Goal: Information Seeking & Learning: Learn about a topic

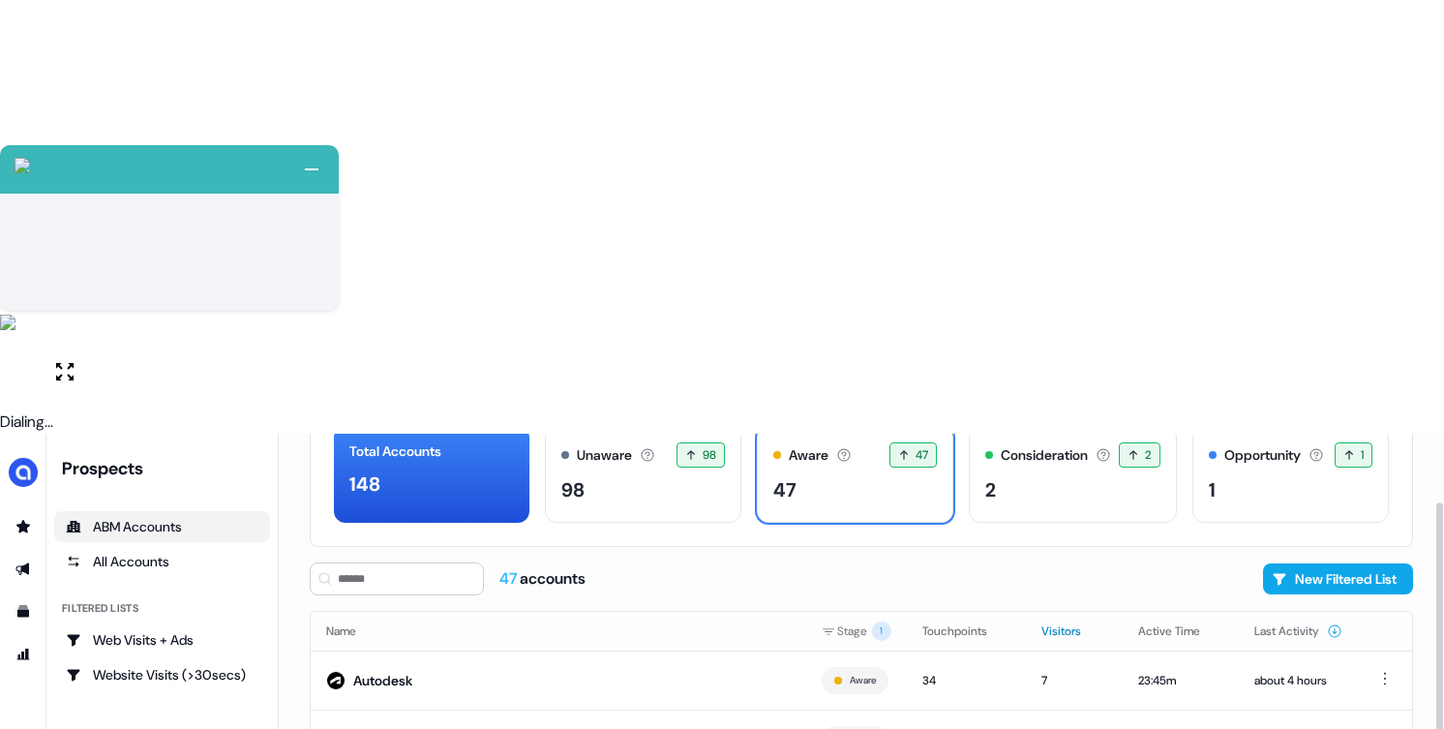
scroll to position [119, 0]
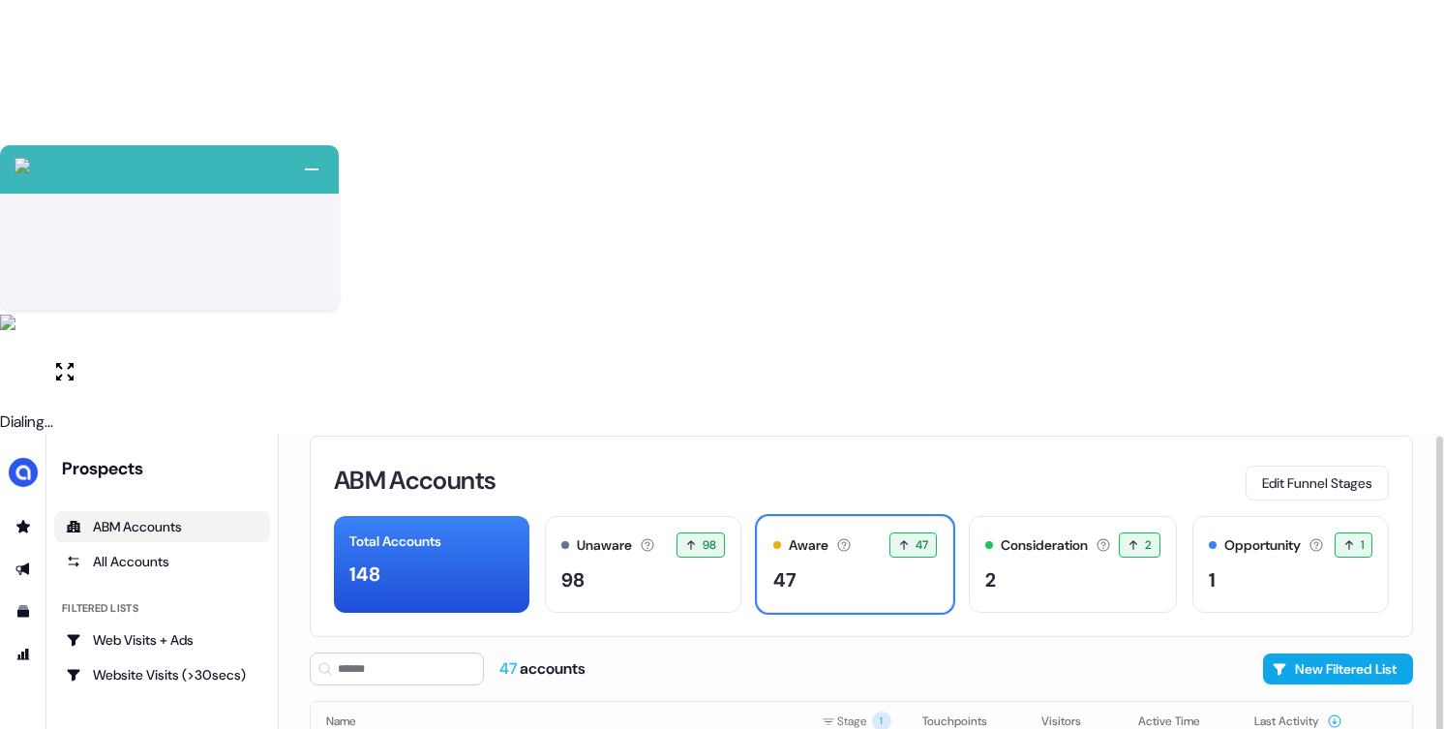
scroll to position [119, 0]
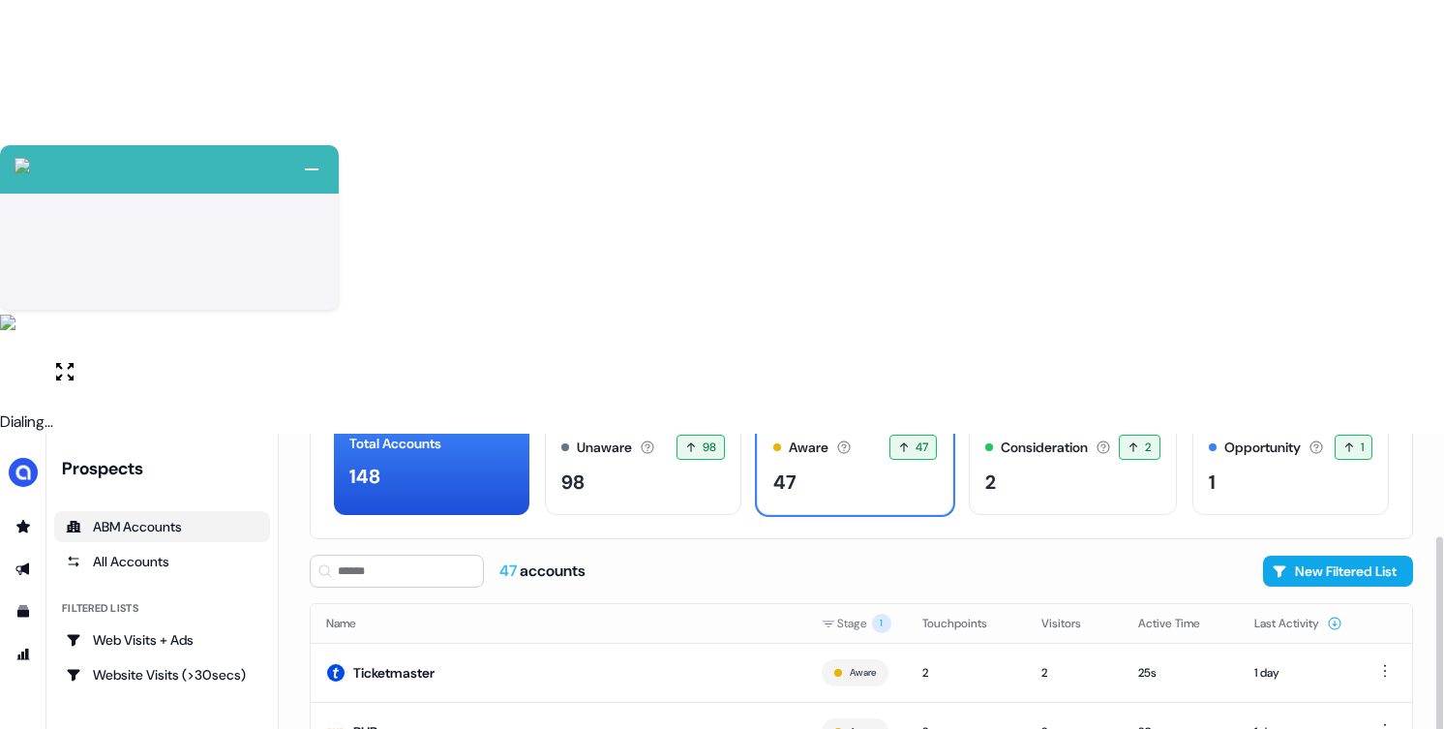
click at [1020, 468] on div "2" at bounding box center [1072, 482] width 174 height 29
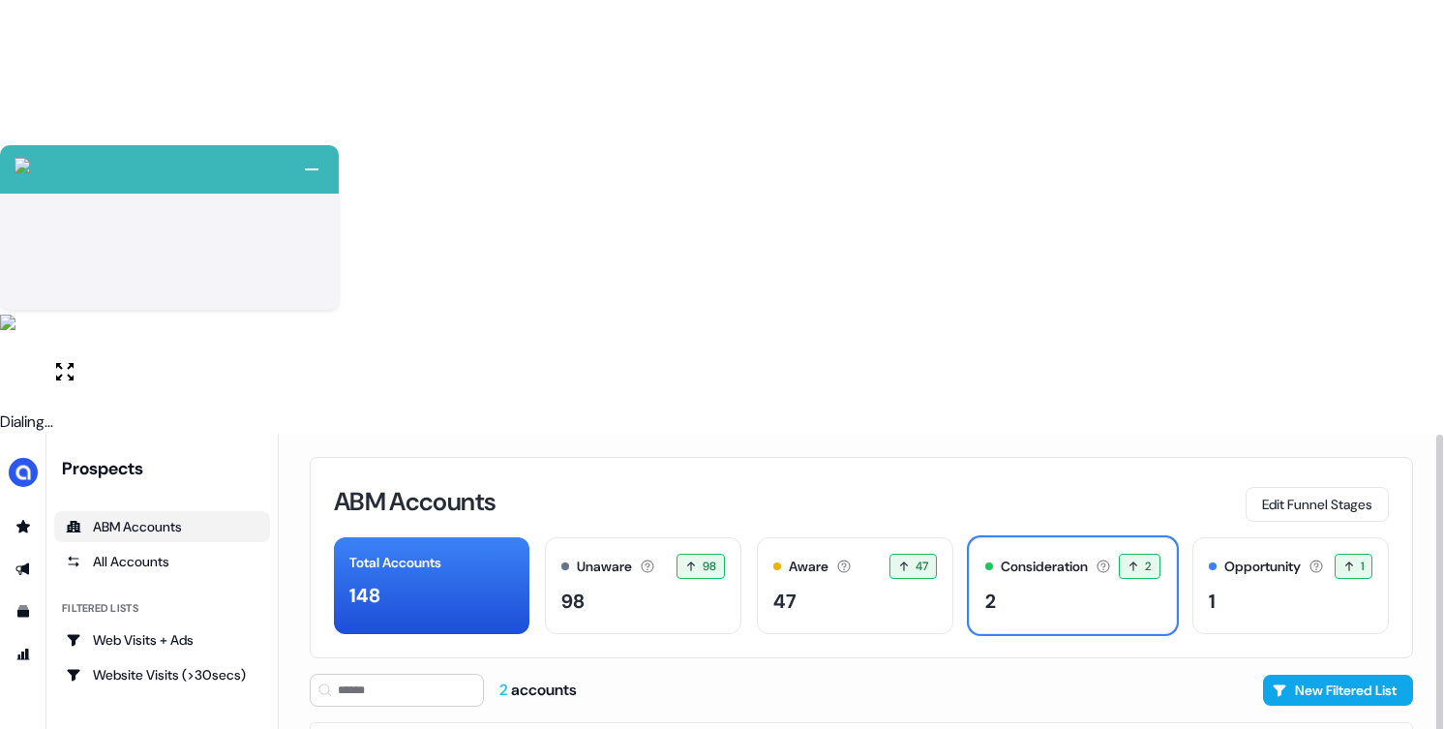
click at [850, 587] on div "47" at bounding box center [855, 601] width 164 height 29
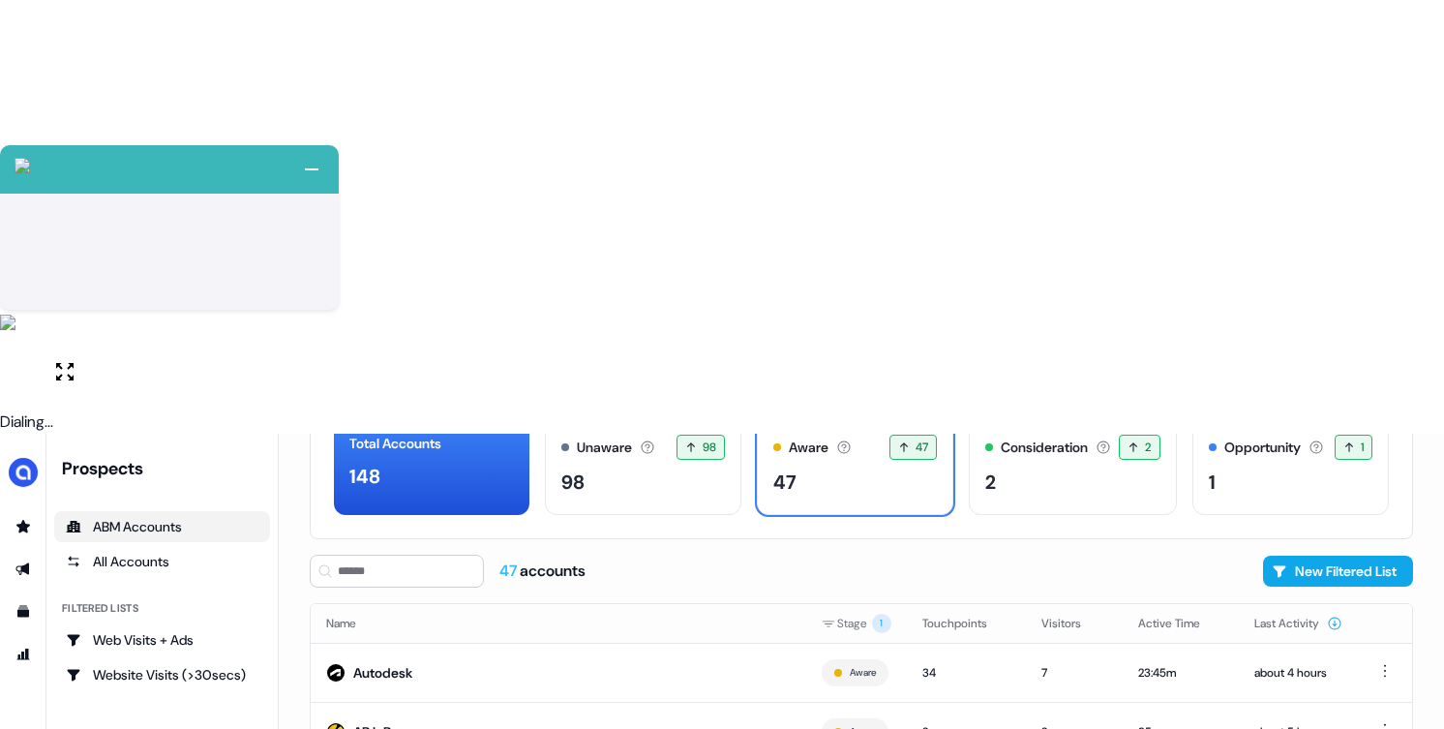
scroll to position [118, 0]
click at [927, 556] on div "47 accounts New Filtered List" at bounding box center [861, 572] width 1103 height 33
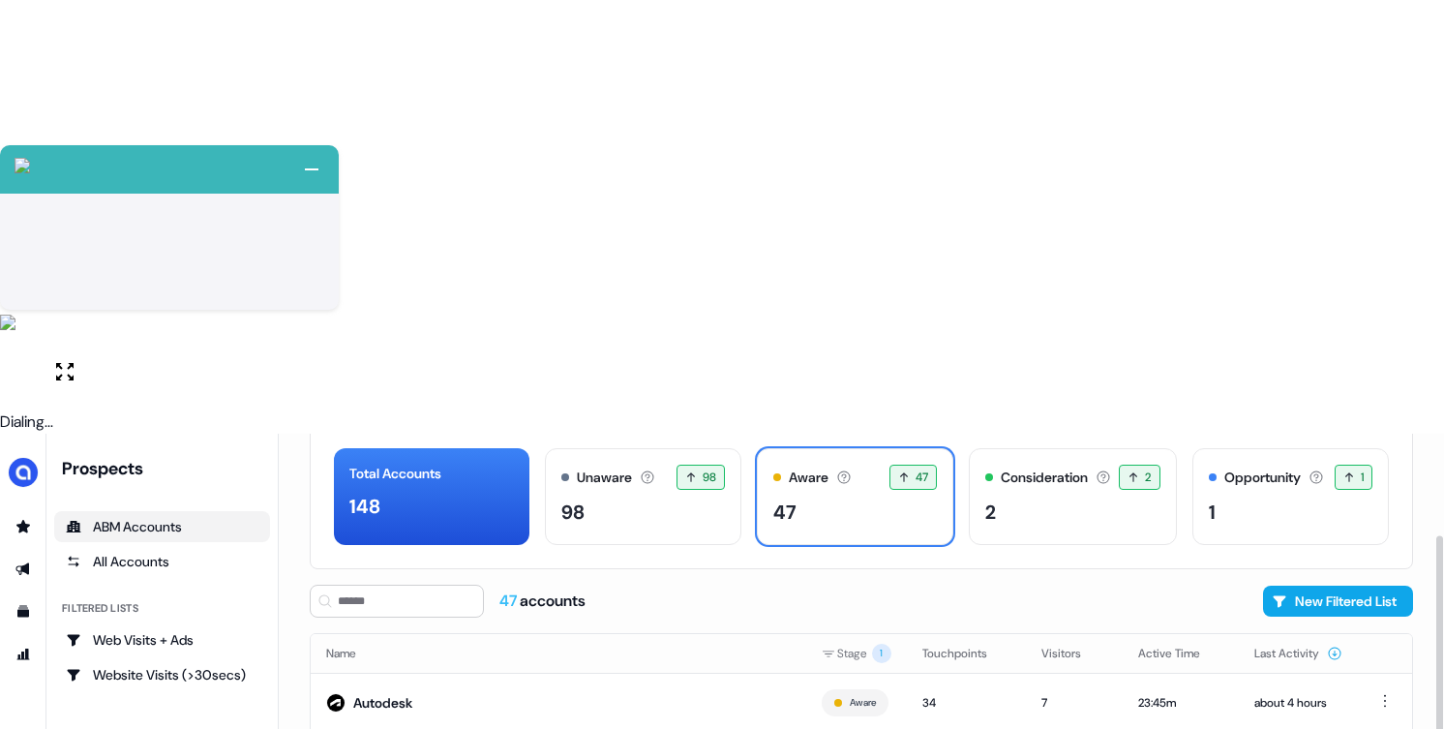
scroll to position [83, 0]
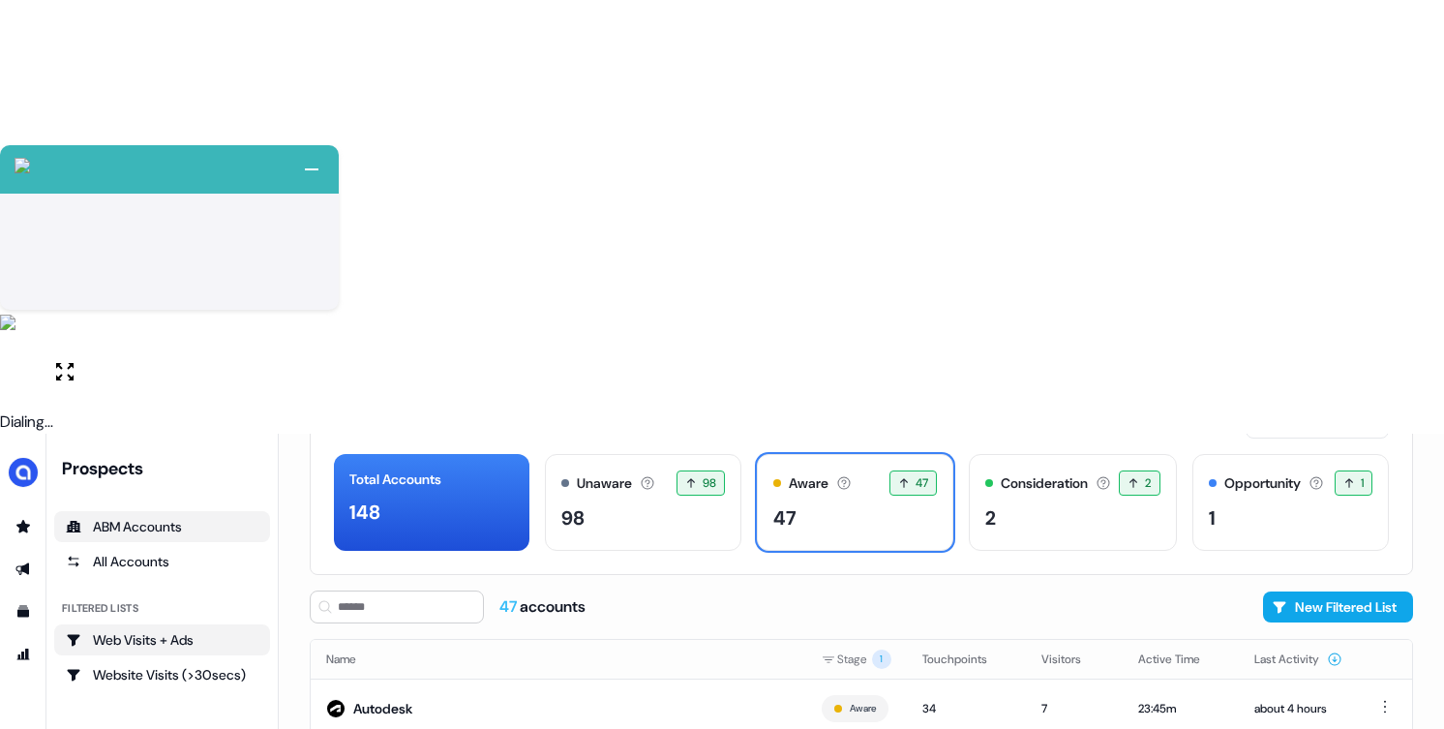
click at [204, 630] on div "Web Visits + Ads" at bounding box center [162, 639] width 193 height 19
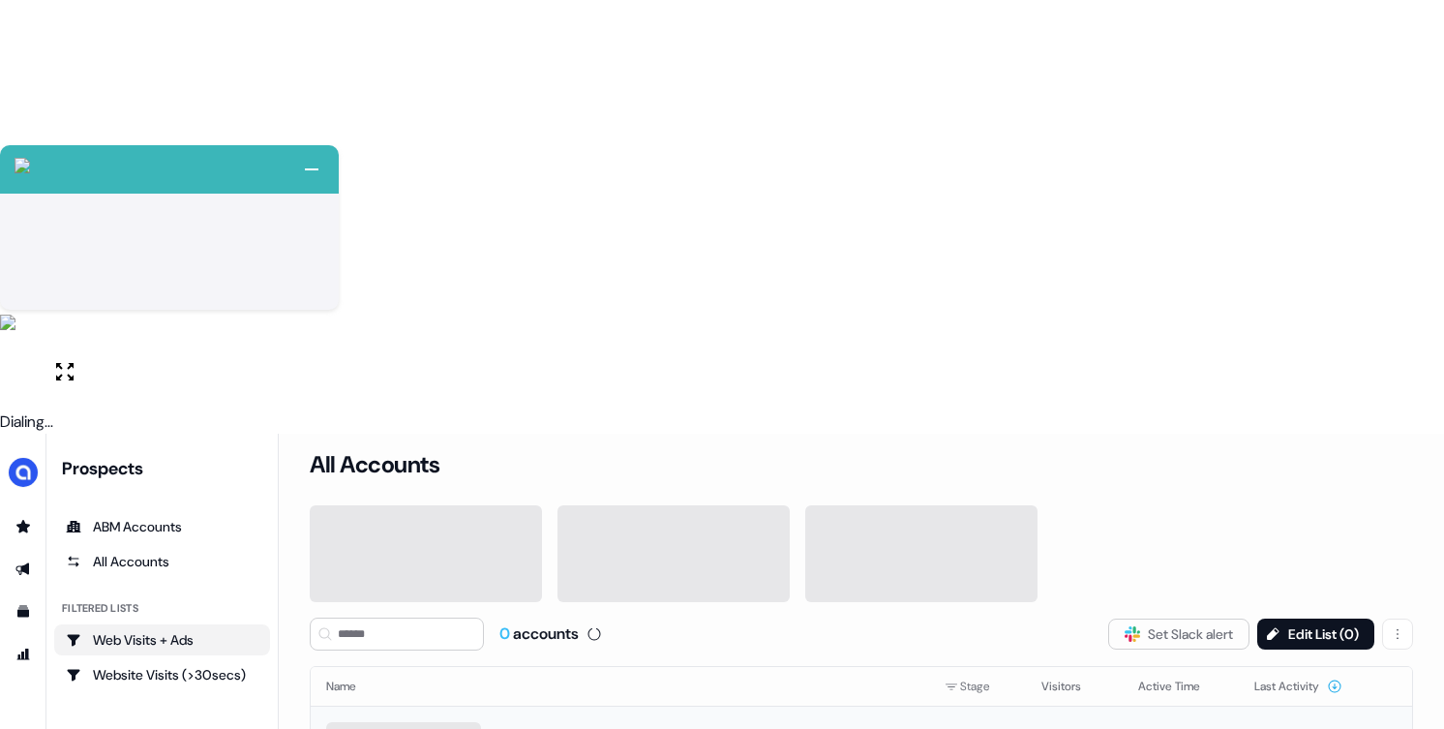
scroll to position [56, 0]
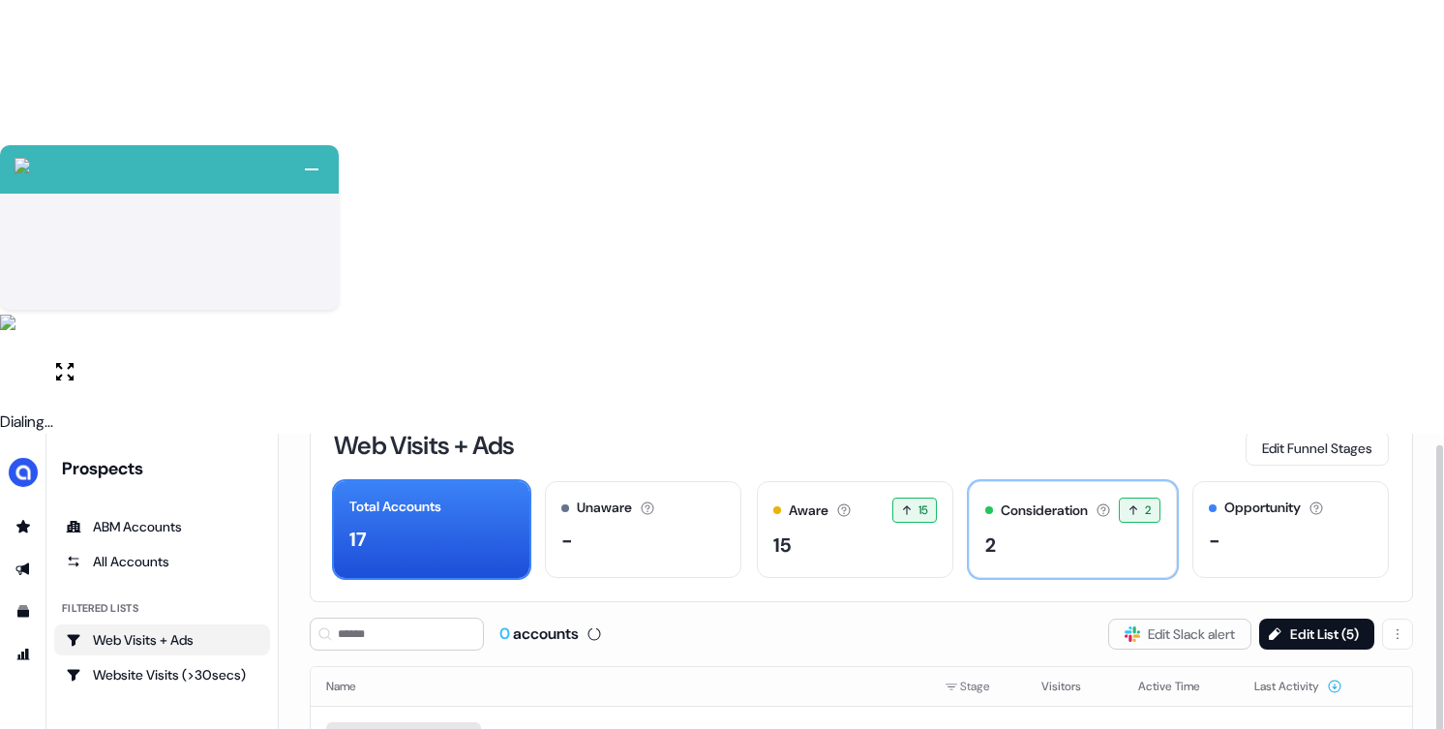
click at [1071, 530] on div "2" at bounding box center [1072, 544] width 174 height 29
click at [910, 377] on div "Web Visits + Ads Edit Funnel Stages Total Accounts 17 Unaware The default stage…" at bounding box center [861, 741] width 1165 height 729
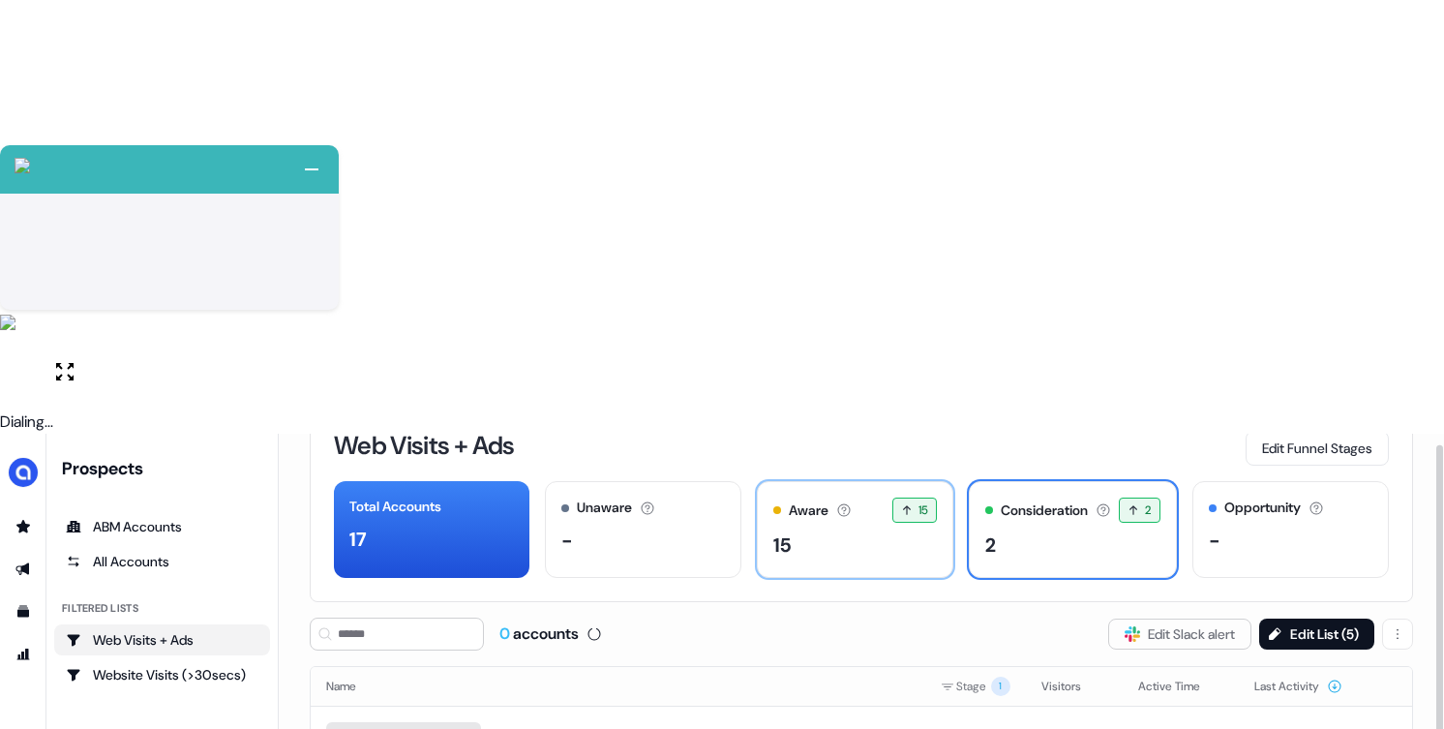
click at [805, 500] on div "Aware" at bounding box center [809, 510] width 40 height 20
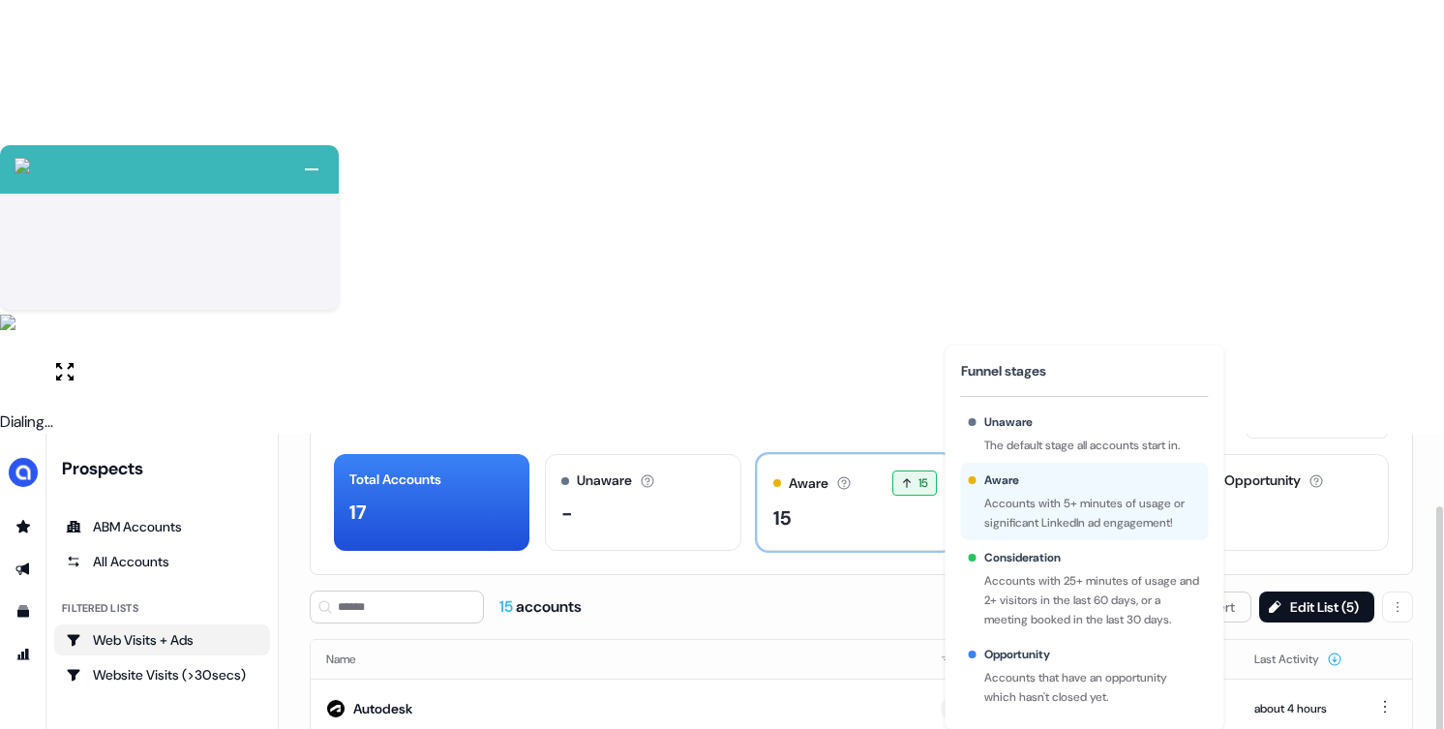
click at [848, 503] on div "15" at bounding box center [855, 517] width 164 height 29
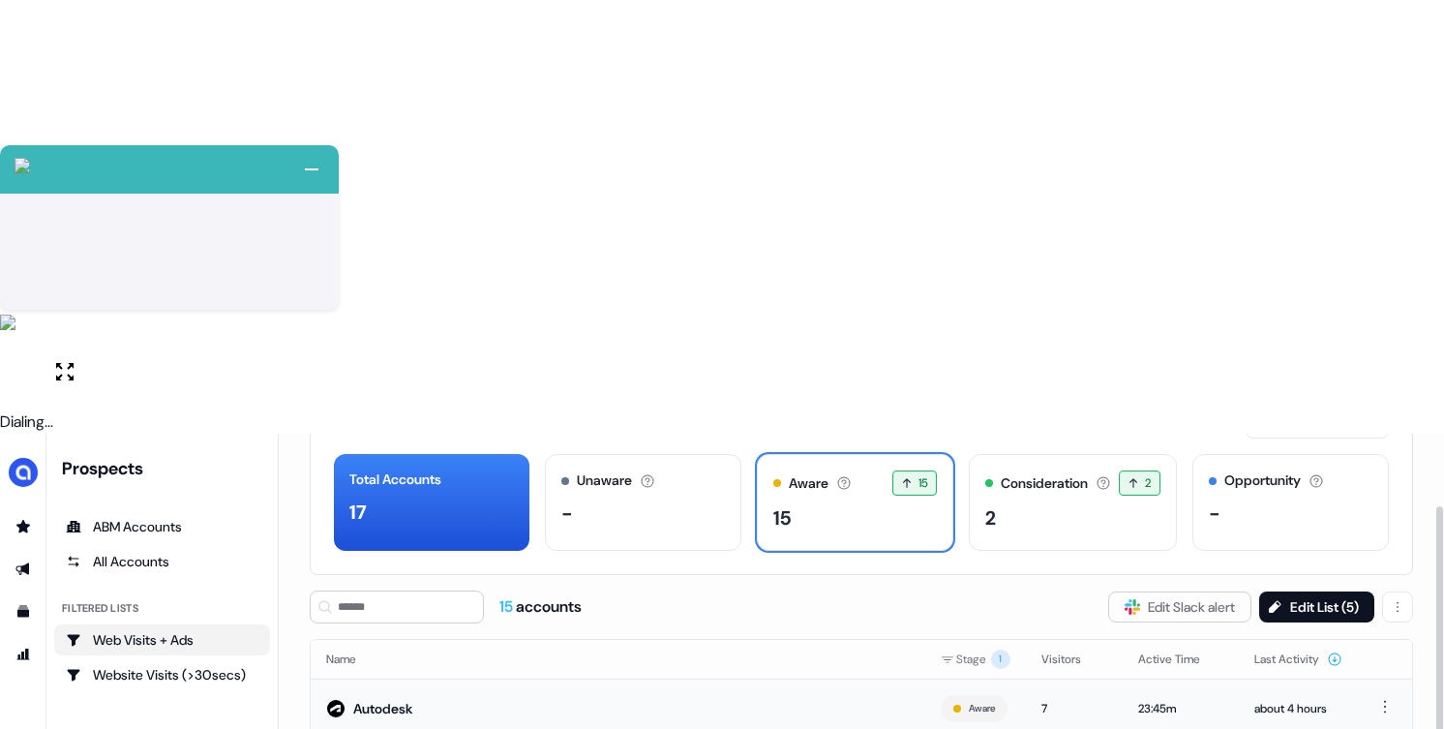
click at [700, 679] on td "Autodesk" at bounding box center [618, 708] width 615 height 59
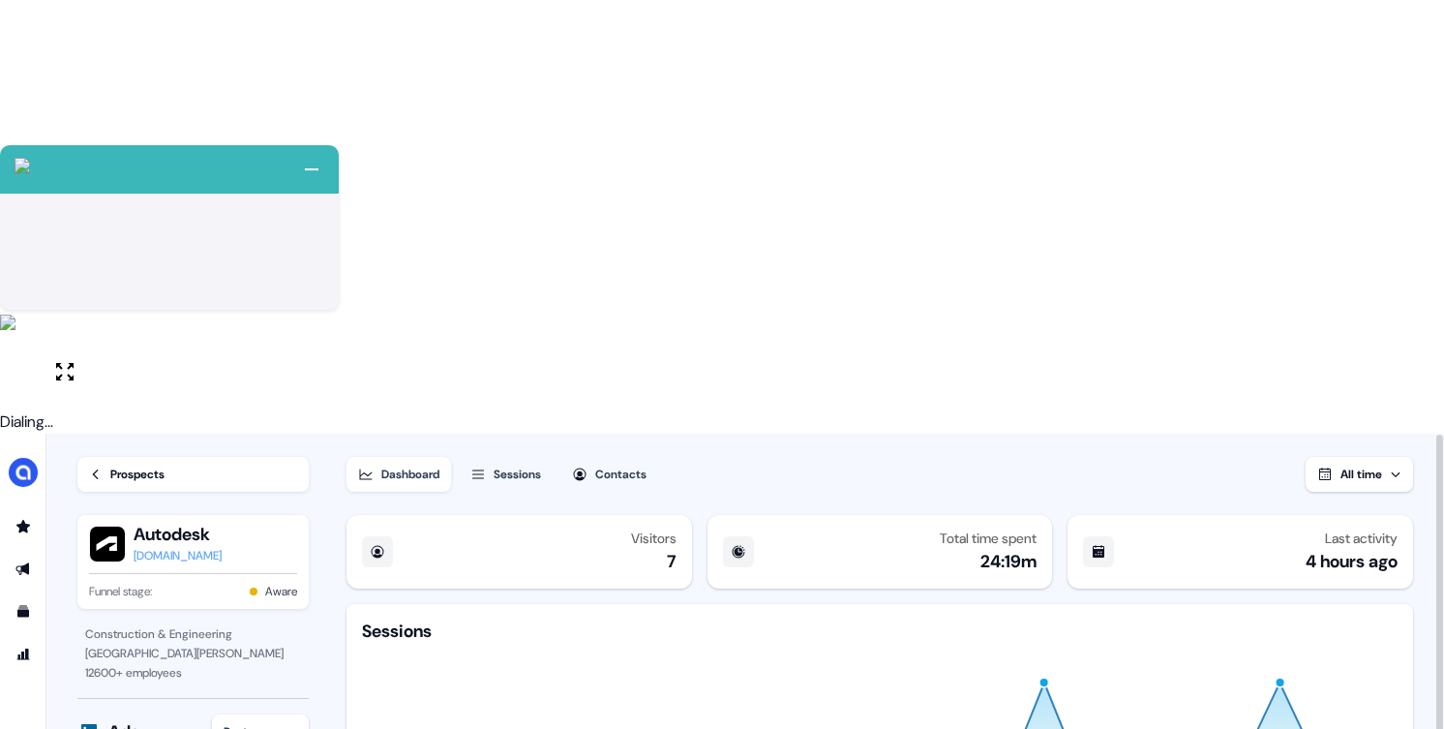
click at [536, 465] on div "Sessions" at bounding box center [517, 474] width 47 height 19
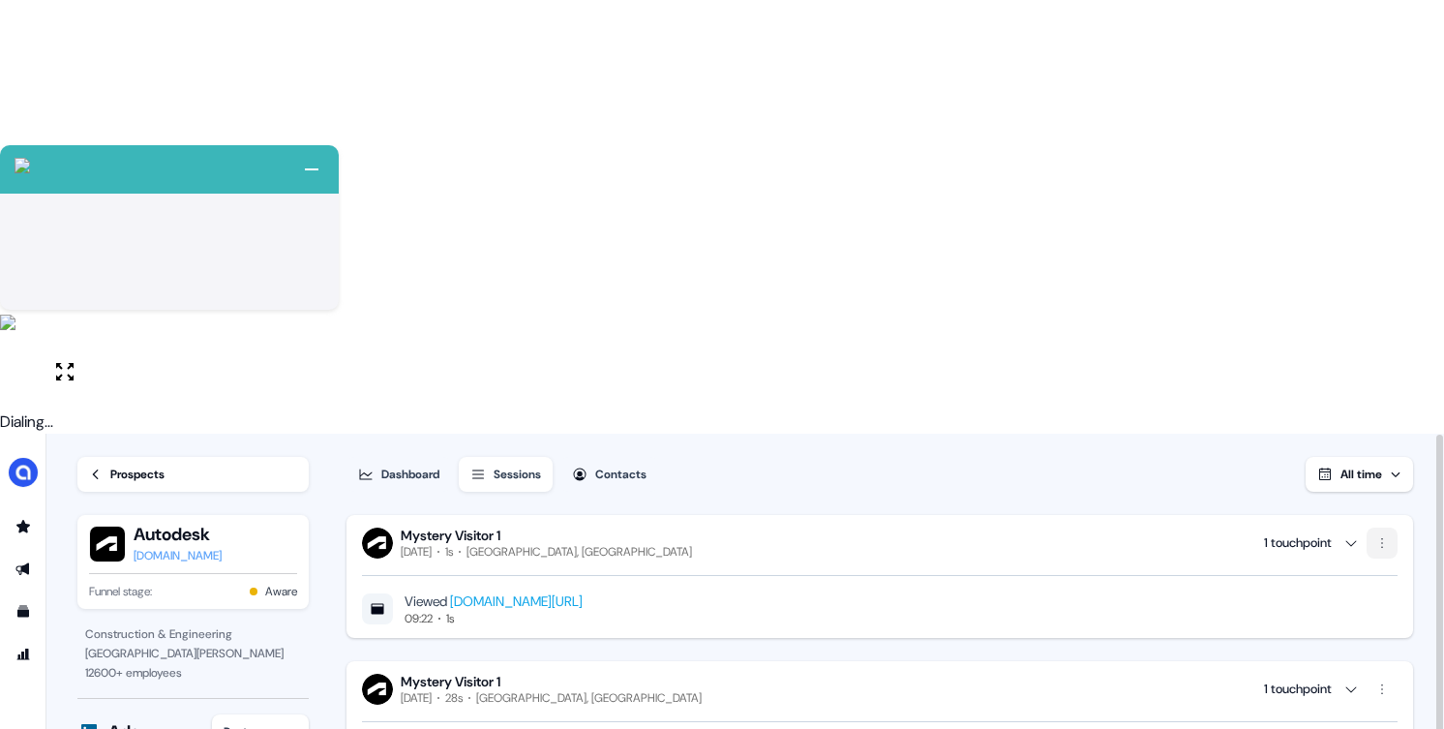
click at [1391, 106] on html "+ Next Auto dialer paused! Go to your dialing tab to continue. 225 Paused" at bounding box center [722, 581] width 1444 height 1162
click at [1368, 151] on span "Remove visitor" at bounding box center [1369, 148] width 77 height 15
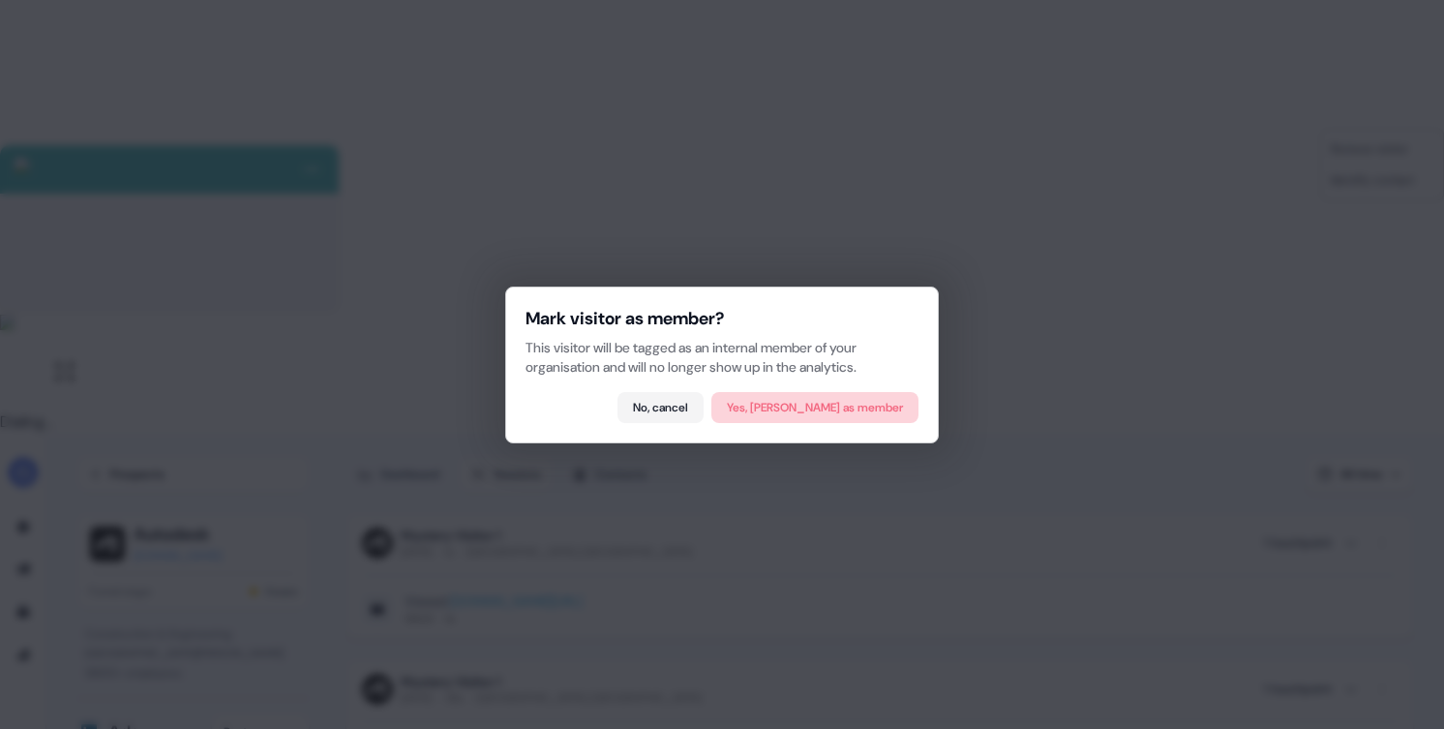
click at [806, 414] on button "Yes, mark as member" at bounding box center [814, 407] width 207 height 31
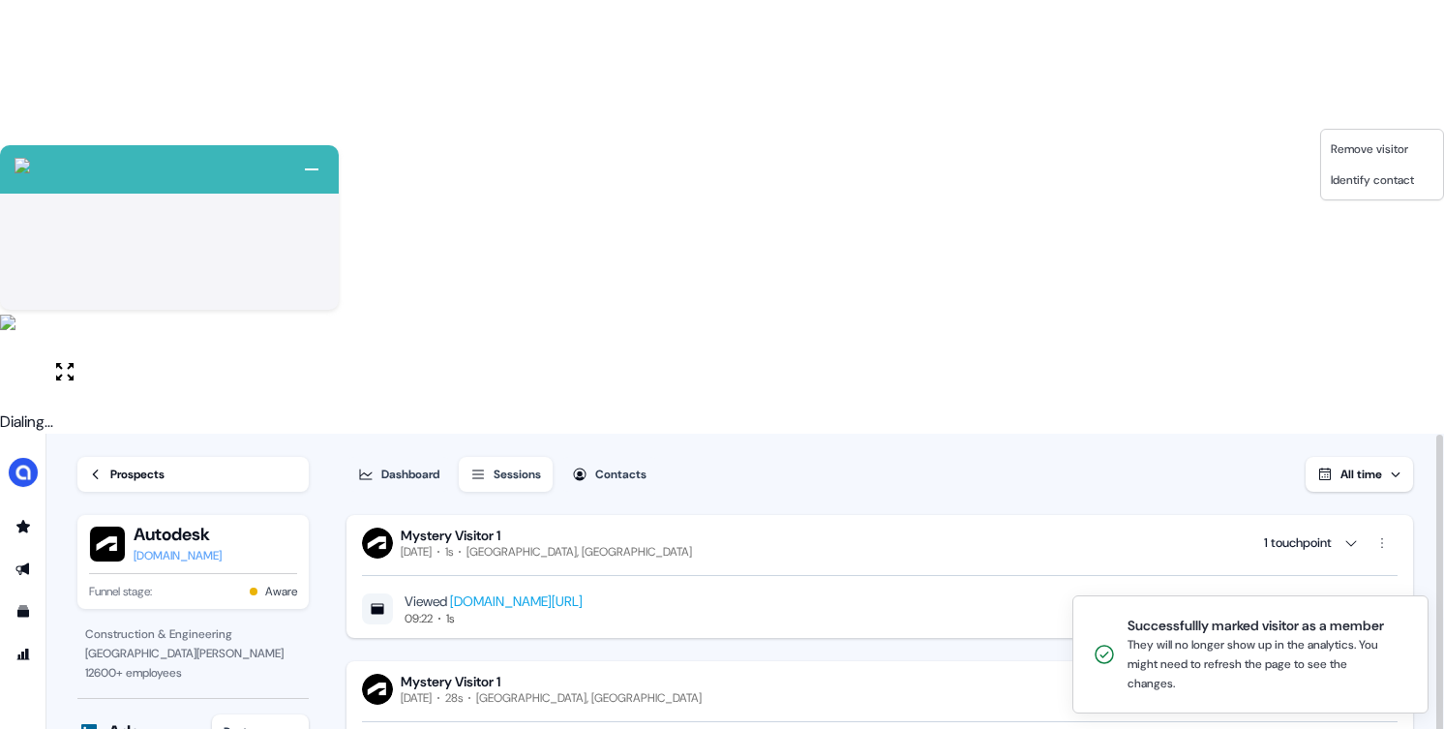
click at [953, 520] on html "+ Next Auto dialer paused! Go to your dialing tab to continue. 225 Paused" at bounding box center [722, 581] width 1444 height 1162
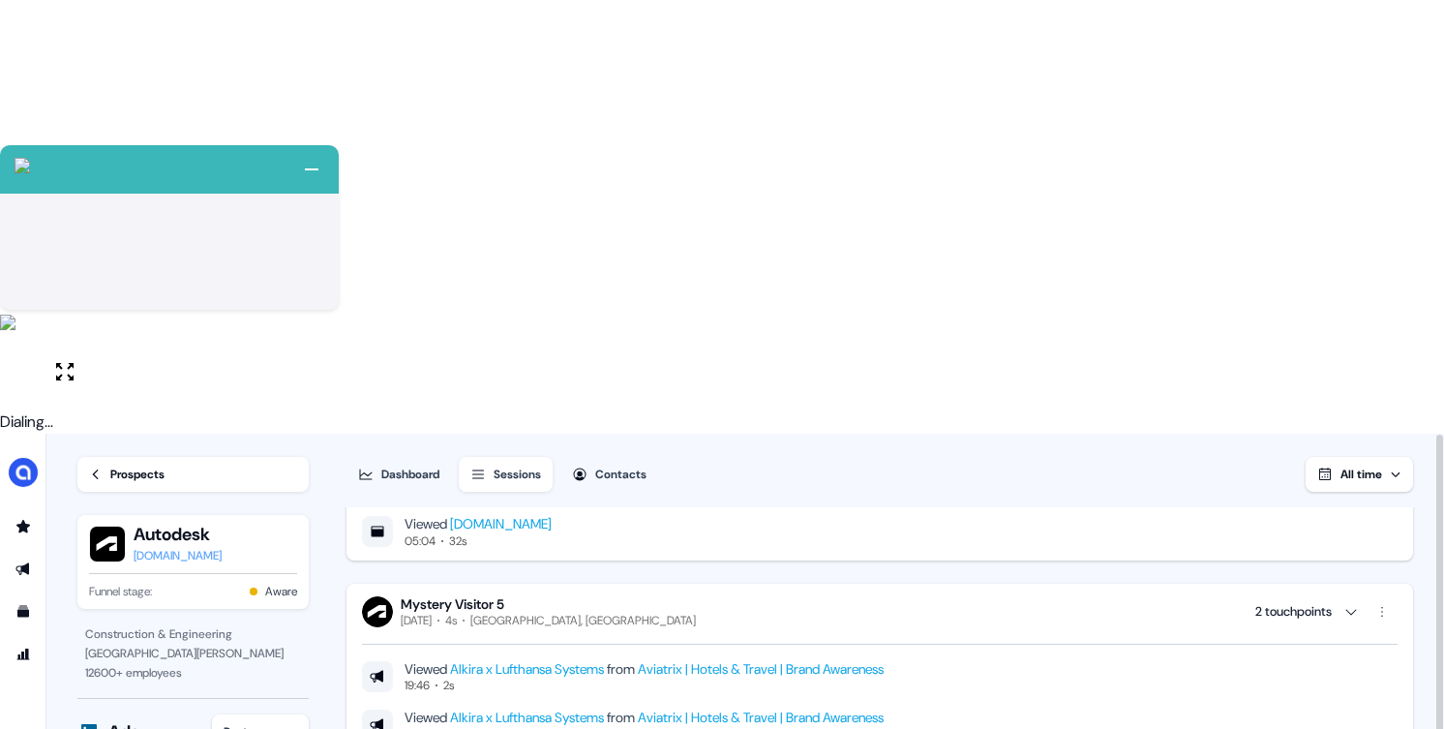
scroll to position [2182, 0]
click at [188, 457] on link "Prospects" at bounding box center [192, 474] width 231 height 35
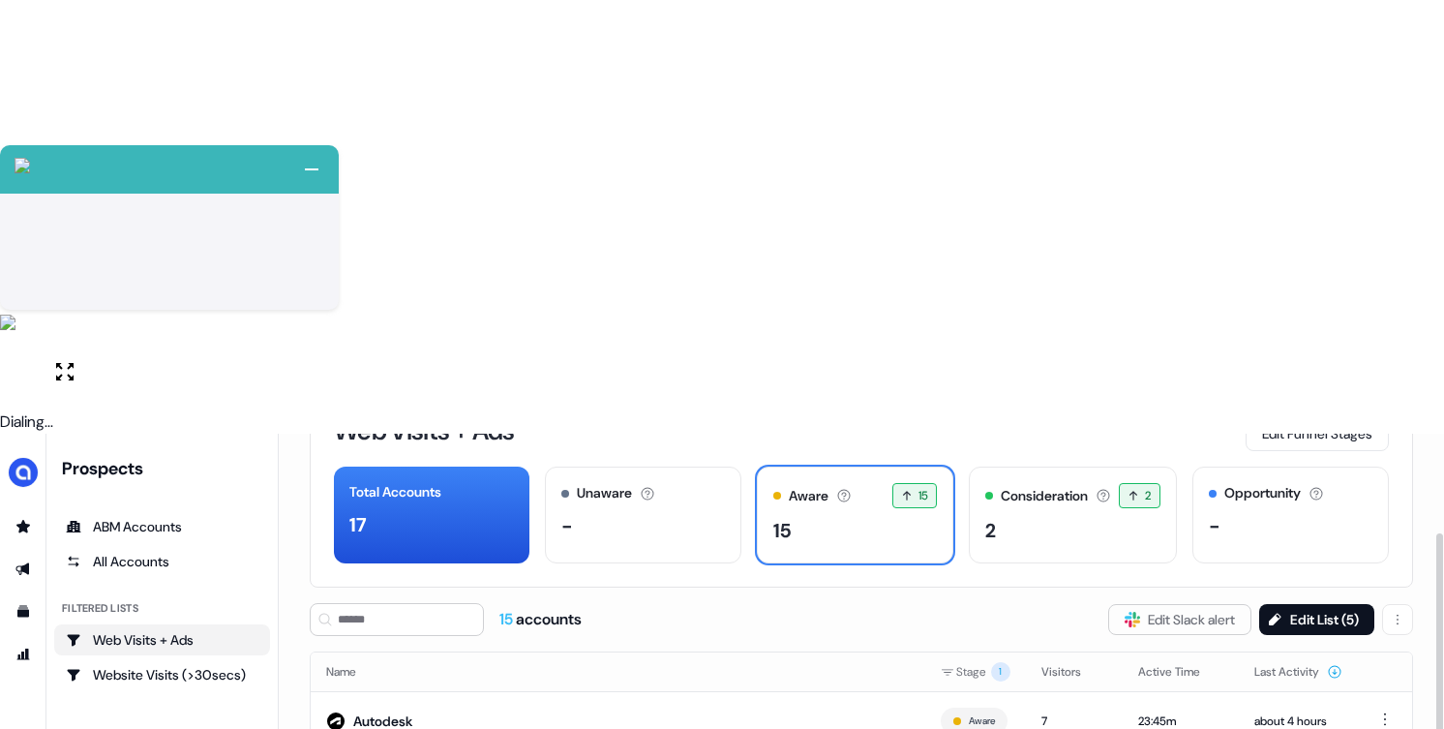
scroll to position [118, 0]
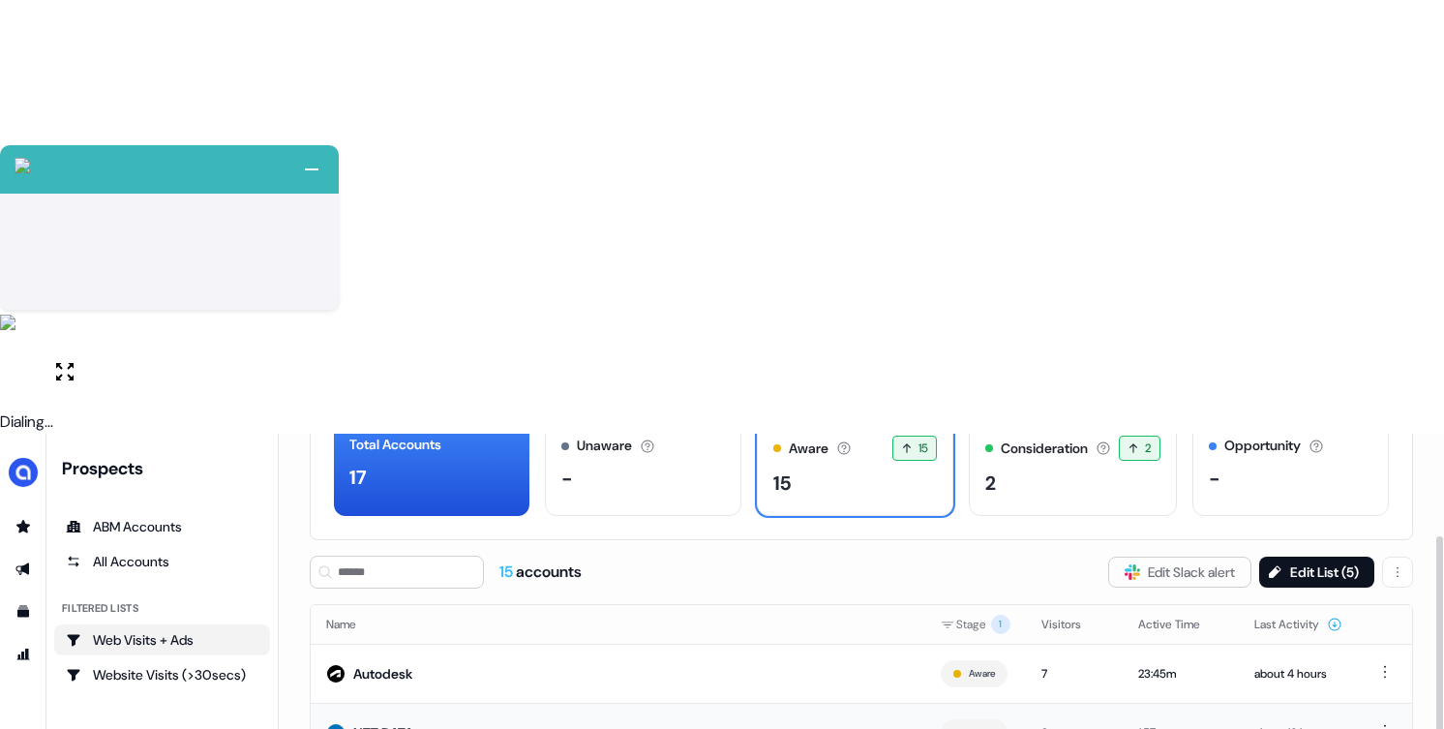
click at [570, 703] on td "NTT DATA" at bounding box center [618, 732] width 615 height 59
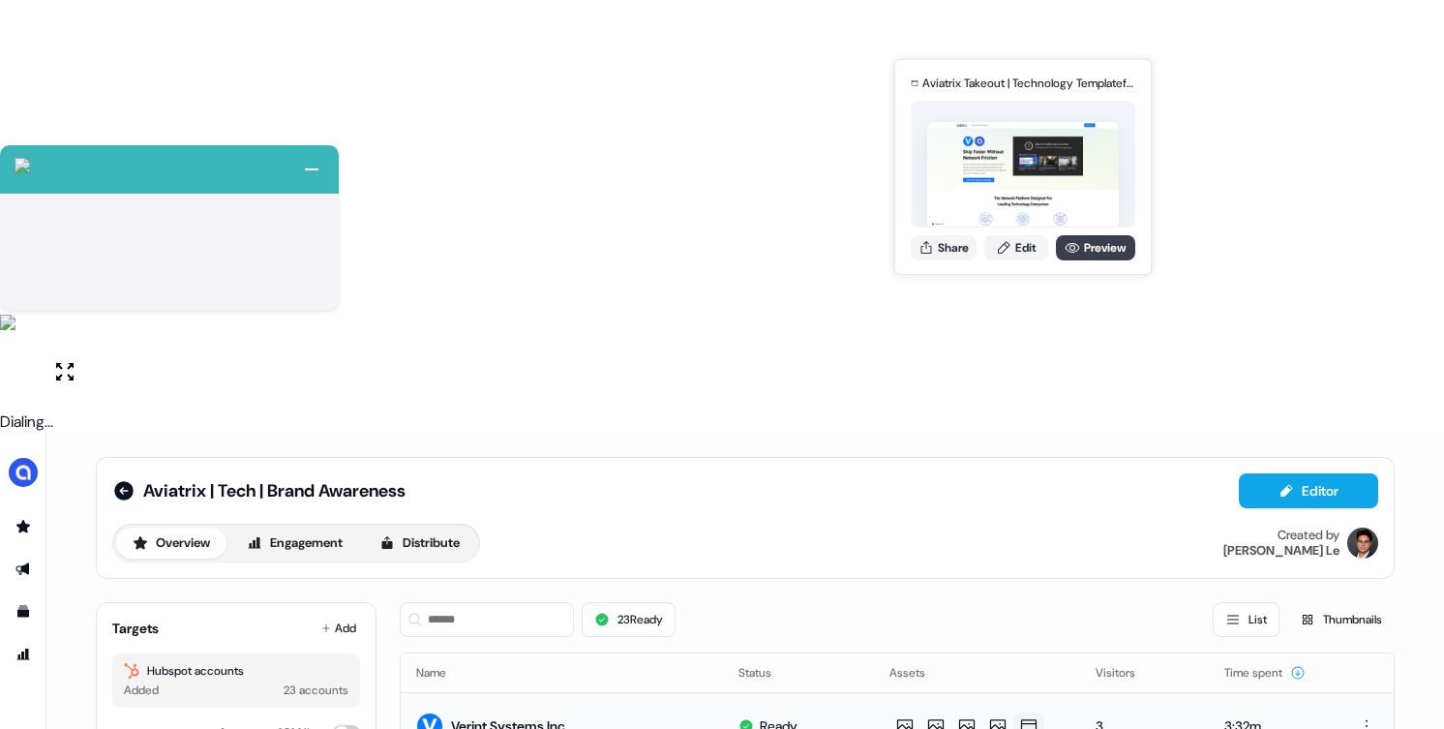
click at [1076, 252] on icon at bounding box center [1072, 247] width 15 height 15
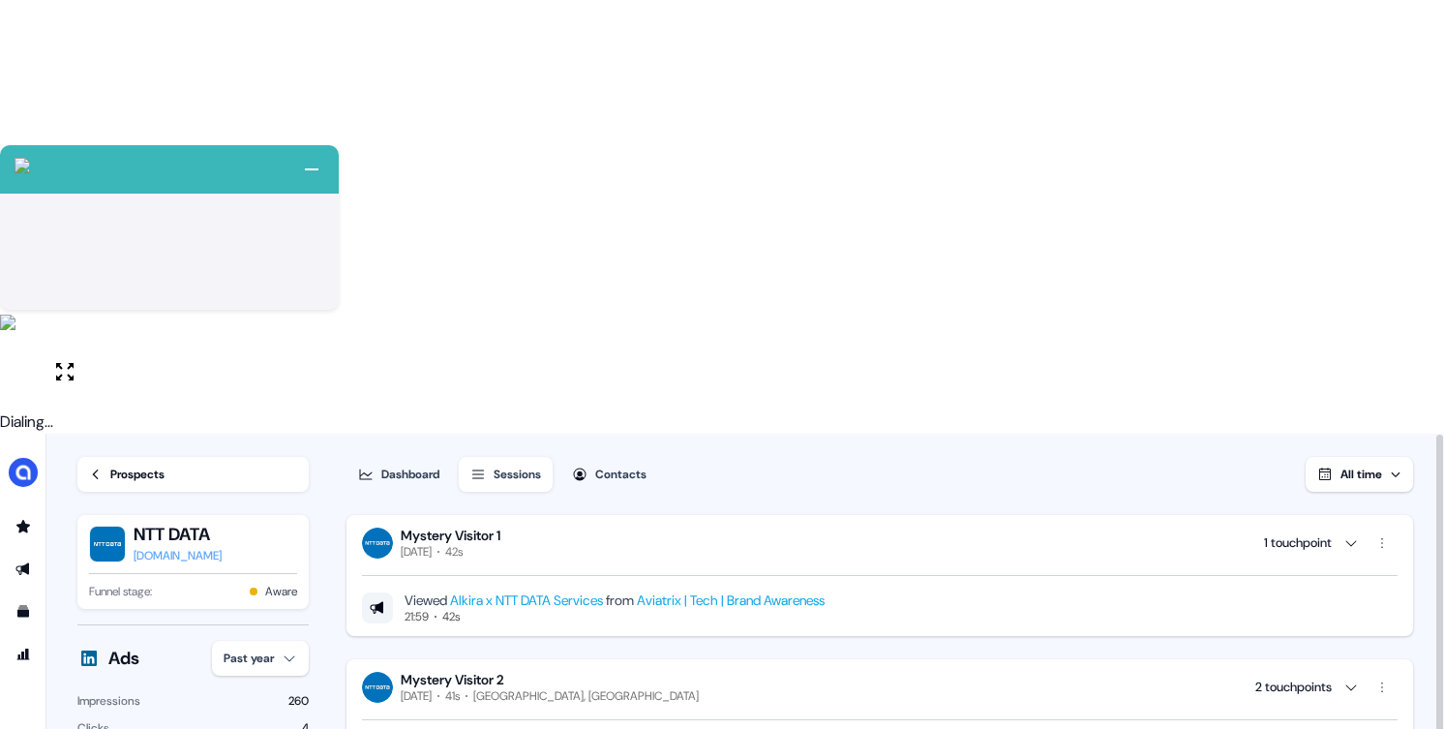
click at [104, 457] on link "Prospects" at bounding box center [192, 474] width 231 height 35
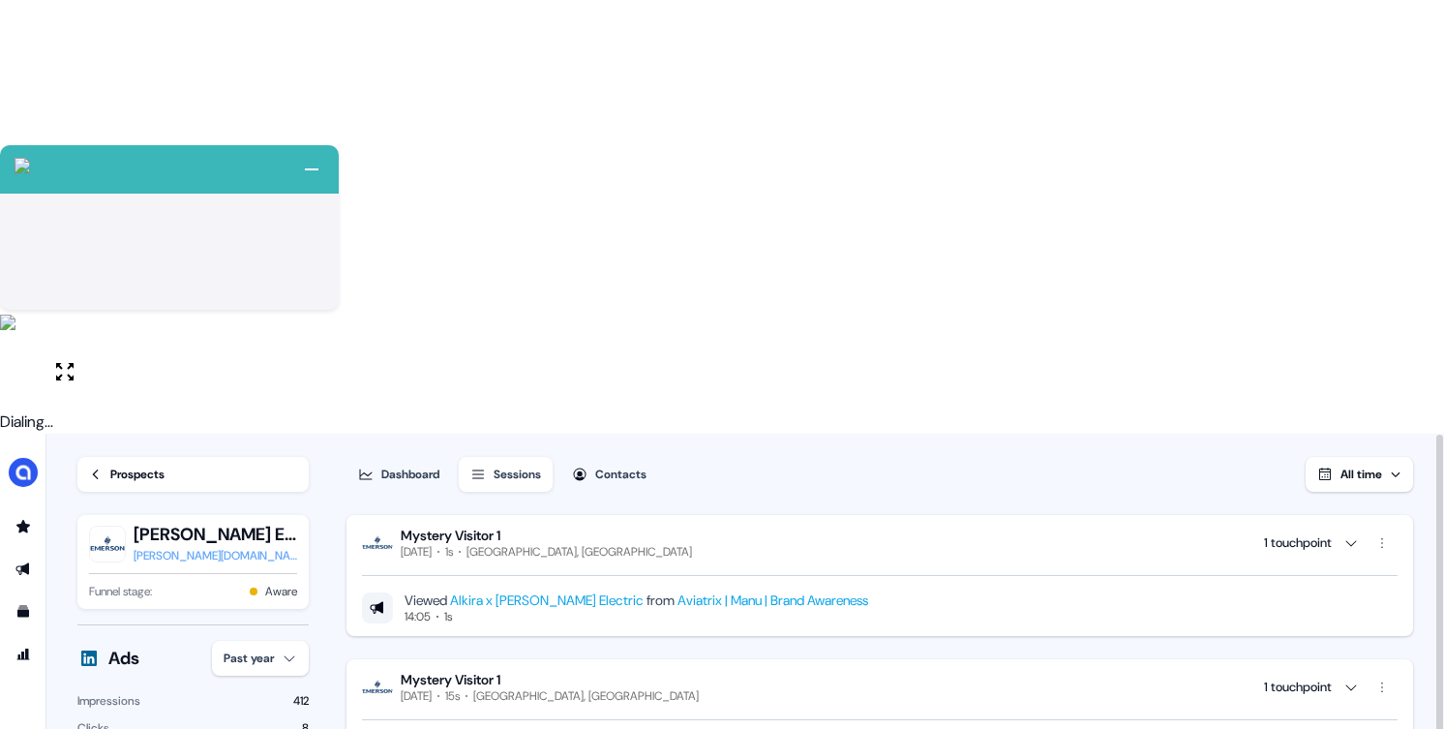
click at [94, 468] on icon at bounding box center [96, 475] width 14 height 14
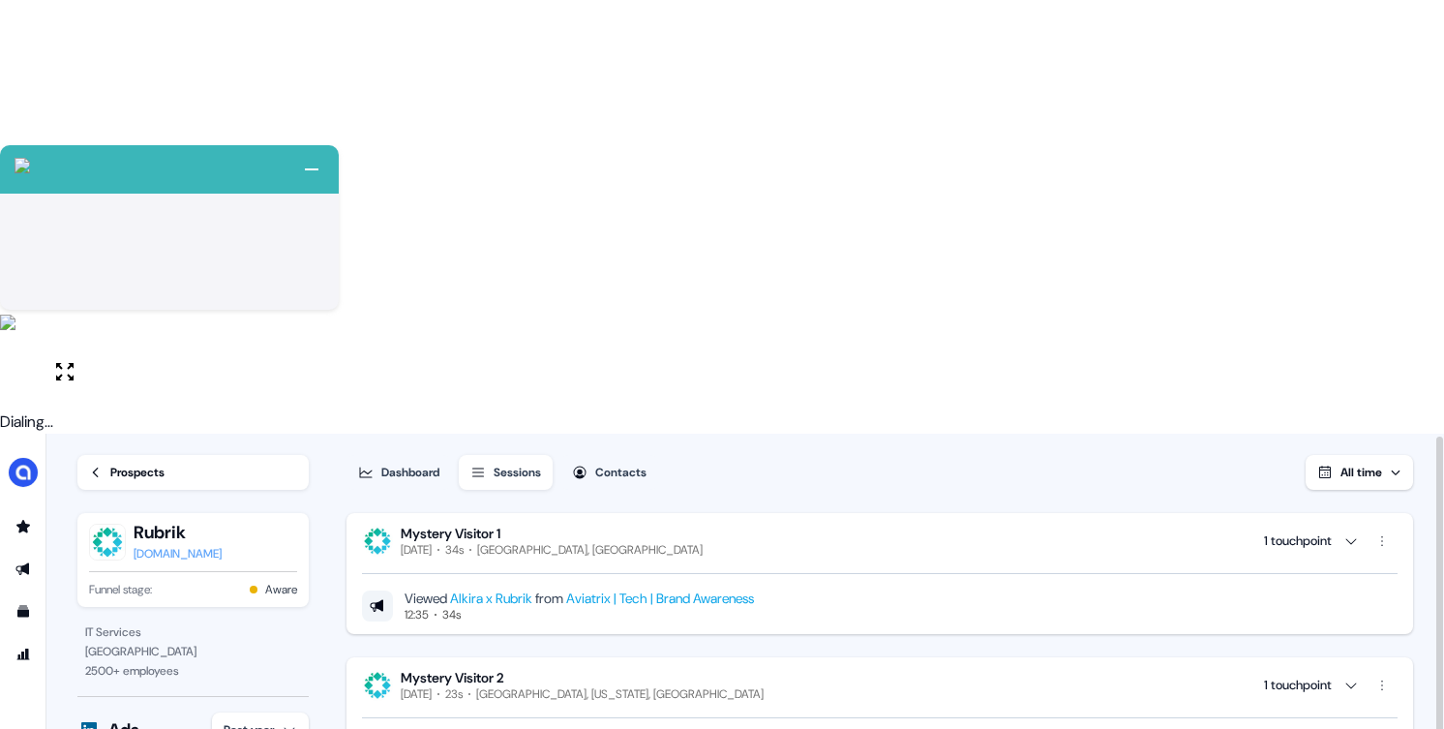
scroll to position [33, 0]
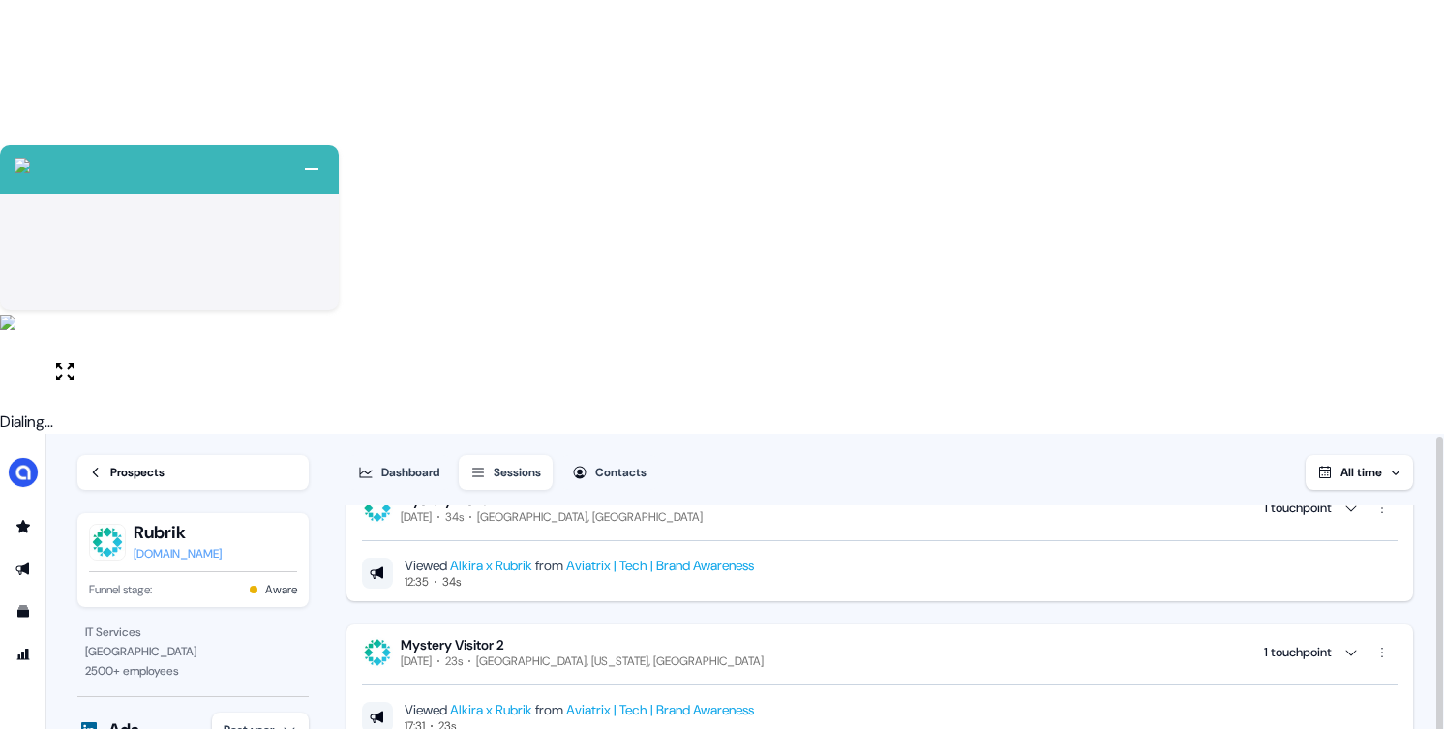
click at [150, 463] on div "Prospects" at bounding box center [137, 472] width 54 height 19
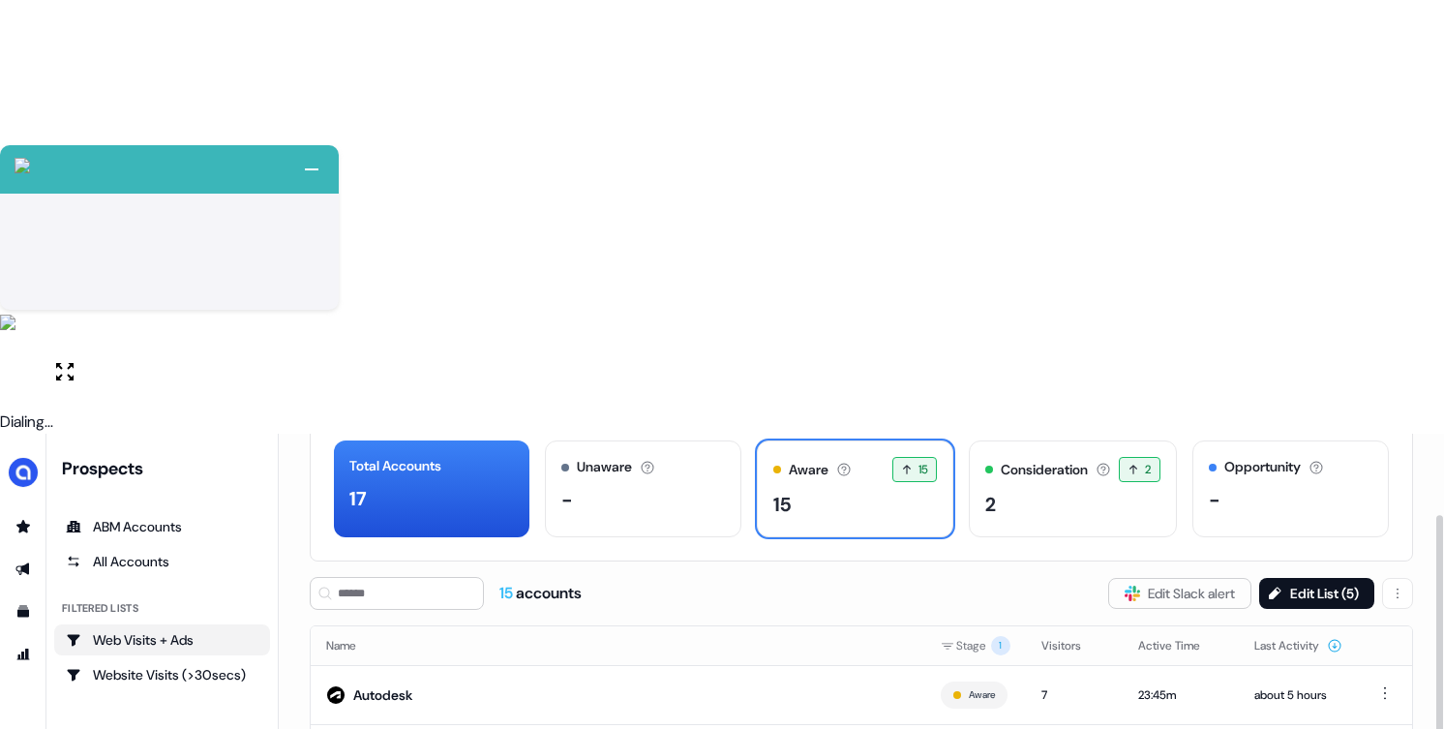
scroll to position [102, 0]
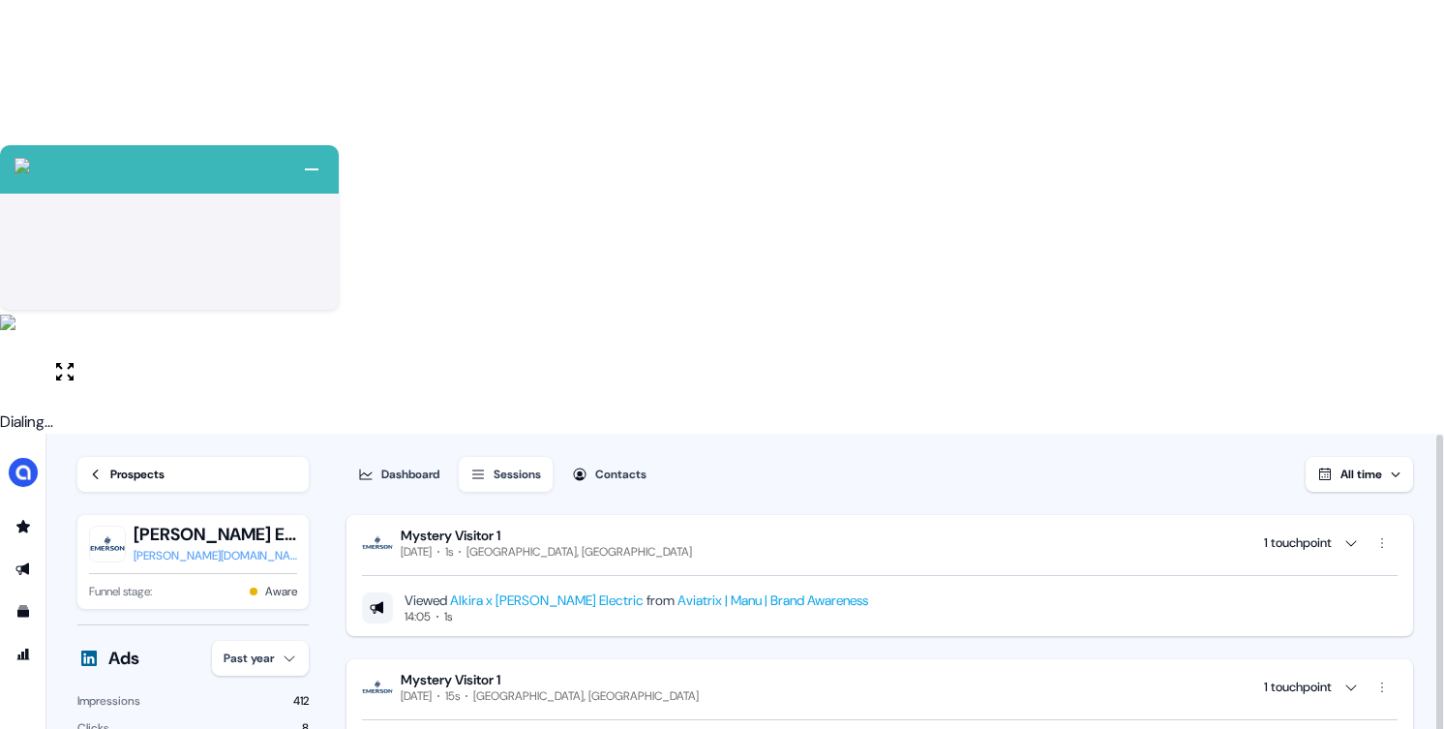
scroll to position [7, 0]
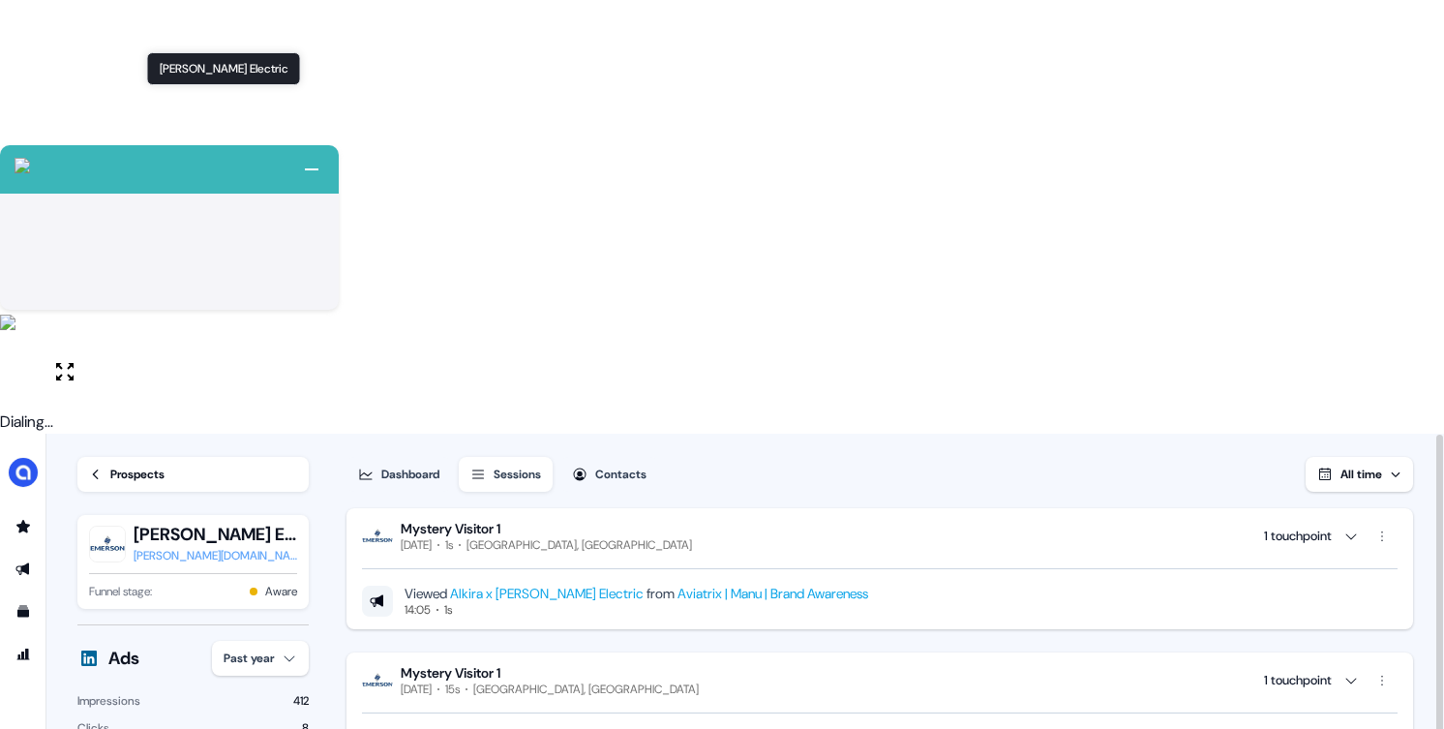
click at [147, 59] on div "Emerson Electric Emerson Electric" at bounding box center [224, 68] width 154 height 33
click at [113, 465] on div "Prospects" at bounding box center [137, 474] width 54 height 19
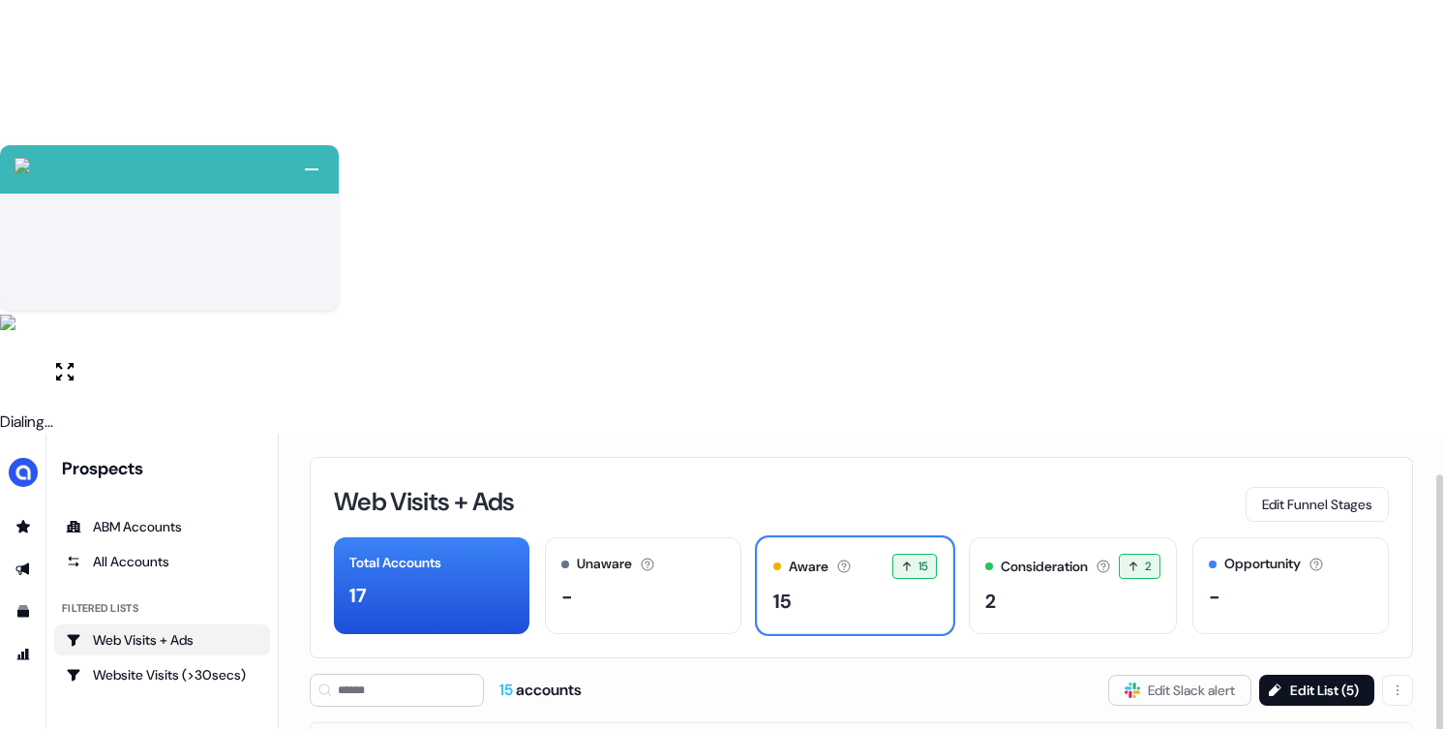
scroll to position [66, 0]
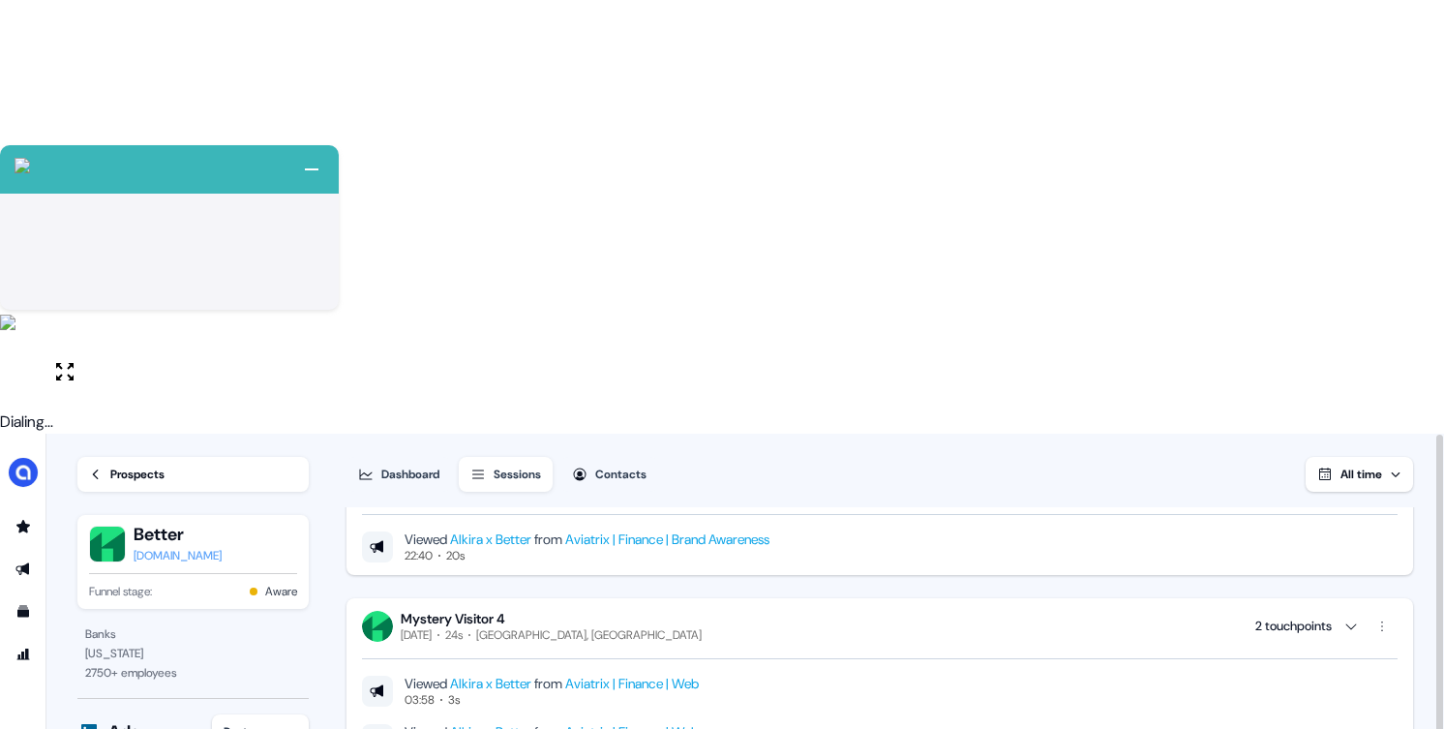
scroll to position [2, 0]
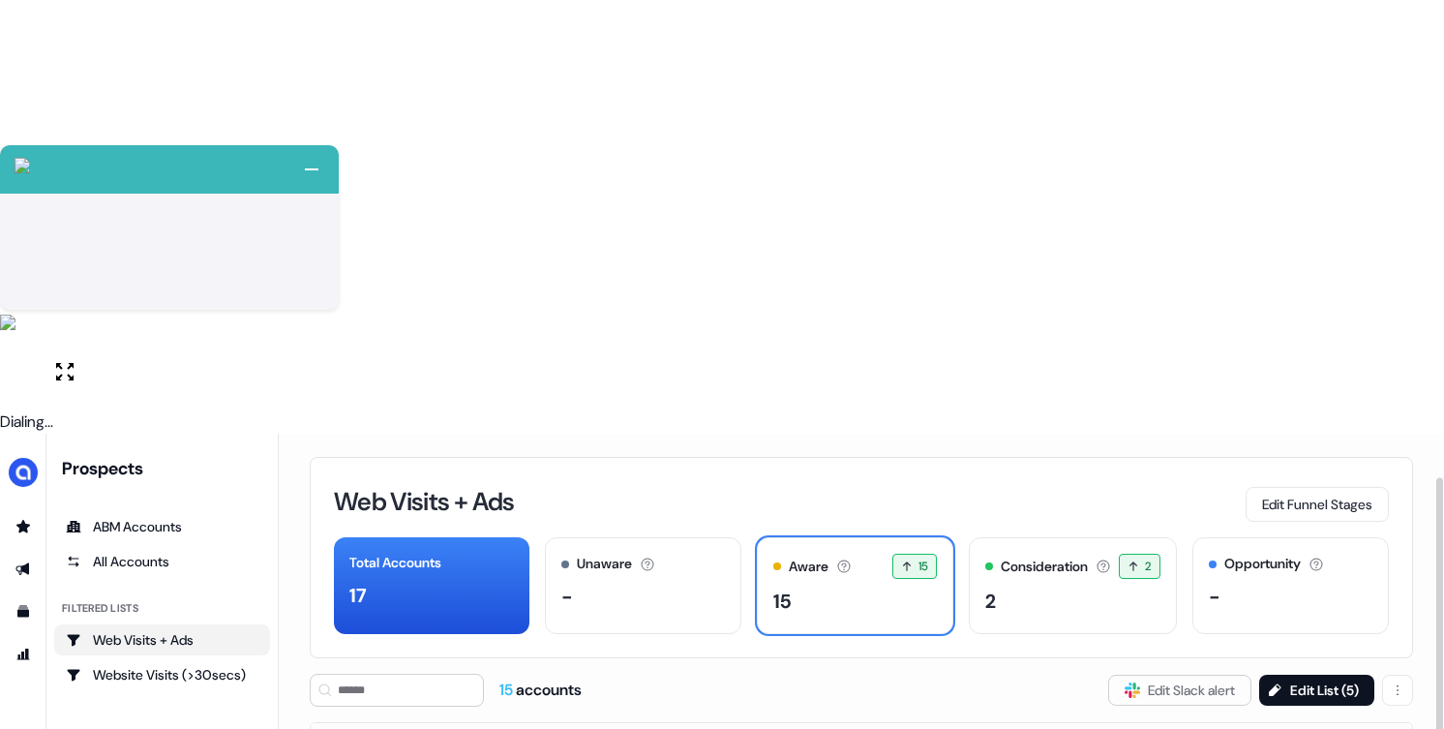
scroll to position [118, 0]
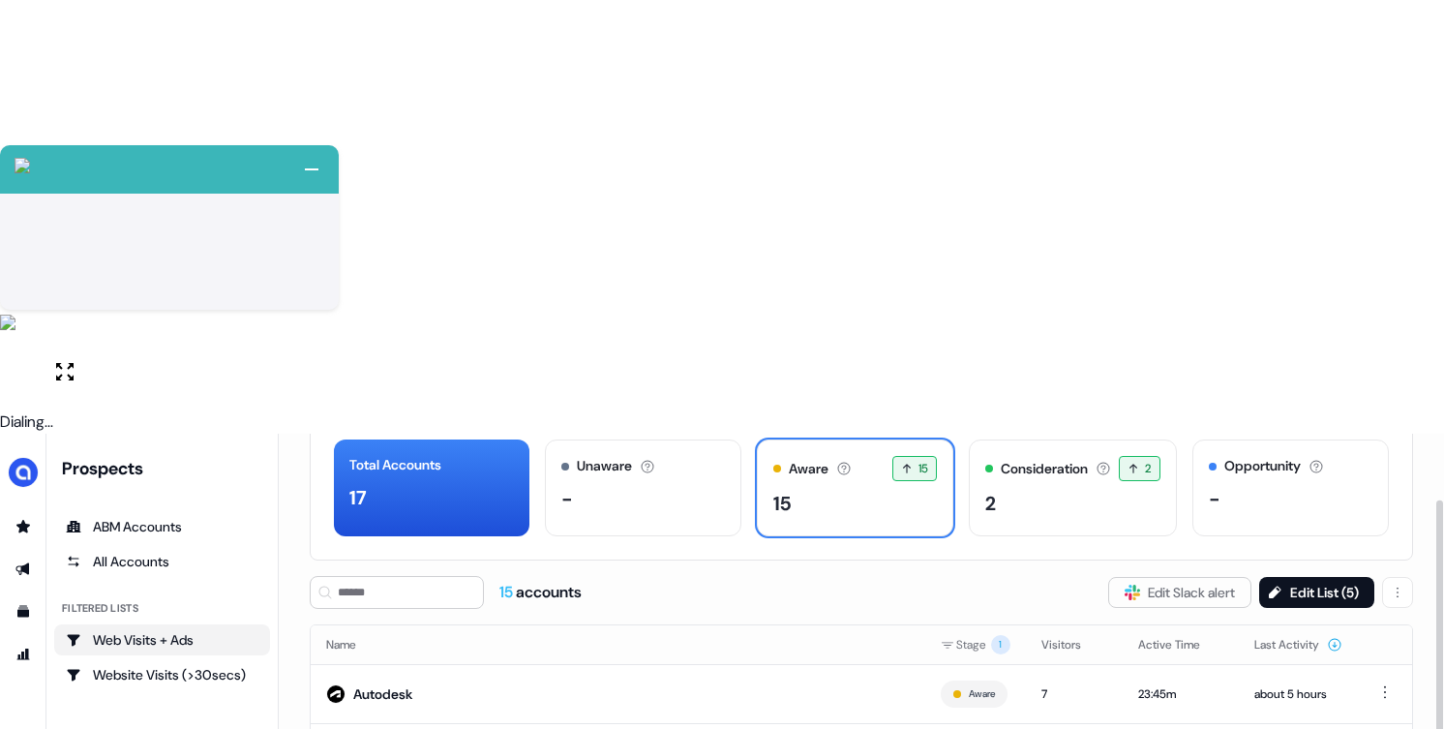
scroll to position [118, 0]
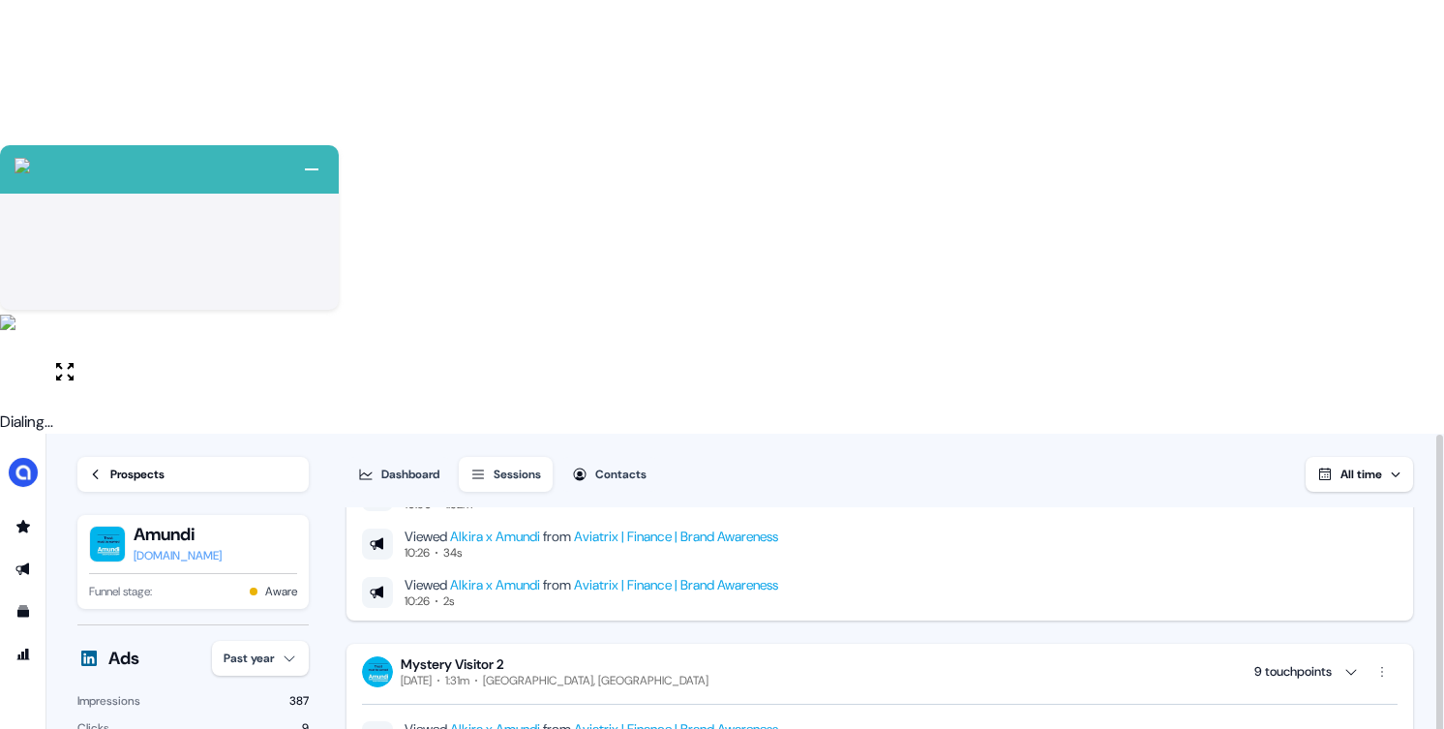
scroll to position [840, 0]
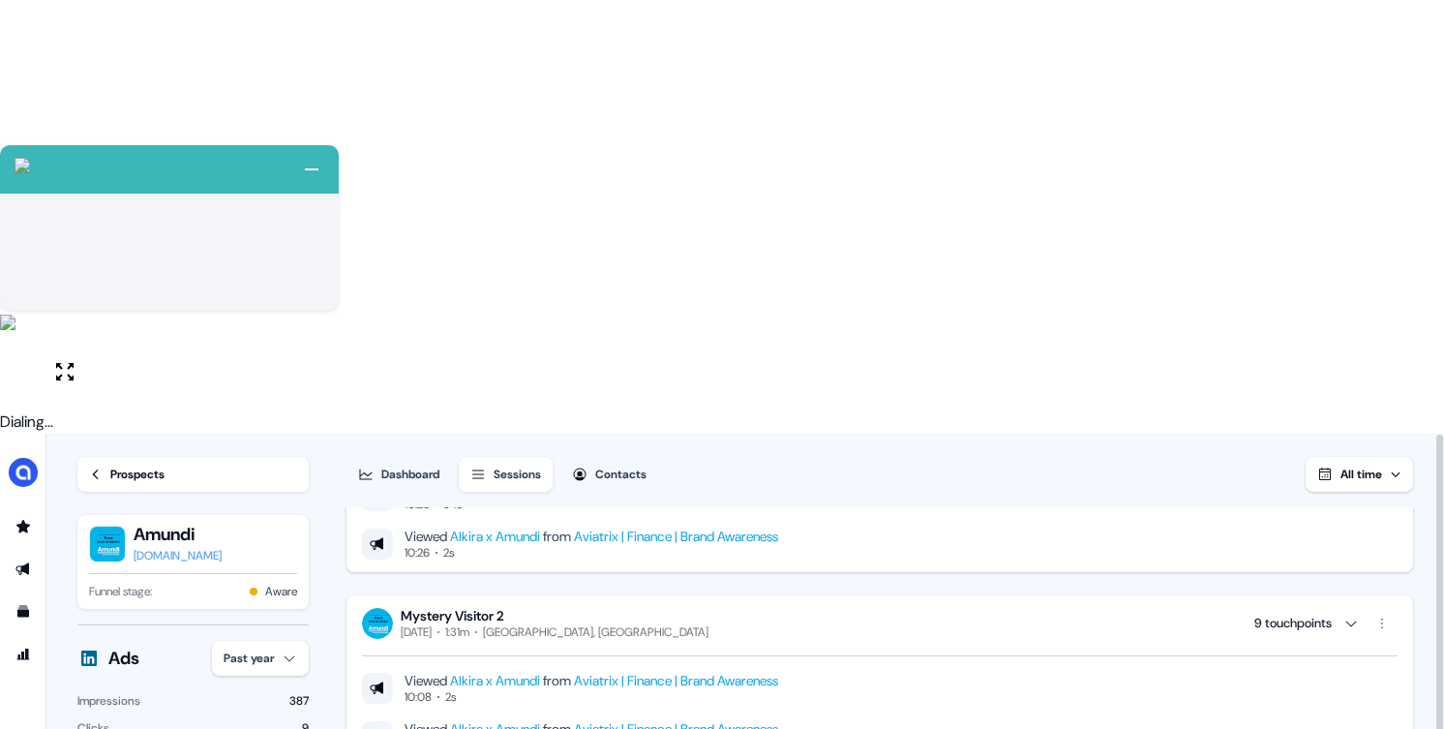
drag, startPoint x: 801, startPoint y: 195, endPoint x: 616, endPoint y: 197, distance: 185.9
click at [616, 607] on div "Mystery Visitor 2 Thursday, September 25th 1:31m Saint-Nom-la-Bretêche, France …" at bounding box center [880, 623] width 1036 height 33
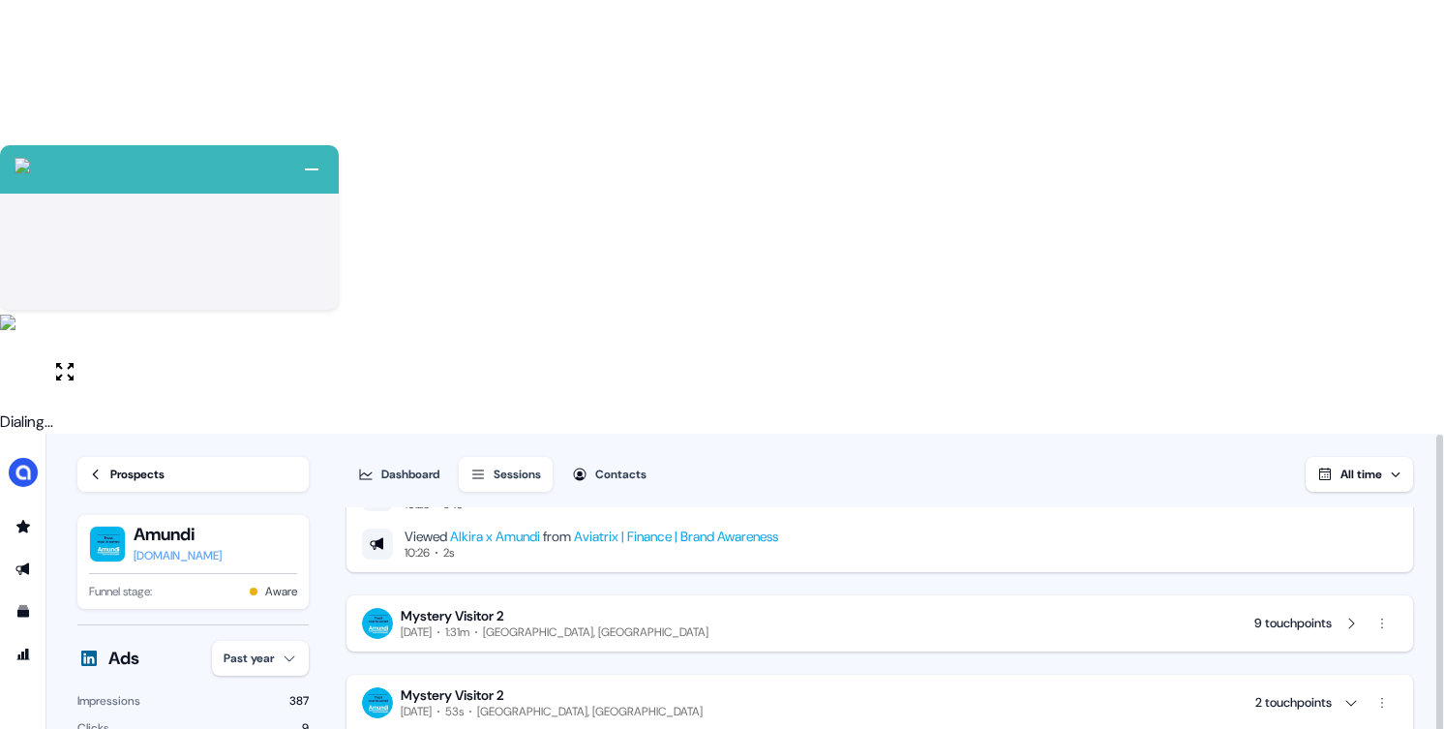
click at [600, 624] on div "Saint-Nom-la-Bretêche, France" at bounding box center [596, 631] width 226 height 15
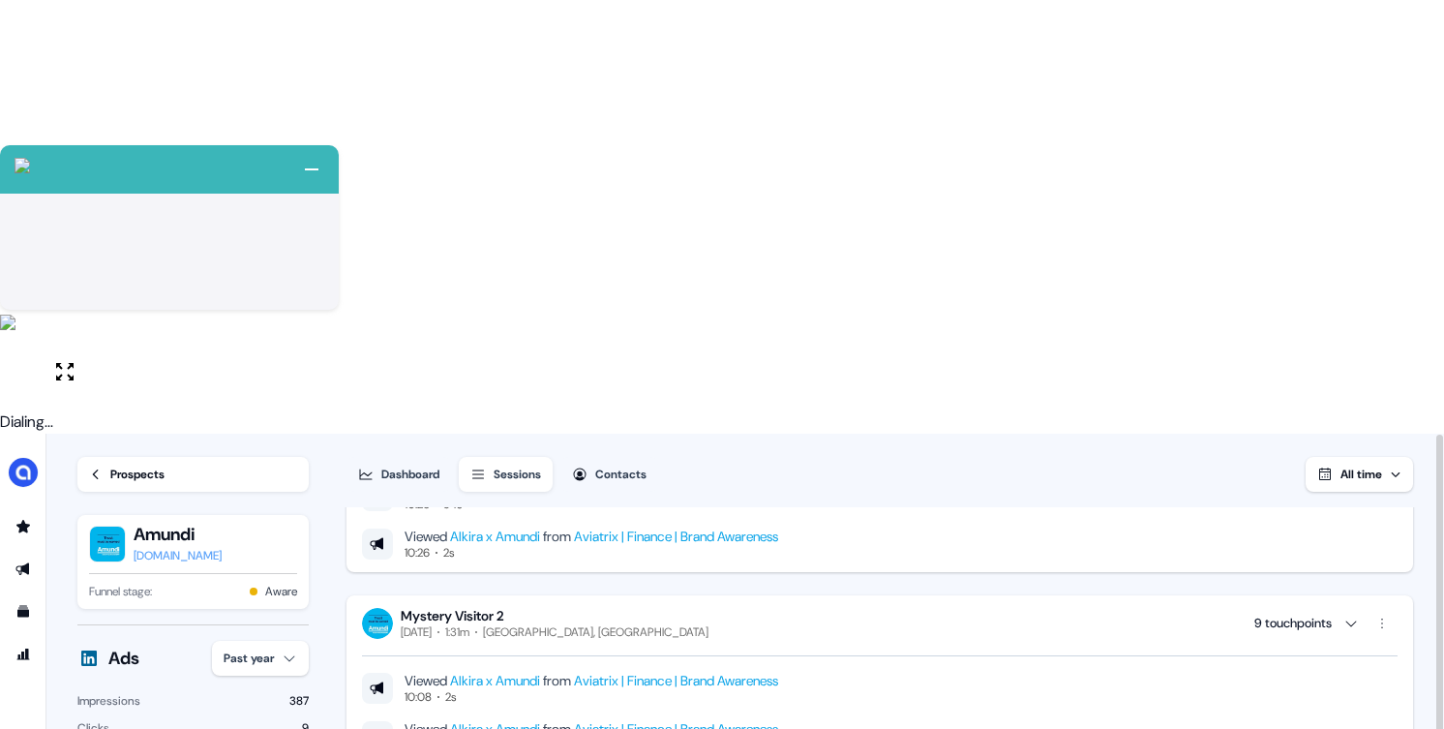
drag, startPoint x: 599, startPoint y: 197, endPoint x: 754, endPoint y: 200, distance: 154.9
click at [709, 624] on div "Saint-Nom-la-Bretêche, France" at bounding box center [596, 631] width 226 height 15
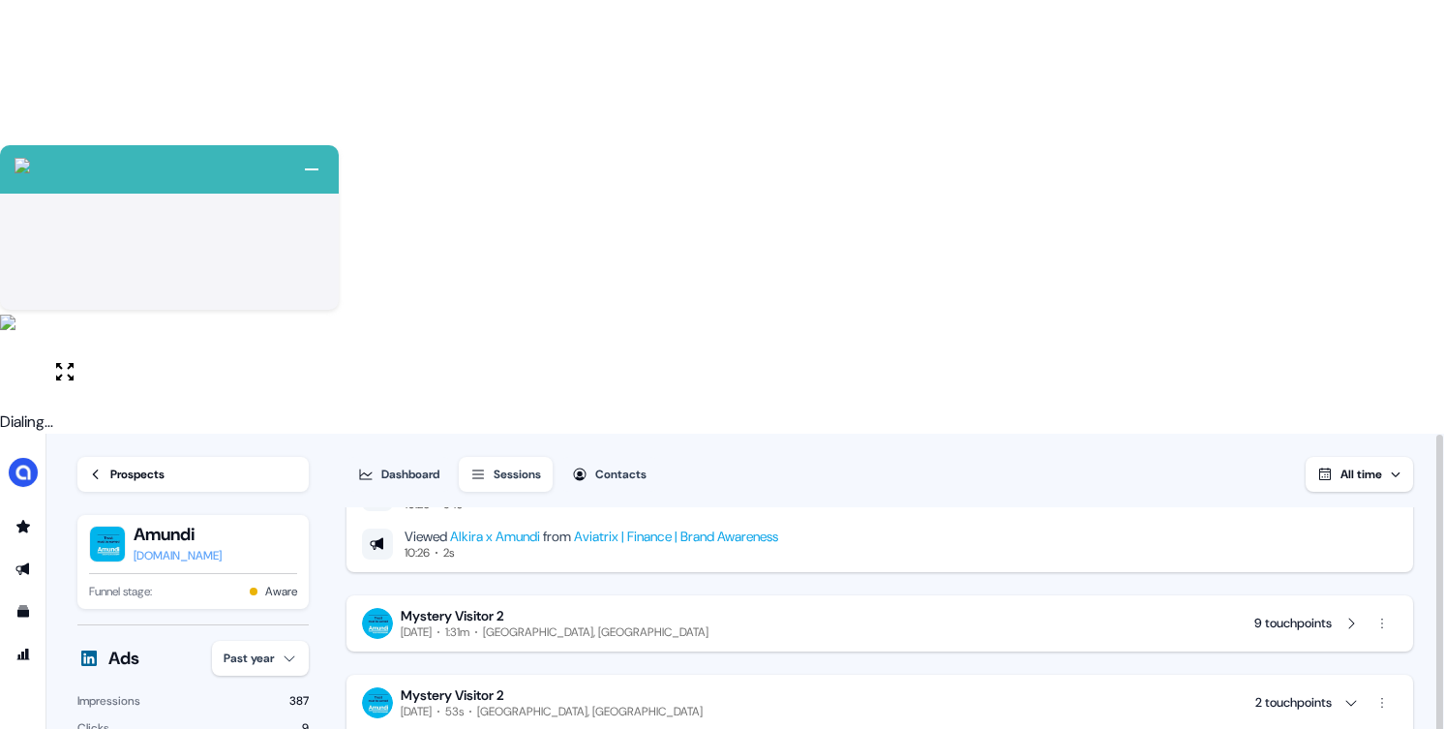
click at [709, 624] on div "Saint-Nom-la-Bretêche, France" at bounding box center [596, 631] width 226 height 15
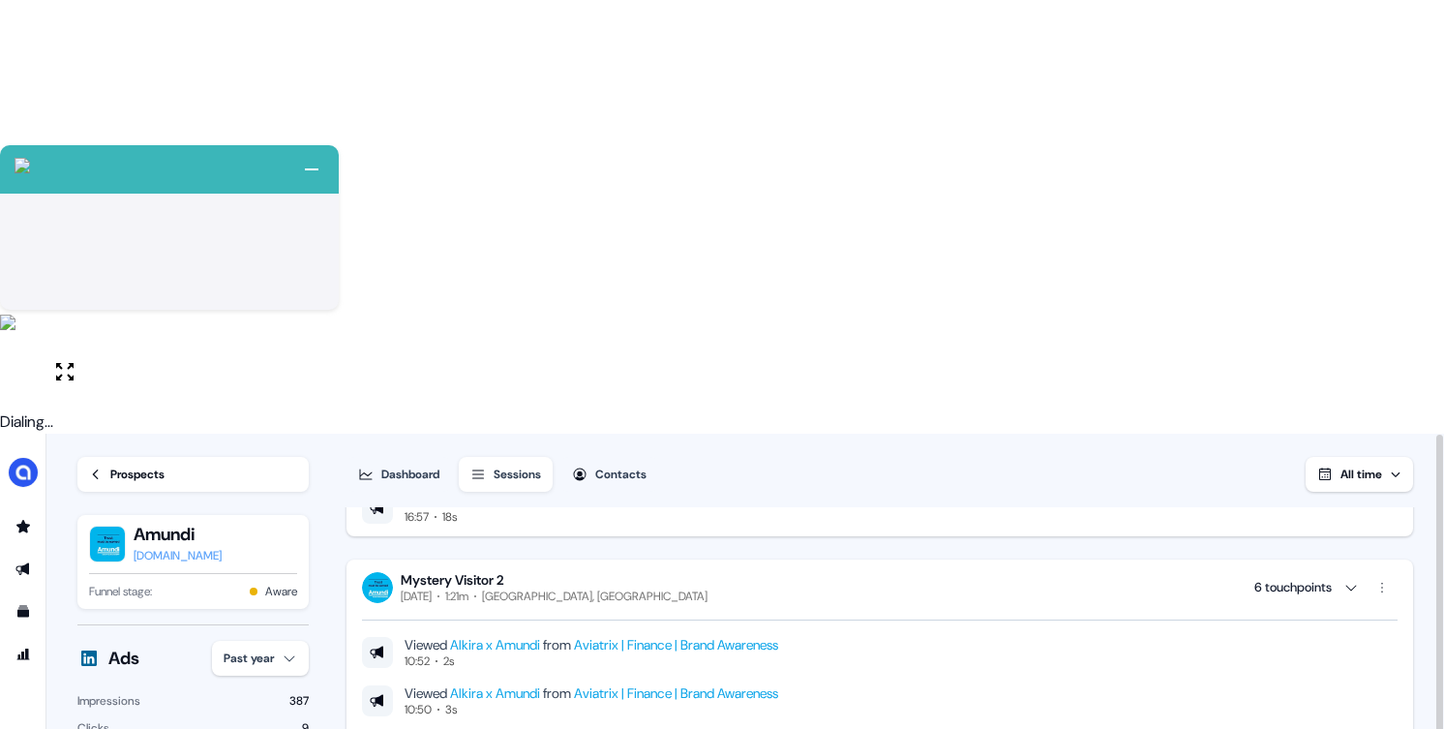
scroll to position [141, 0]
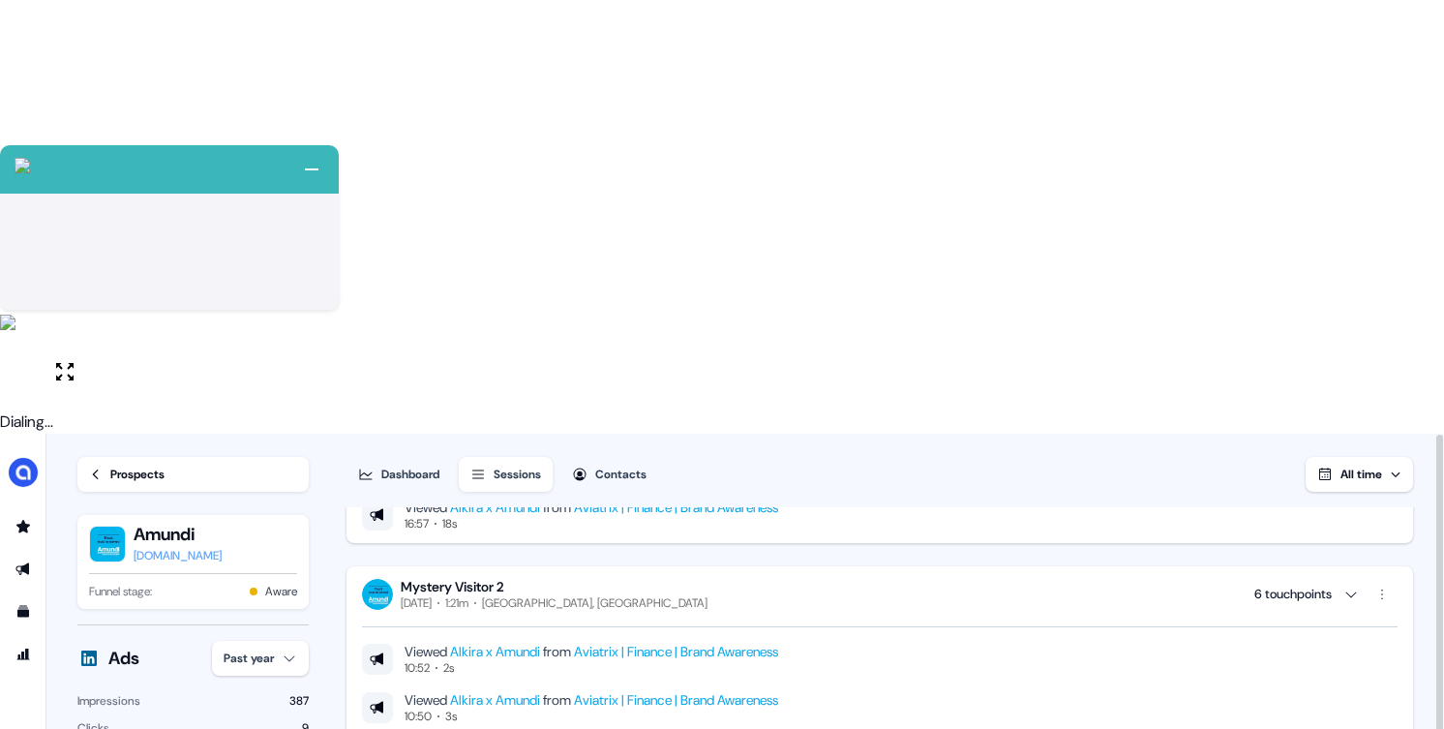
click at [95, 468] on icon at bounding box center [96, 475] width 14 height 14
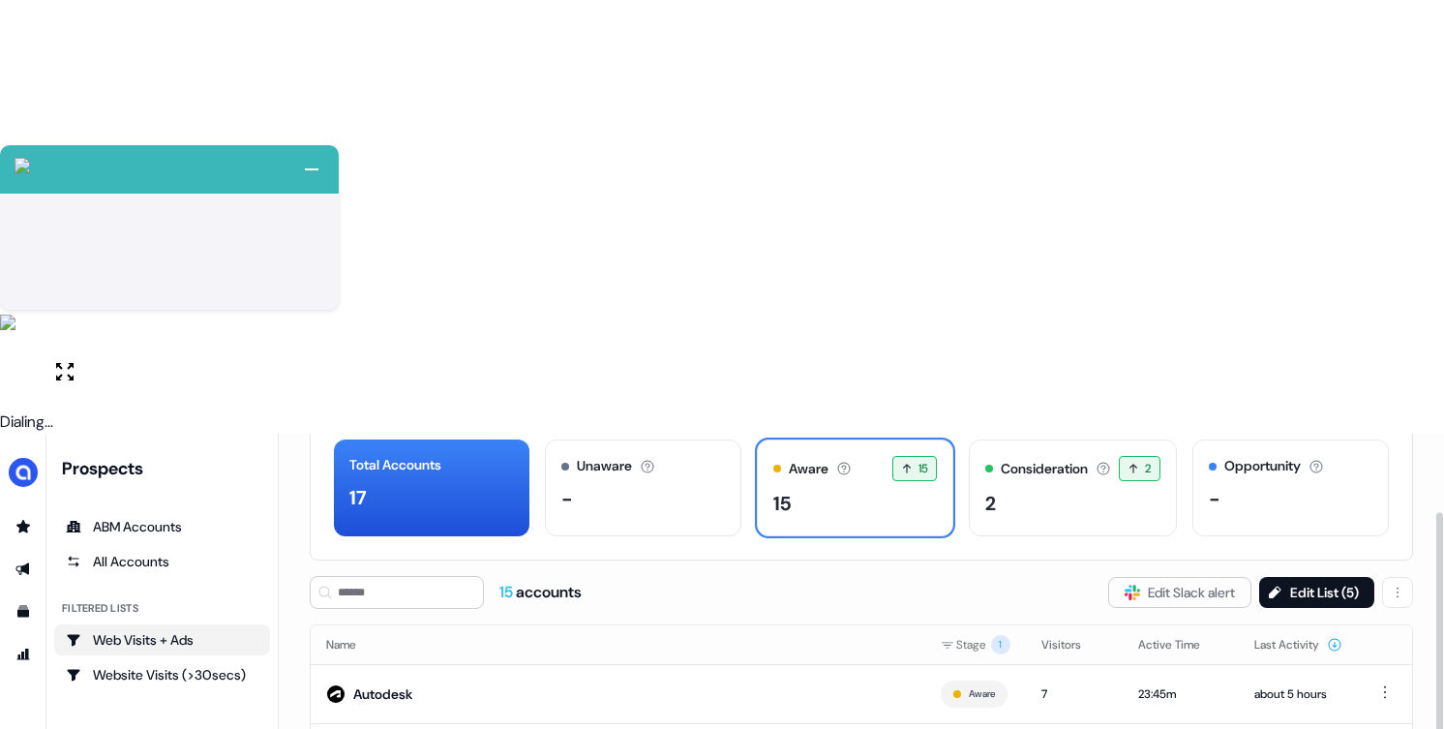
scroll to position [118, 0]
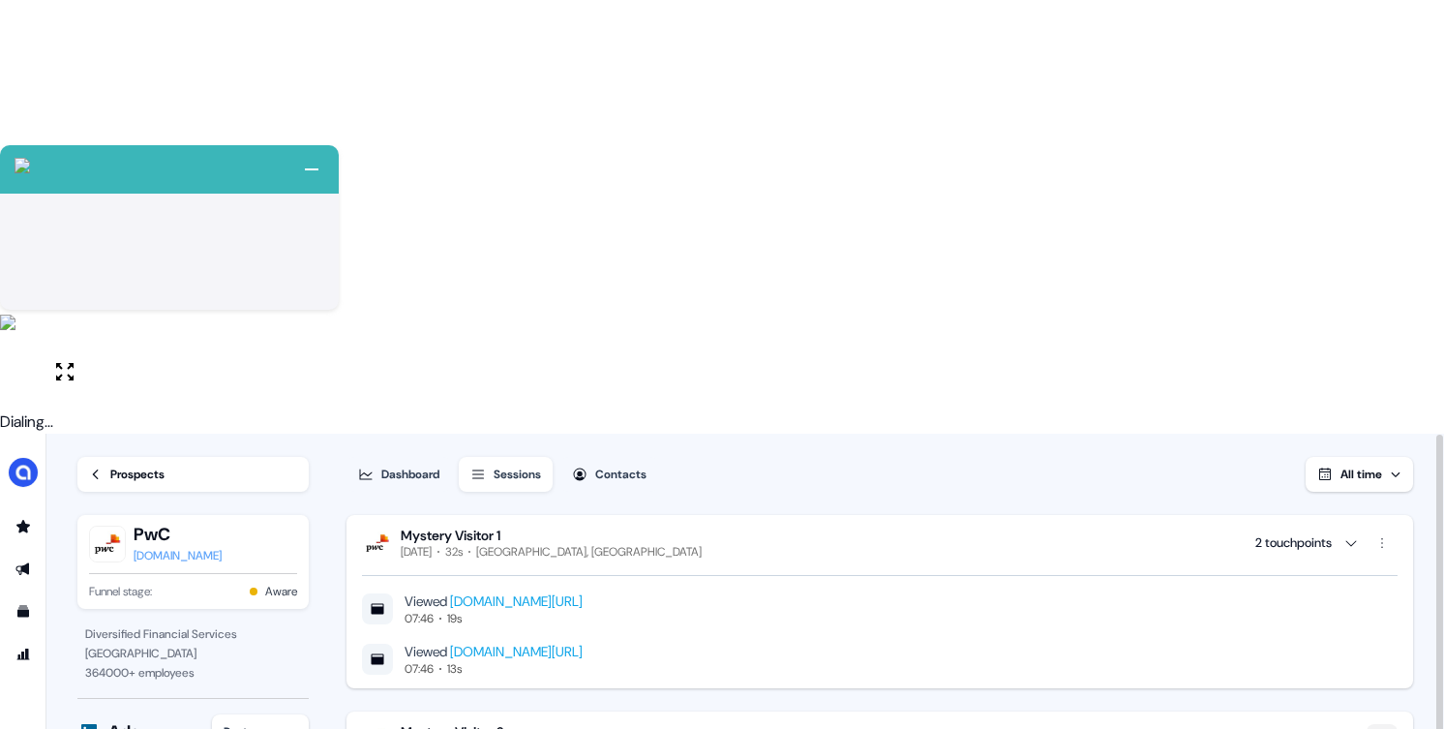
click at [1385, 302] on html "+ Next Auto dialer paused! Go to your dialing tab to continue. 225 Paused" at bounding box center [722, 581] width 1444 height 1162
click at [1341, 344] on span "Remove visitor" at bounding box center [1369, 345] width 77 height 15
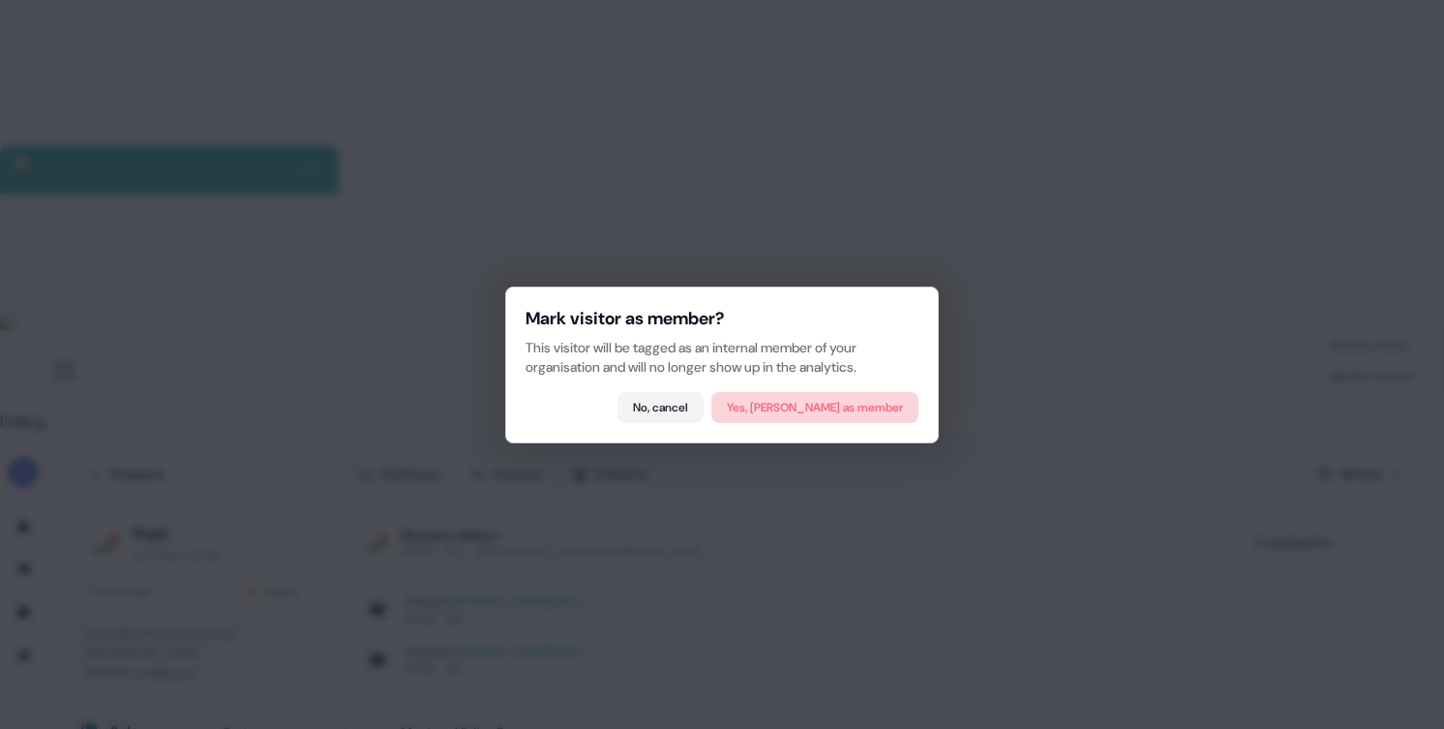
click at [876, 415] on button "Yes, mark as member" at bounding box center [814, 407] width 207 height 31
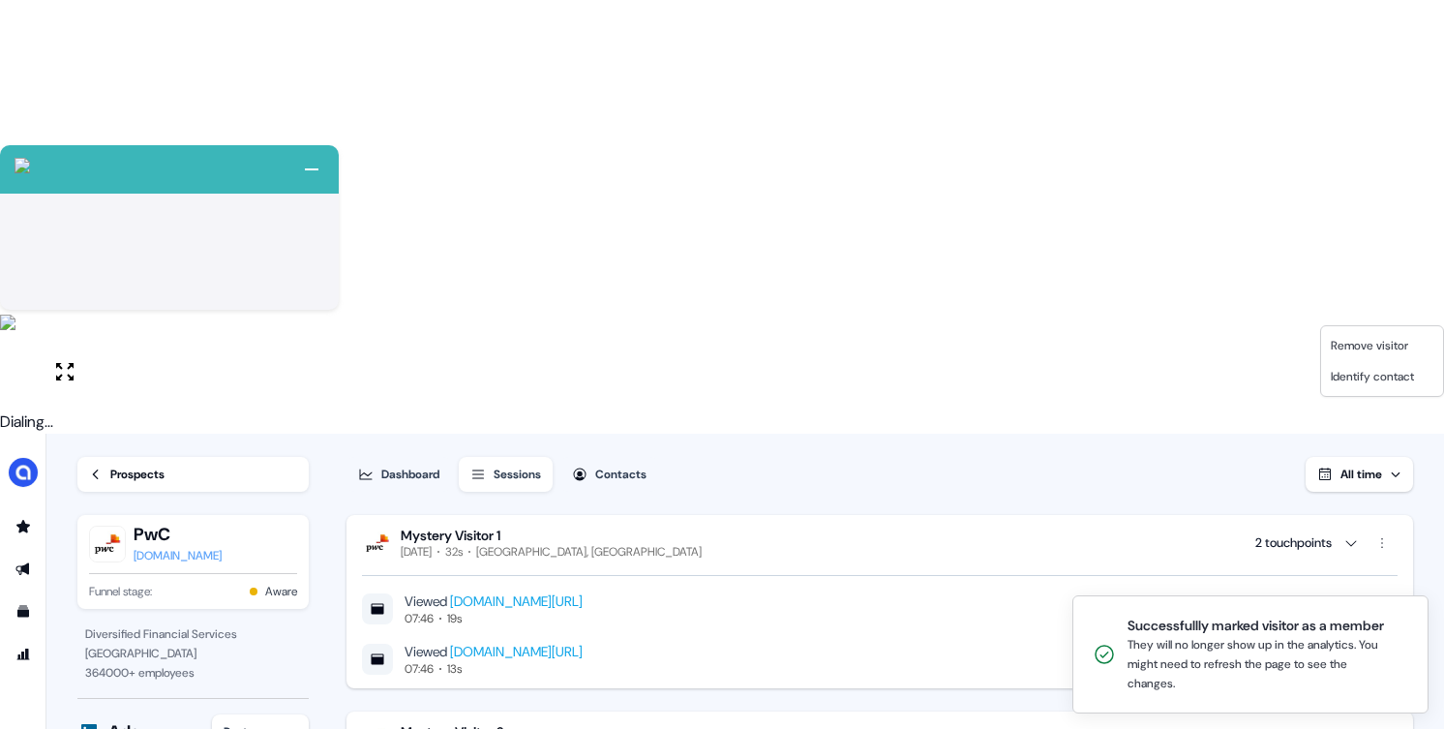
click at [728, 449] on html "+ Next Auto dialer paused! Go to your dialing tab to continue. 225 Paused" at bounding box center [722, 581] width 1444 height 1162
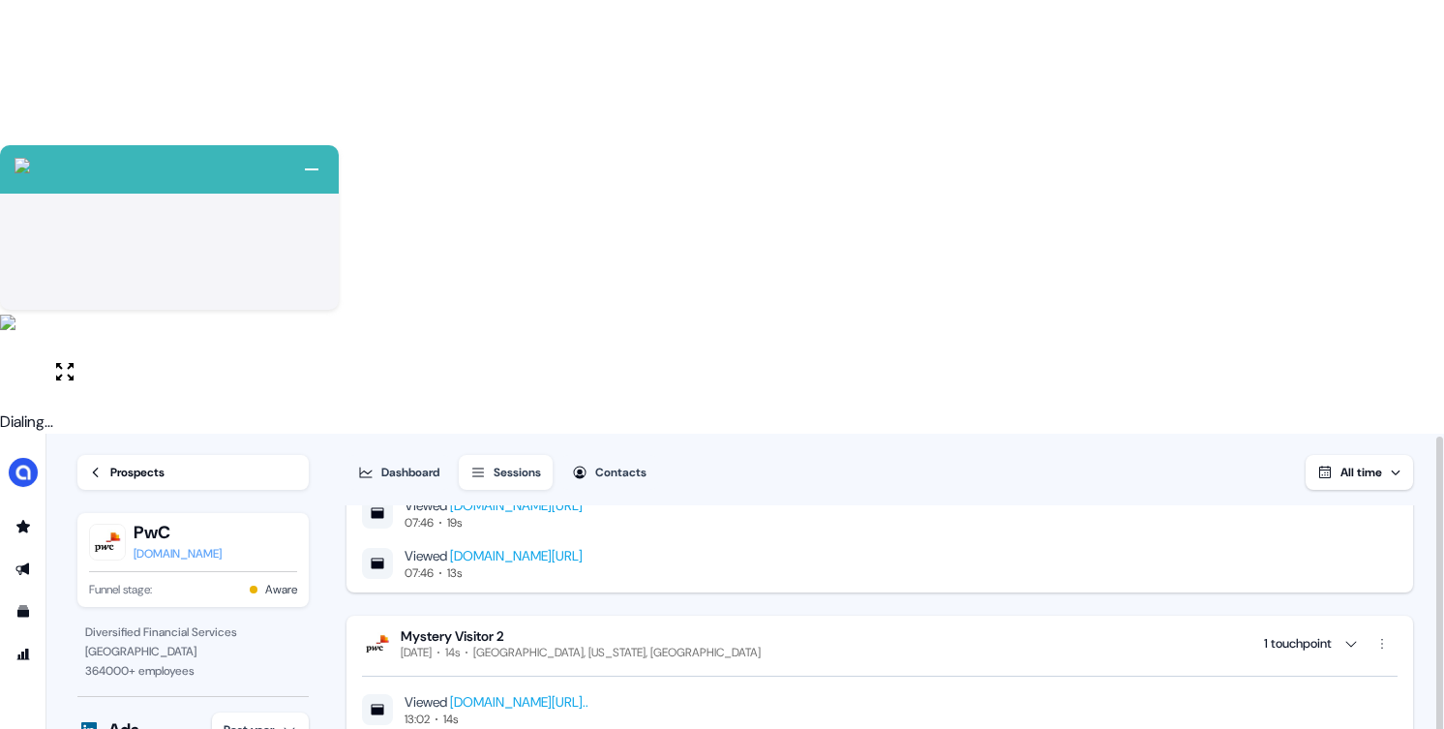
scroll to position [92, 0]
click at [92, 466] on icon at bounding box center [96, 473] width 14 height 14
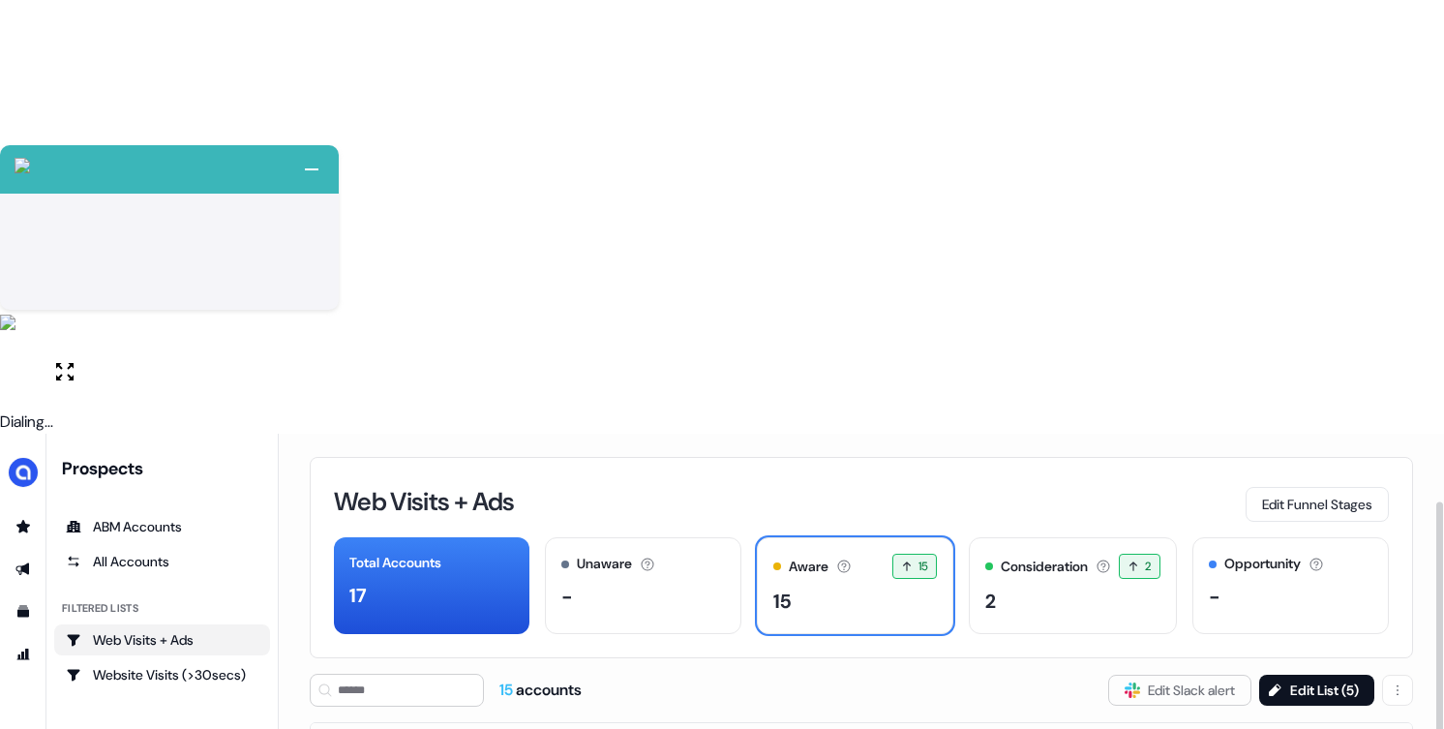
scroll to position [118, 0]
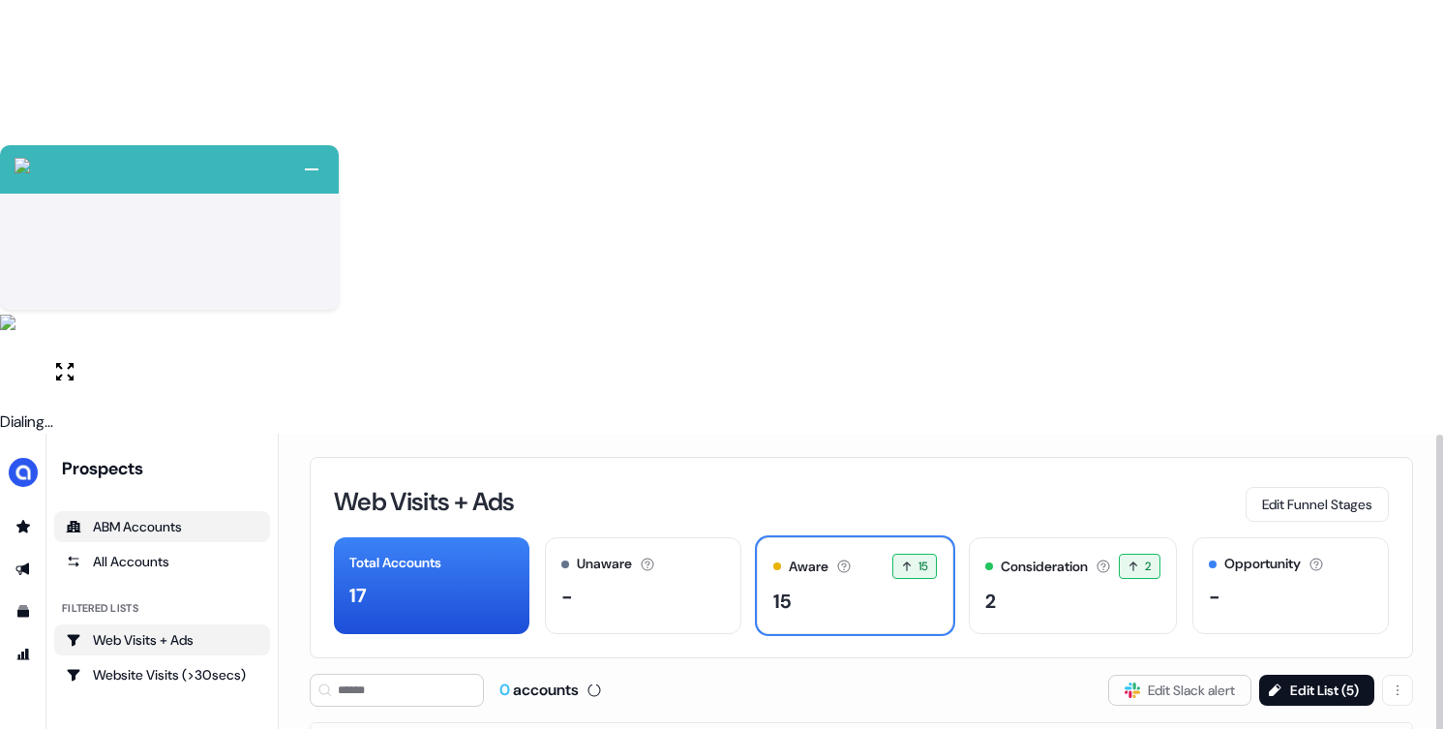
click at [135, 517] on div "ABM Accounts" at bounding box center [162, 526] width 193 height 19
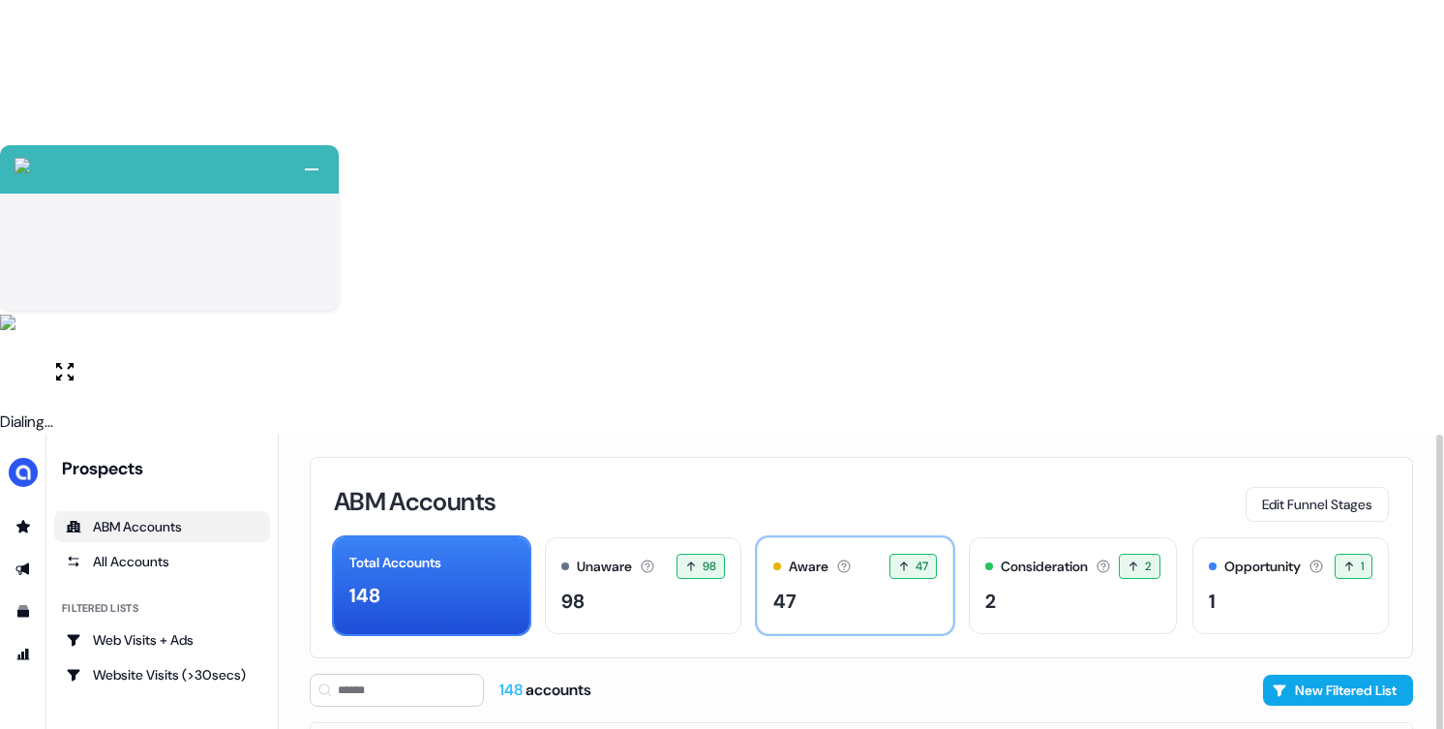
click at [860, 587] on div "47" at bounding box center [855, 601] width 164 height 29
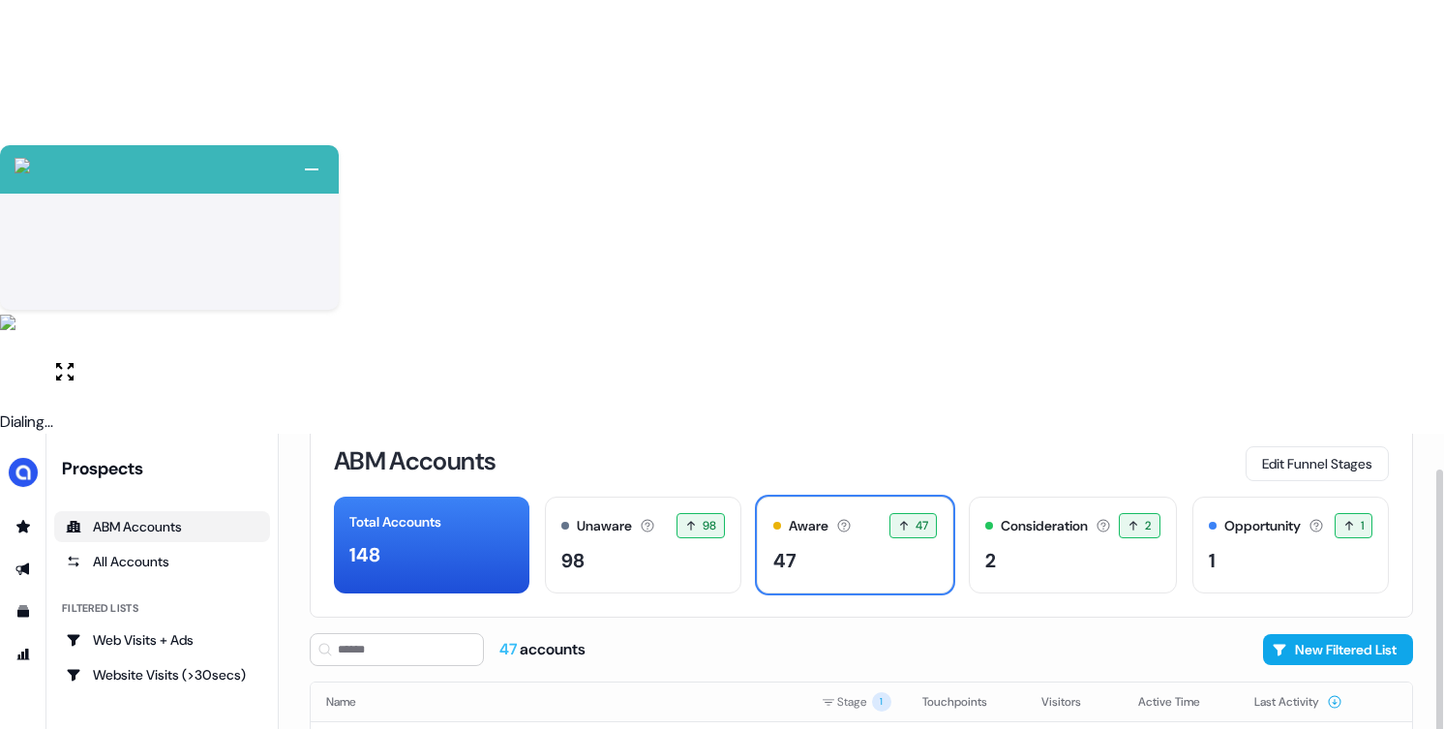
scroll to position [118, 0]
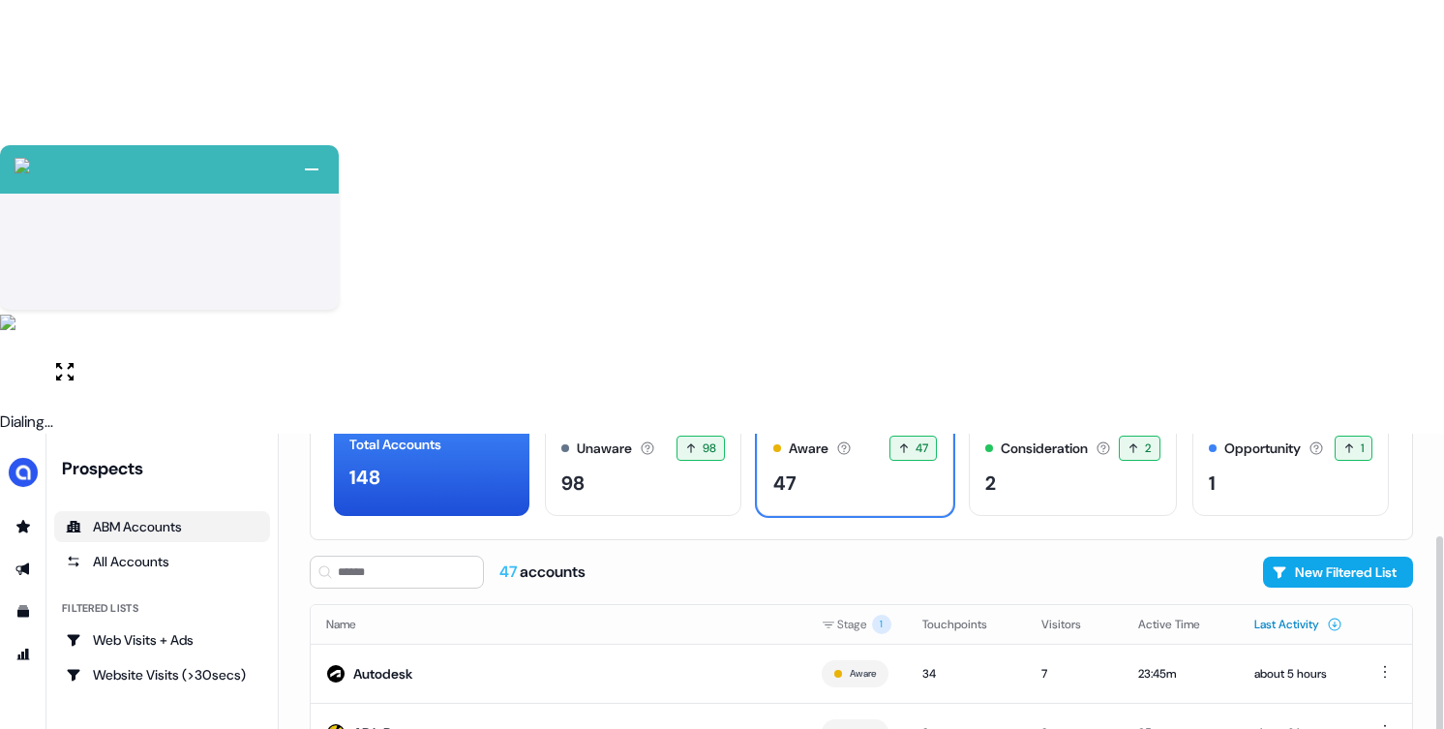
click at [1308, 607] on button "Last Activity" at bounding box center [1298, 624] width 88 height 35
click at [1299, 607] on button "Last Activity" at bounding box center [1298, 624] width 88 height 35
click at [505, 703] on td "AB InBev" at bounding box center [559, 732] width 496 height 59
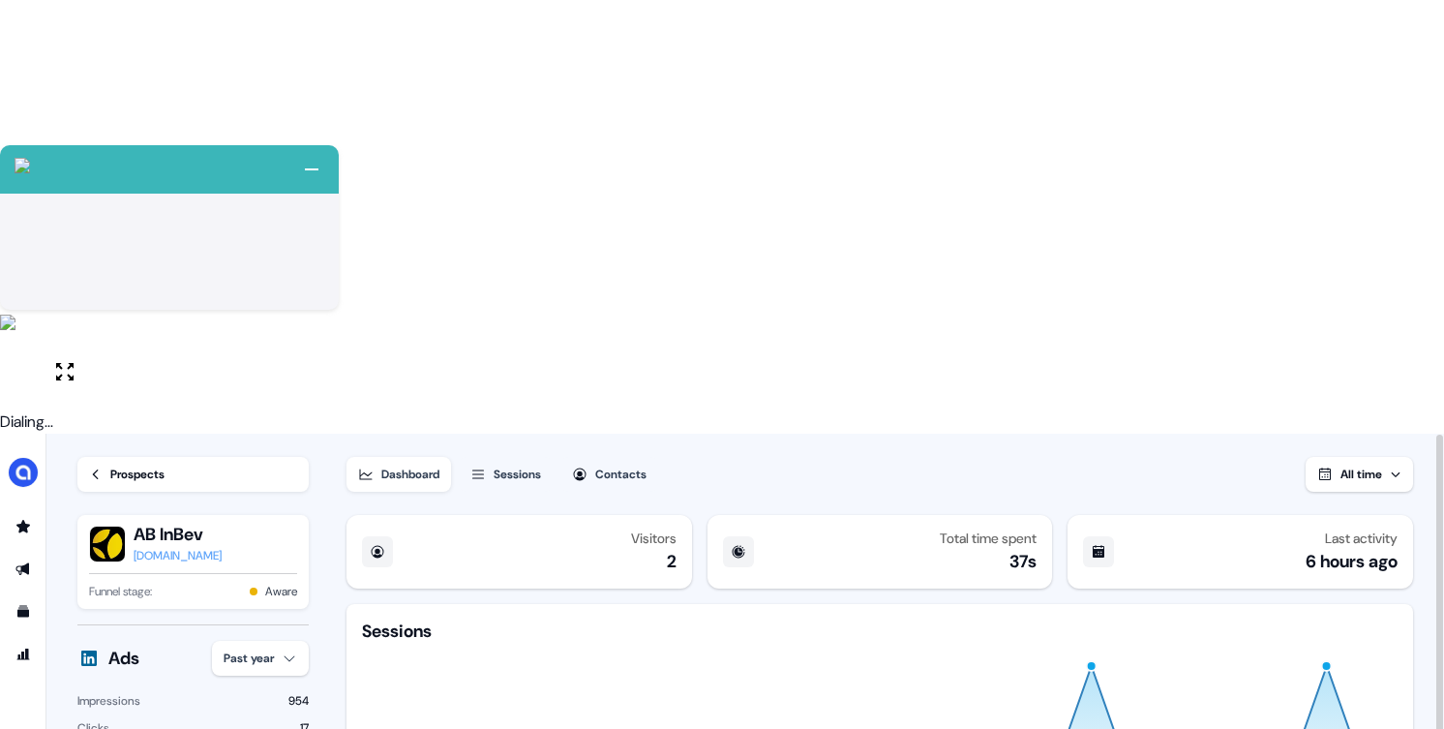
click at [531, 465] on div "Sessions" at bounding box center [517, 474] width 47 height 19
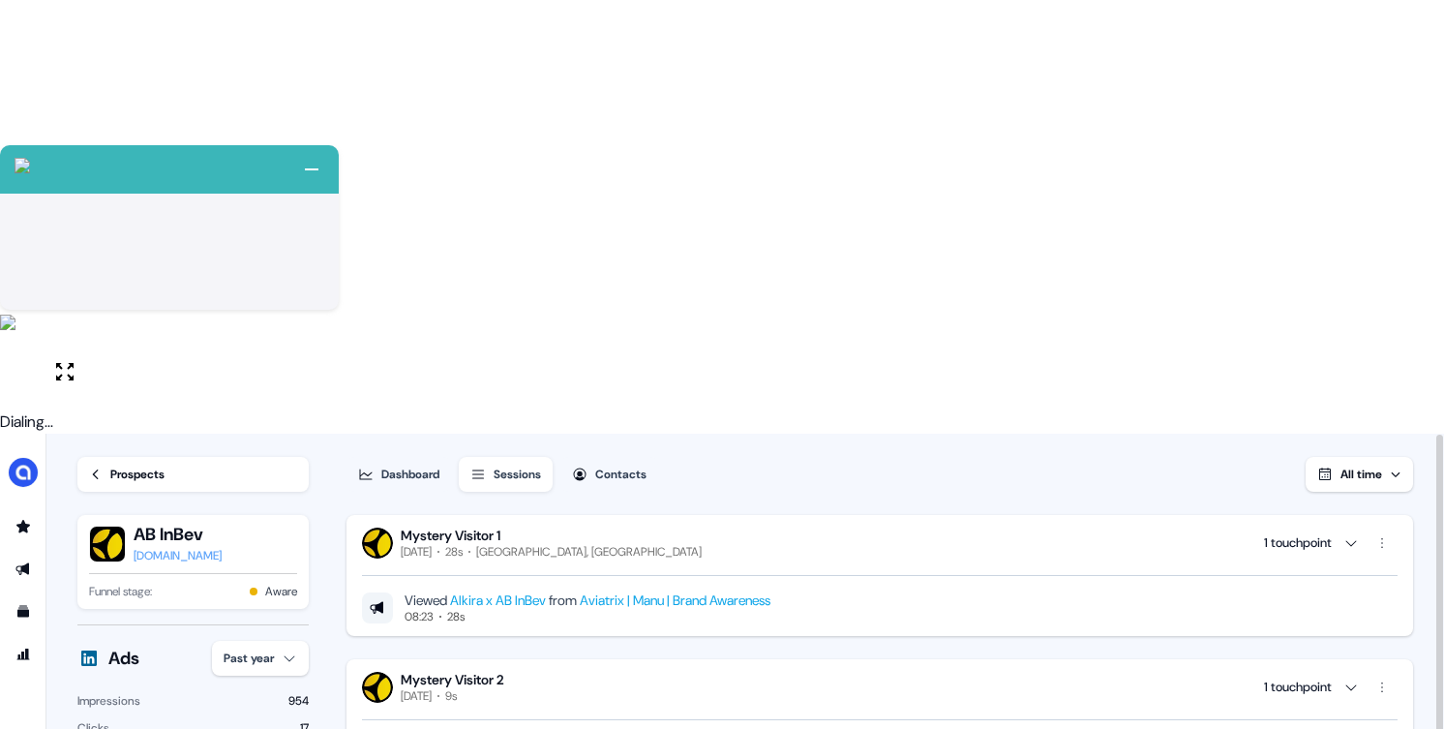
click at [96, 468] on icon at bounding box center [96, 475] width 14 height 14
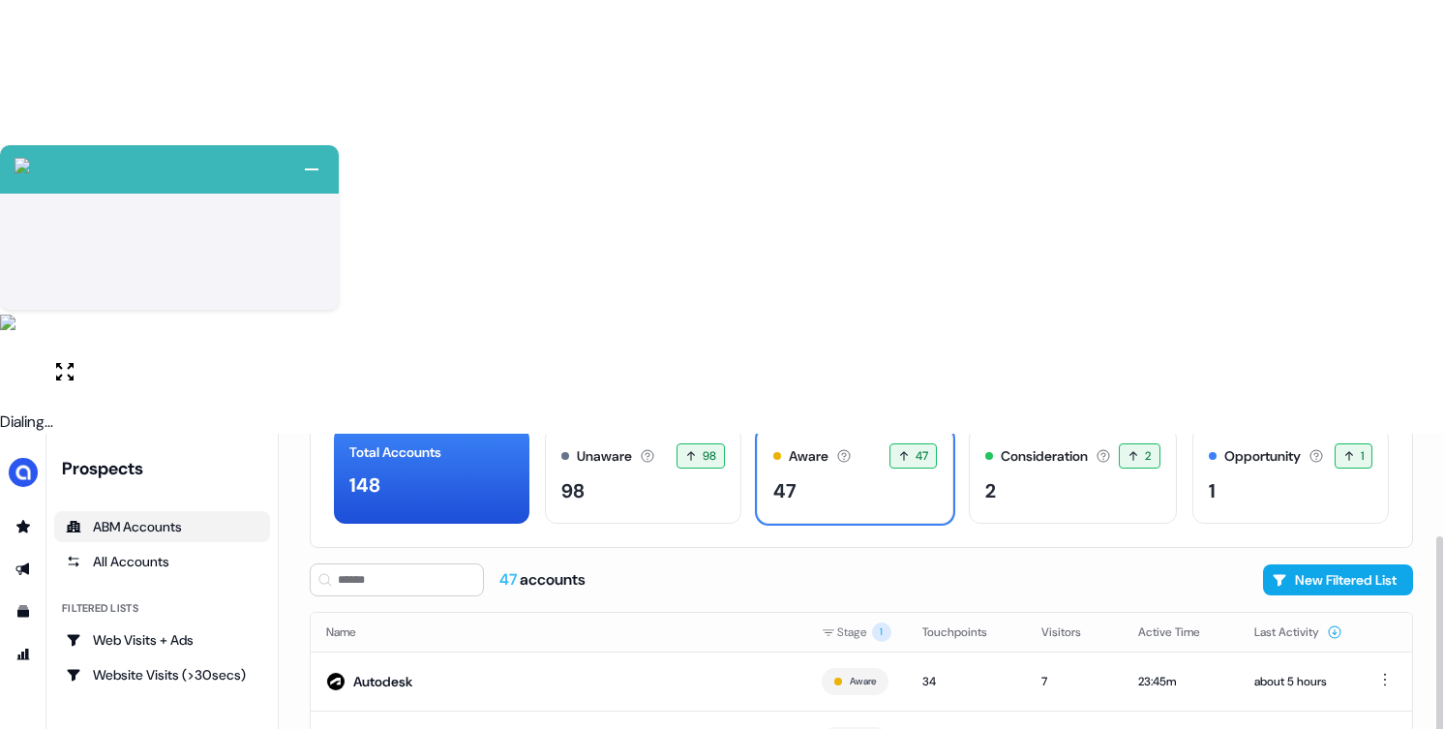
scroll to position [118, 0]
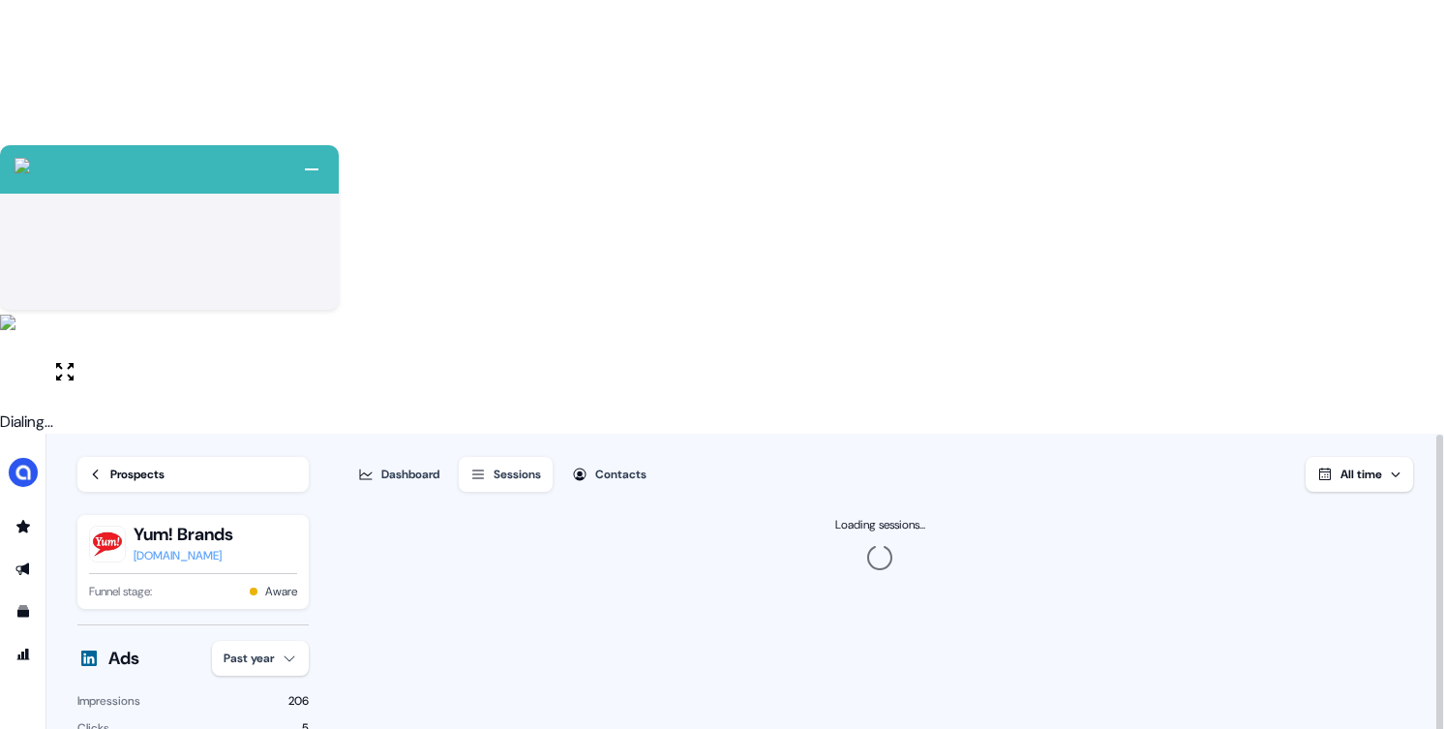
click at [114, 457] on link "Prospects" at bounding box center [192, 474] width 231 height 35
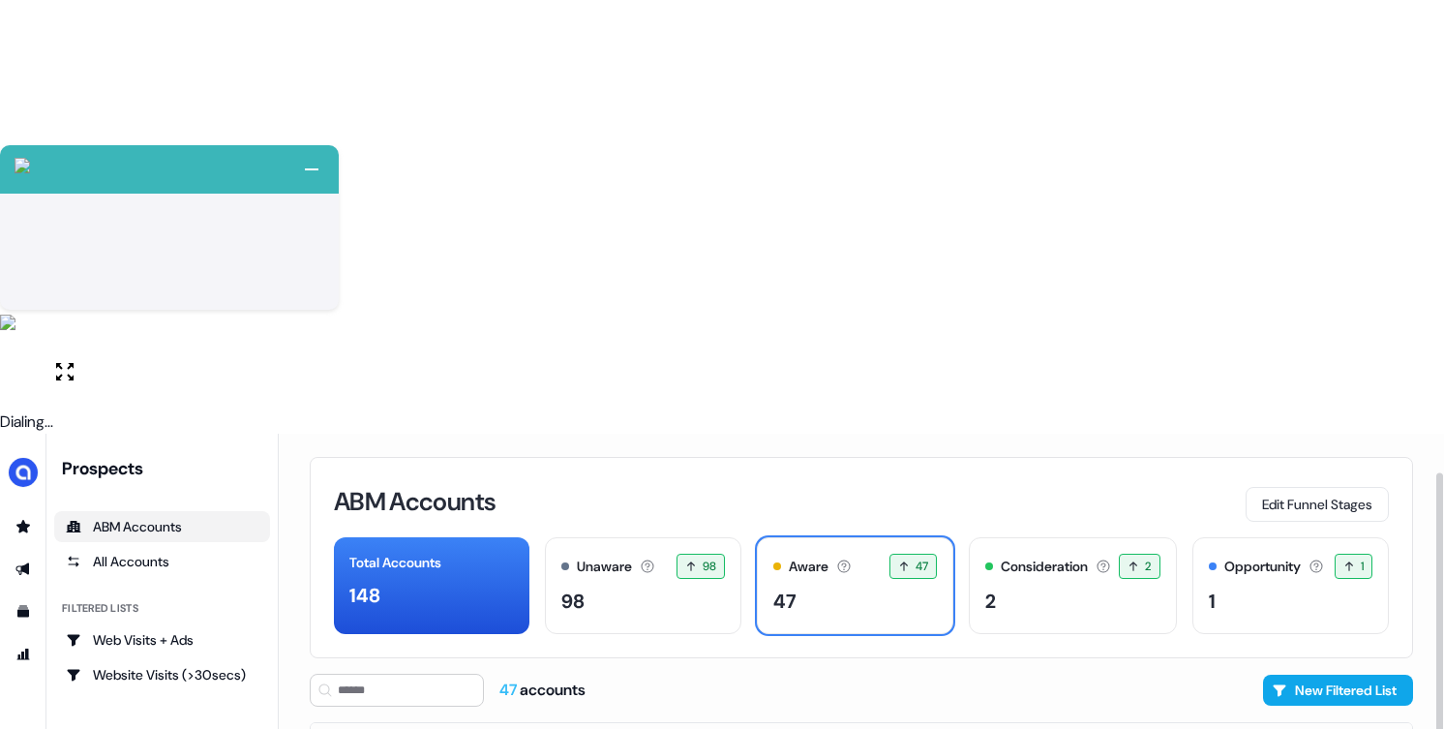
scroll to position [118, 0]
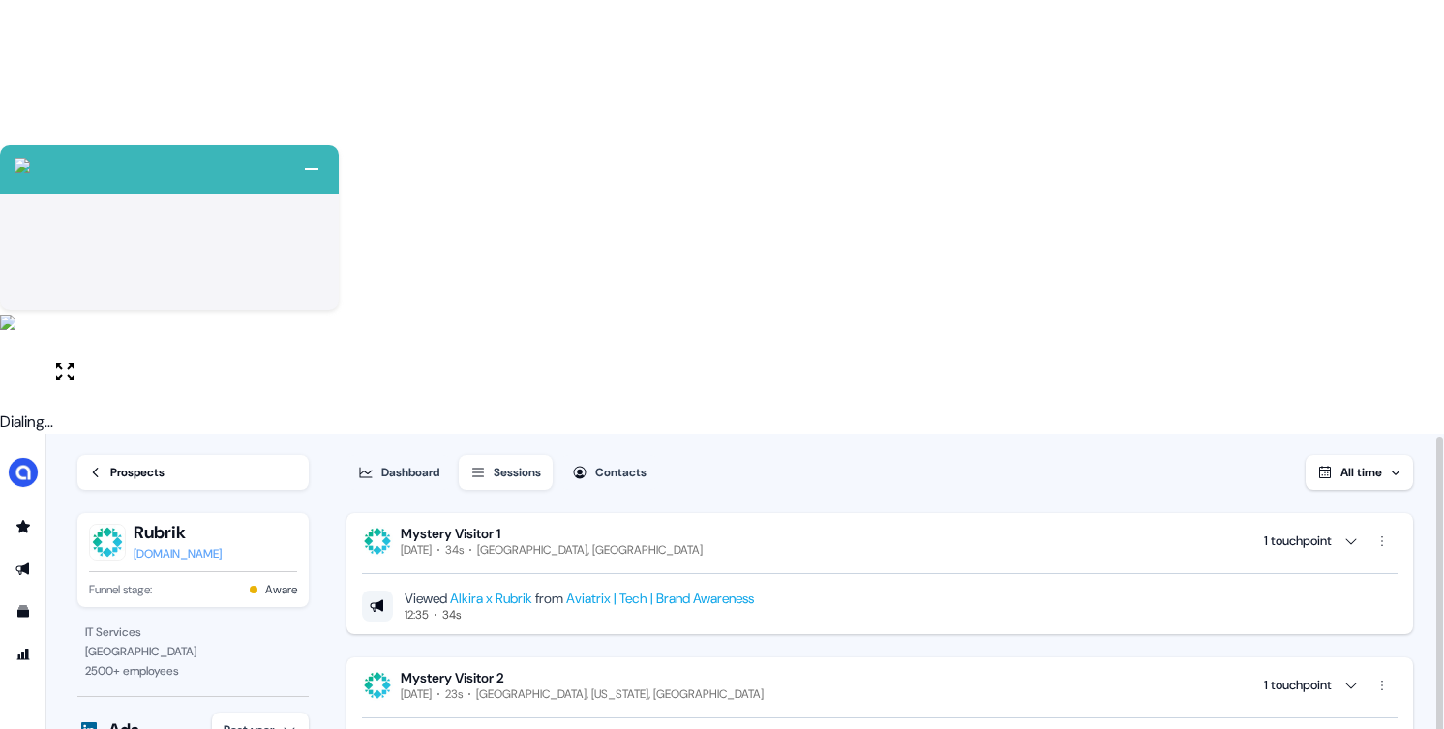
click at [110, 463] on div "Prospects" at bounding box center [137, 472] width 54 height 19
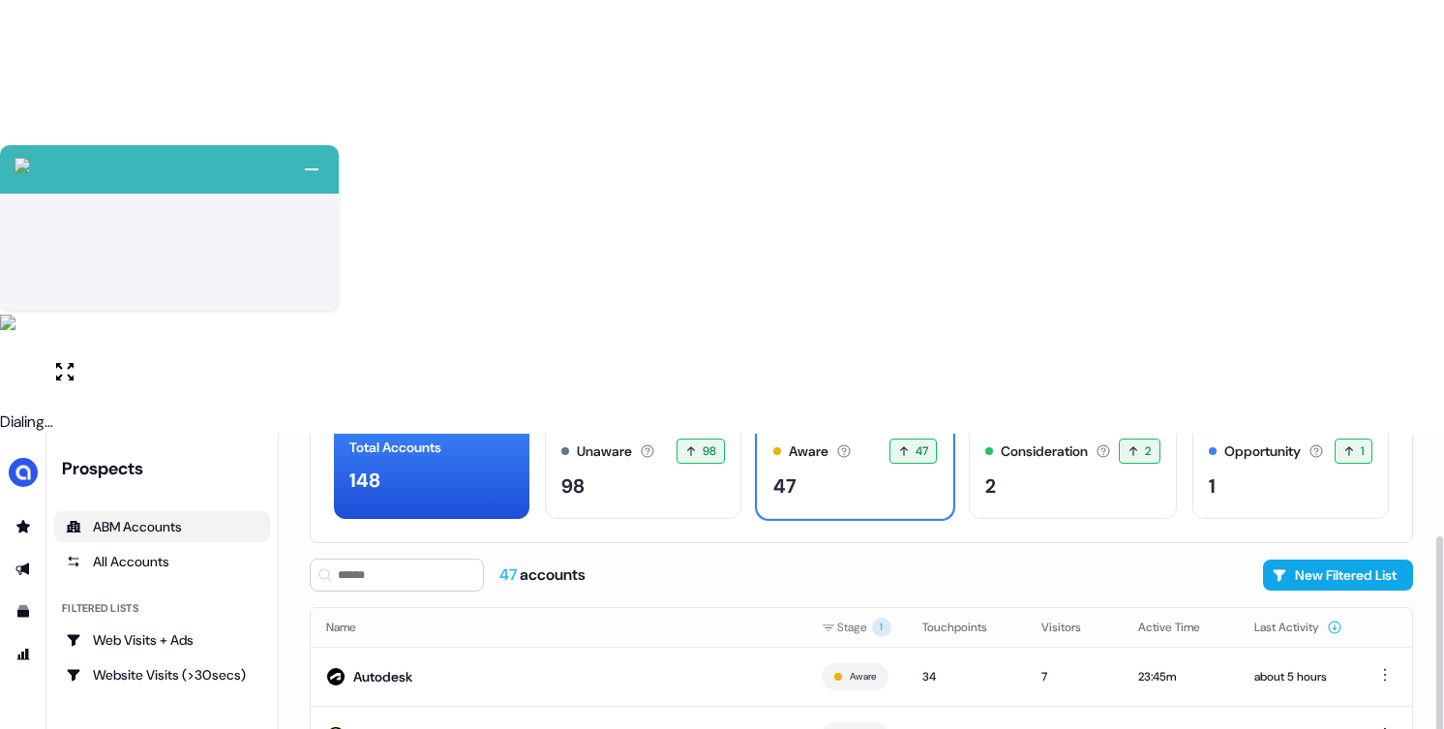
scroll to position [118, 0]
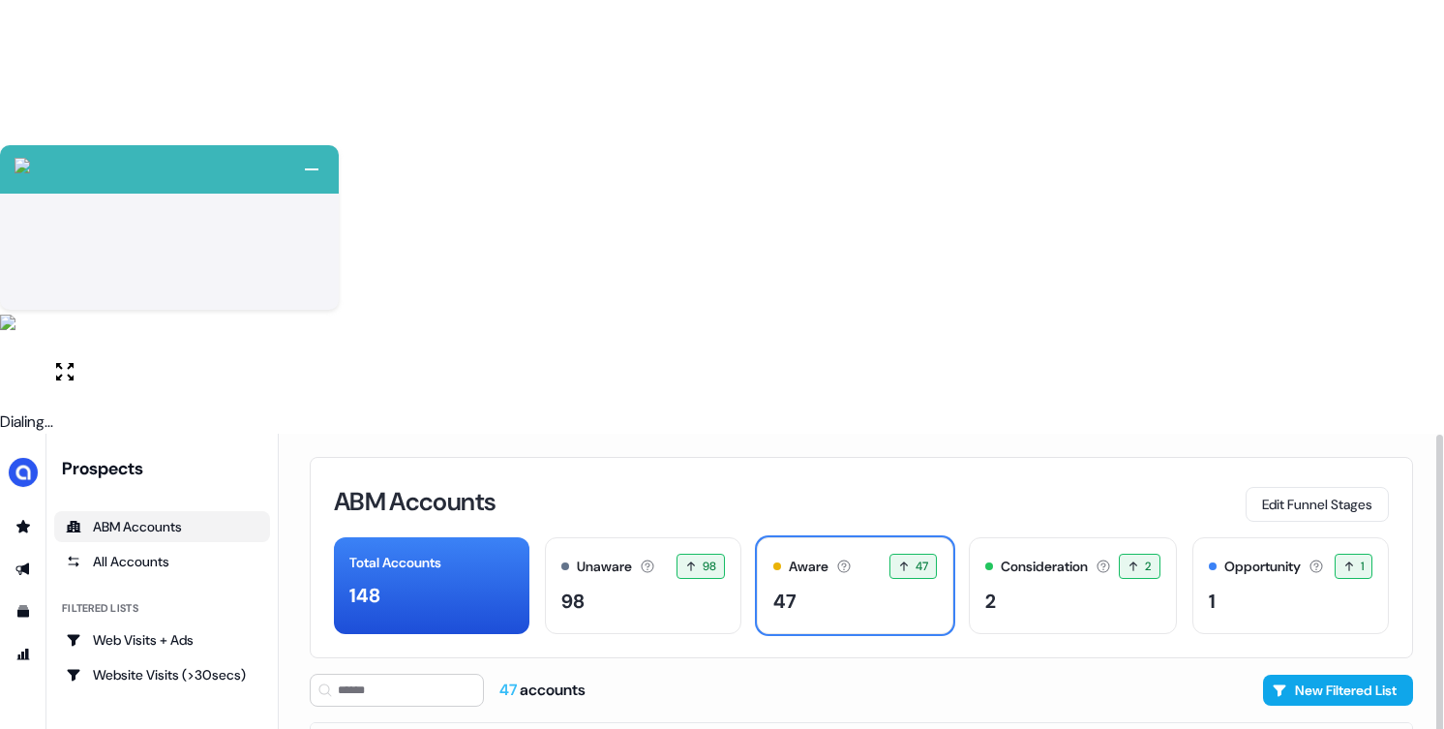
scroll to position [118, 0]
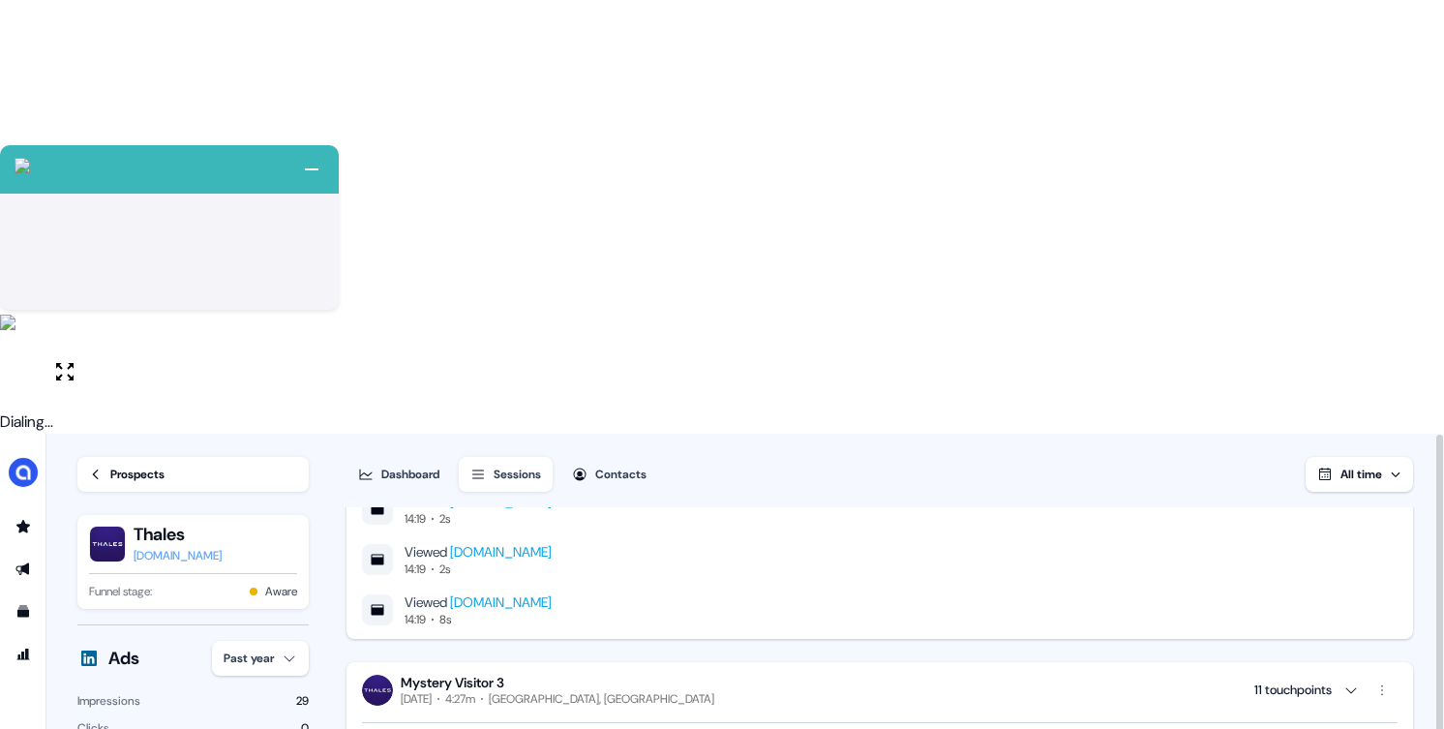
scroll to position [2126, 0]
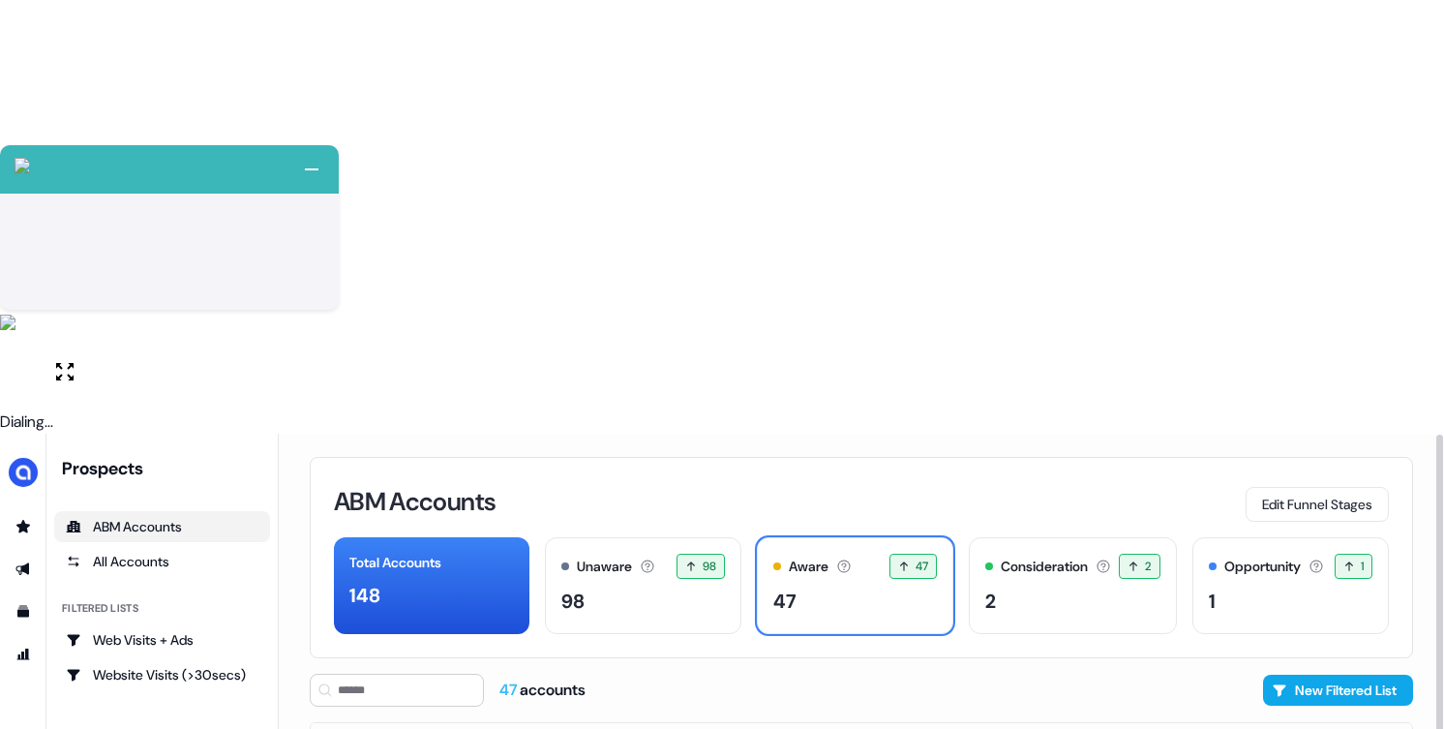
scroll to position [118, 0]
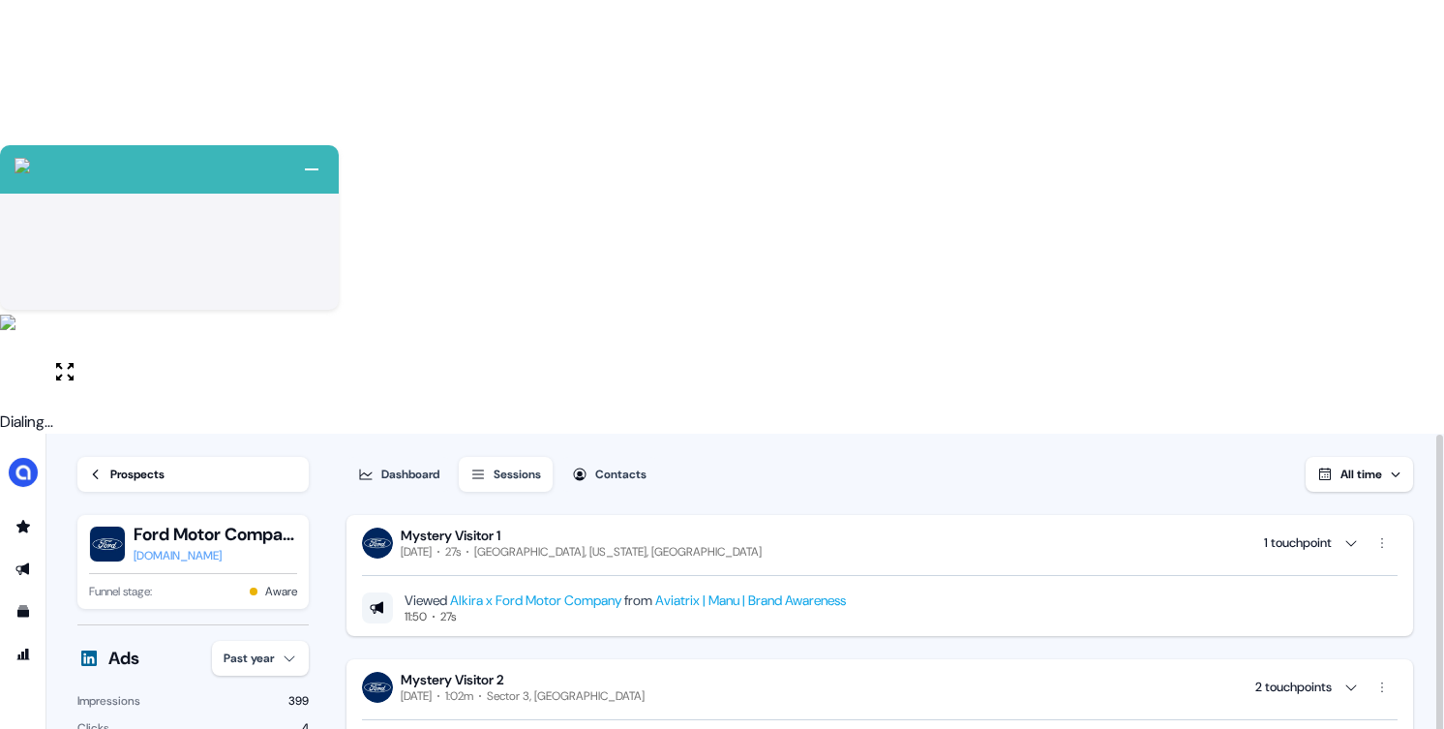
click at [100, 468] on icon at bounding box center [96, 475] width 14 height 14
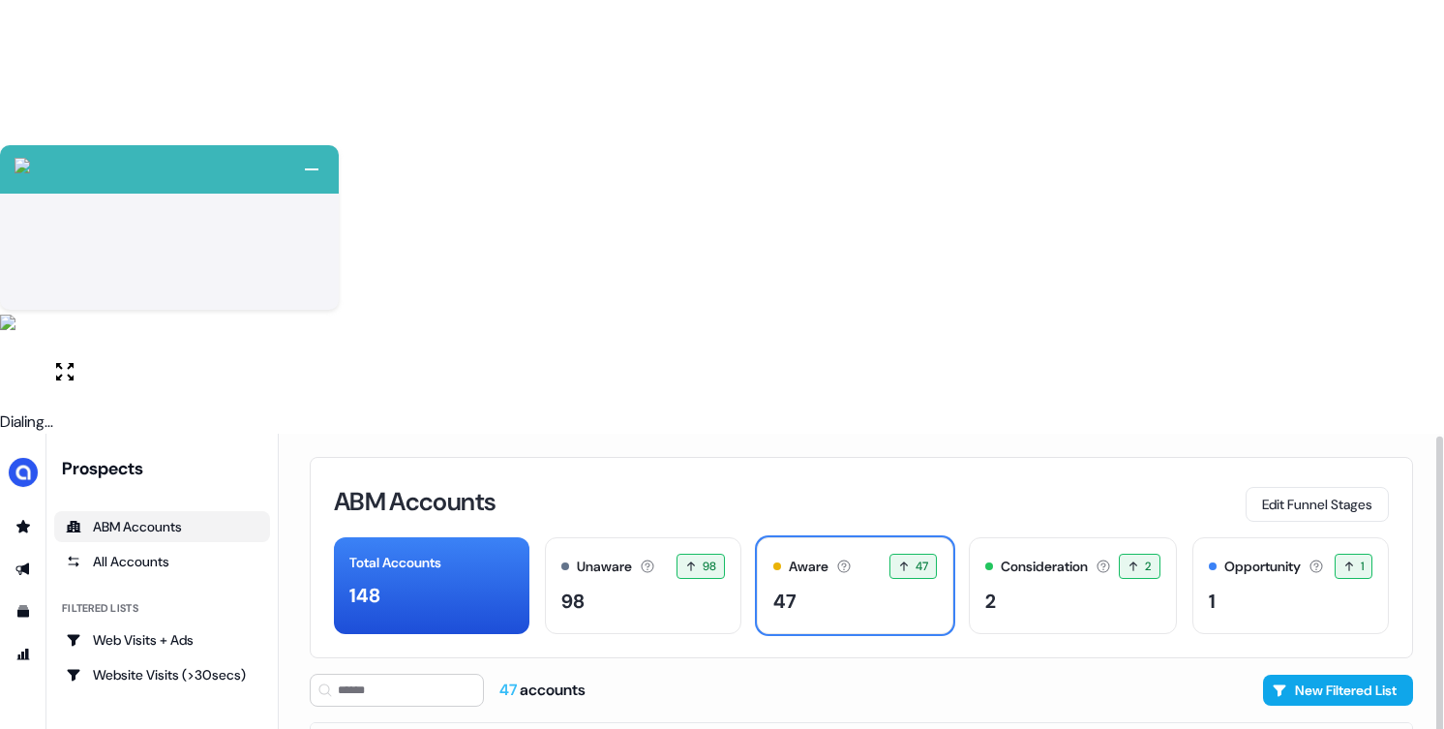
scroll to position [118, 0]
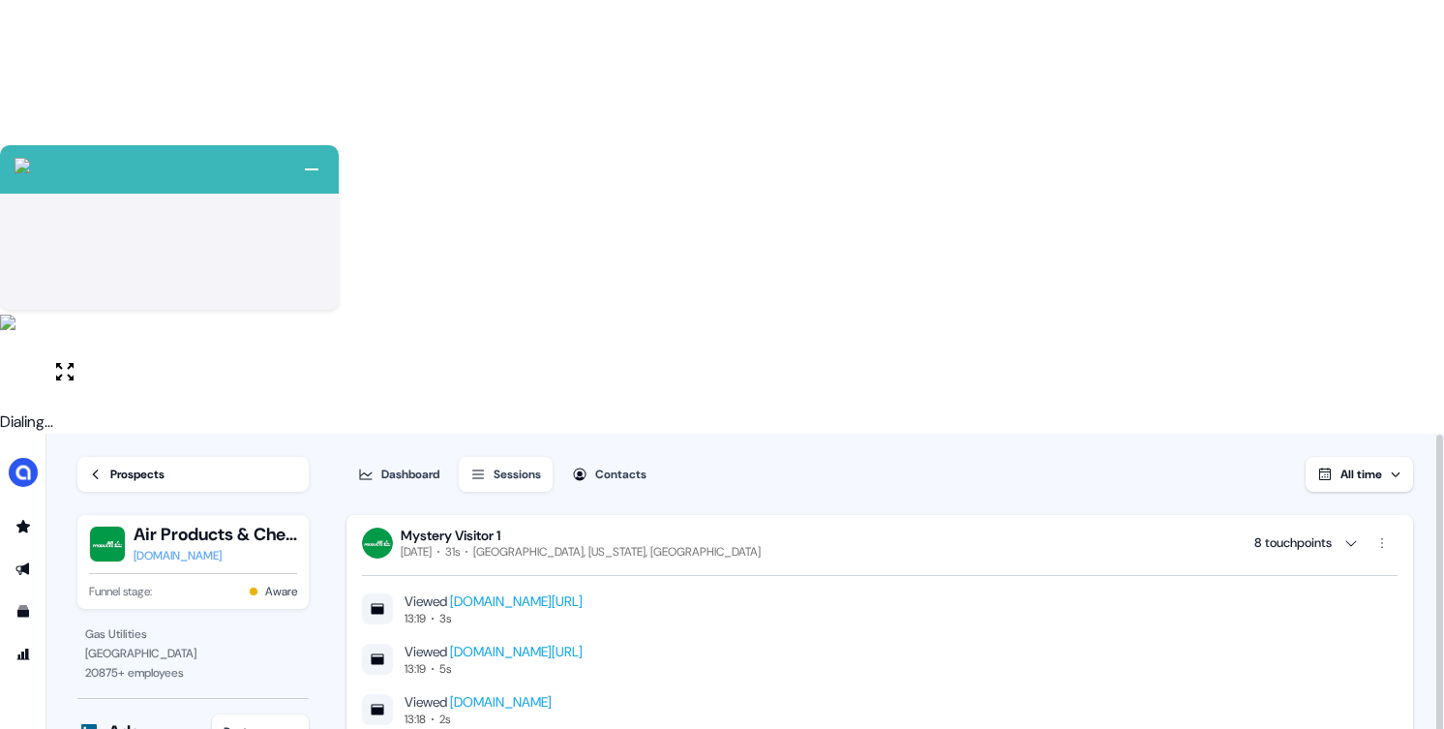
click at [583, 643] on link "www.alkira.com/alkira-remote-access-client" at bounding box center [516, 651] width 133 height 17
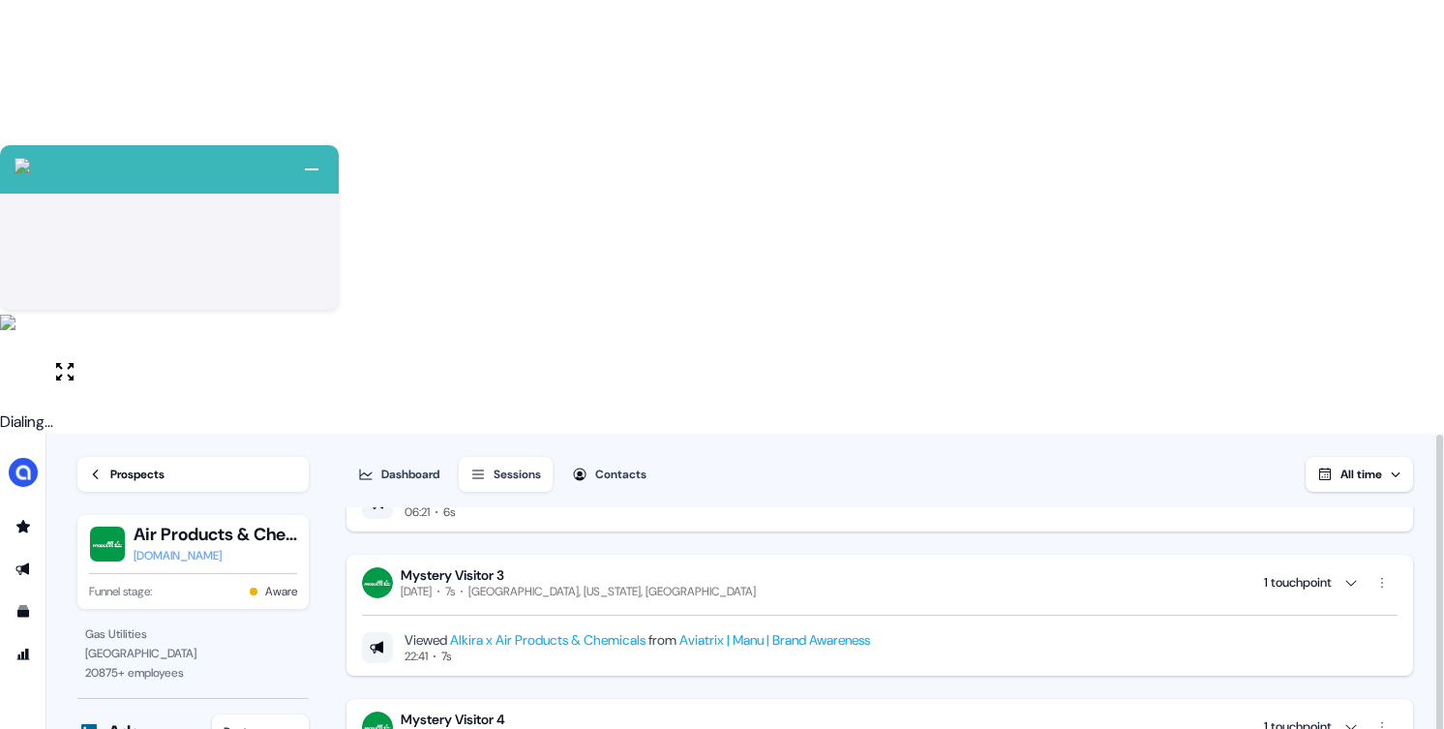
scroll to position [704, 0]
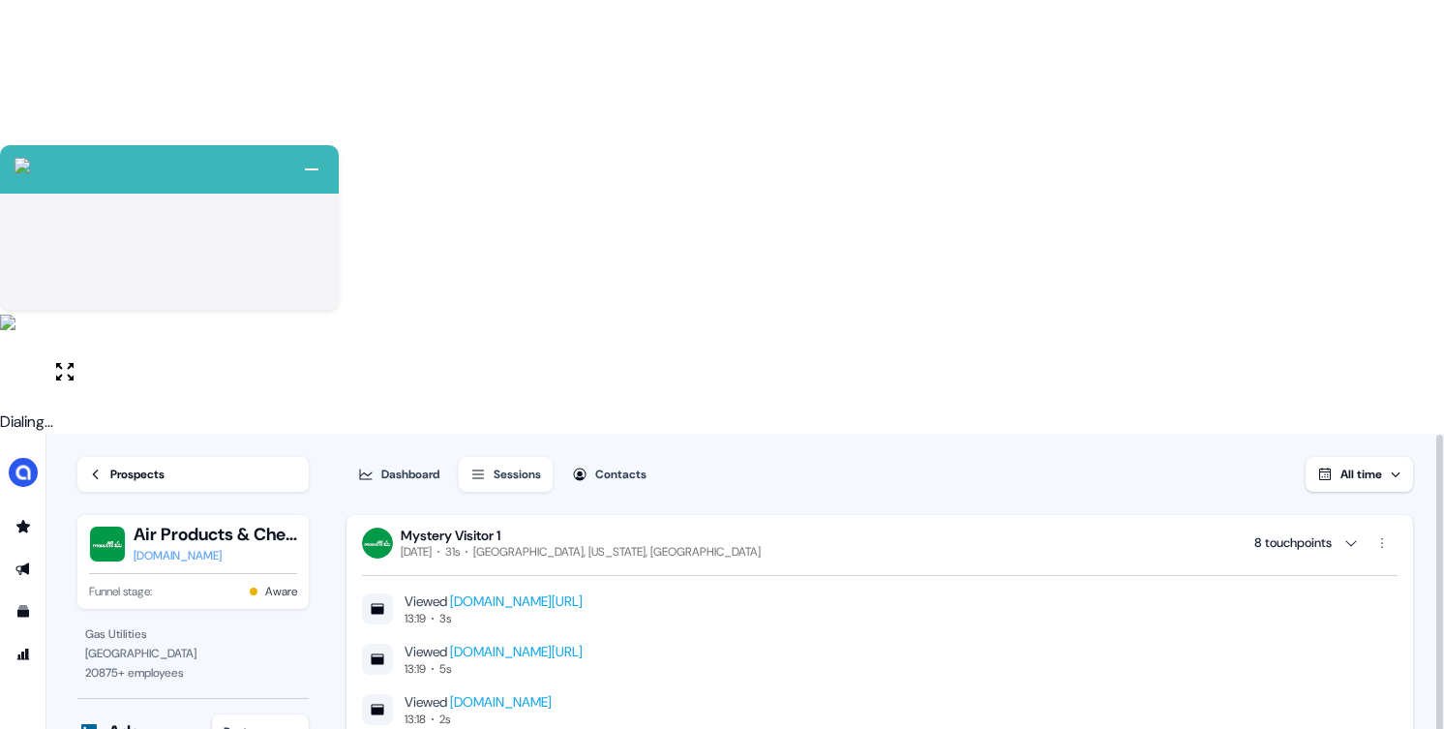
click at [131, 465] on div "Prospects" at bounding box center [137, 474] width 54 height 19
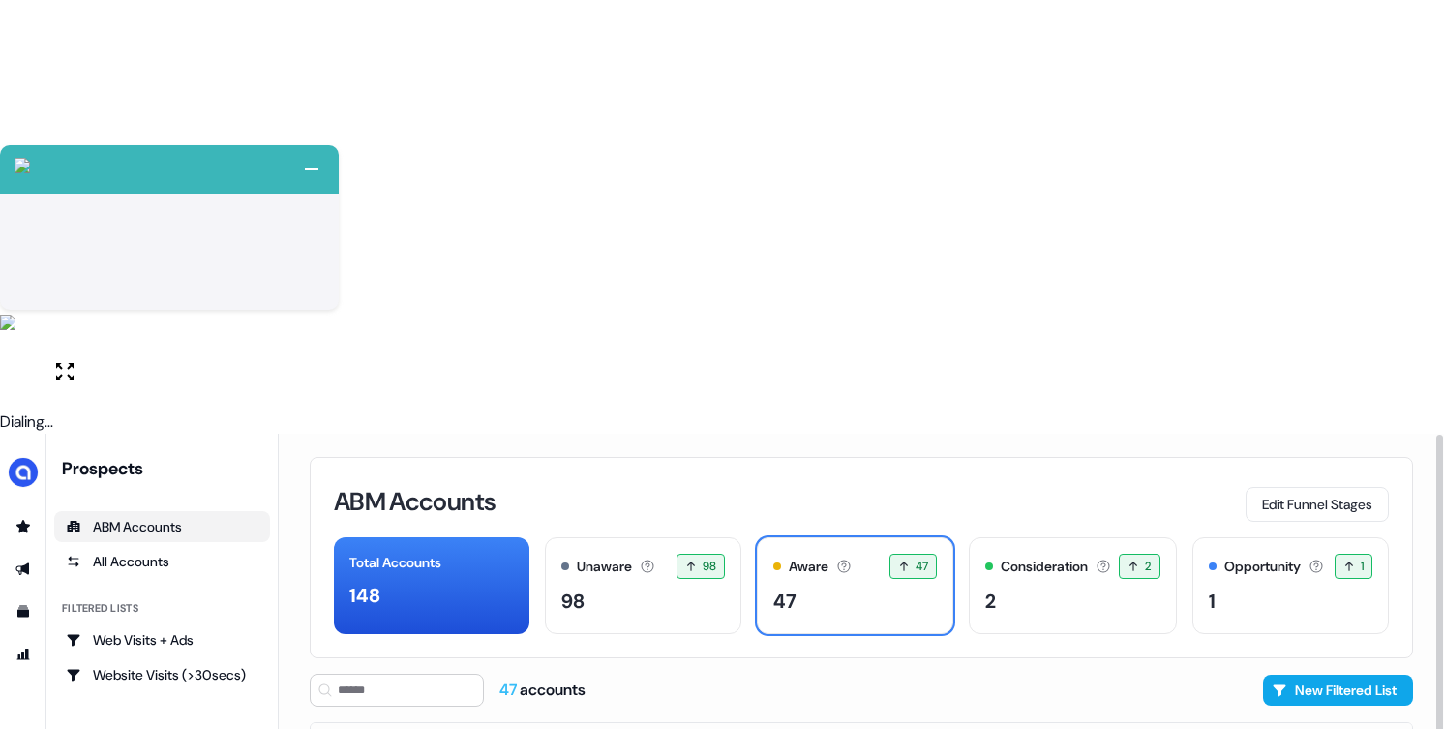
scroll to position [118, 0]
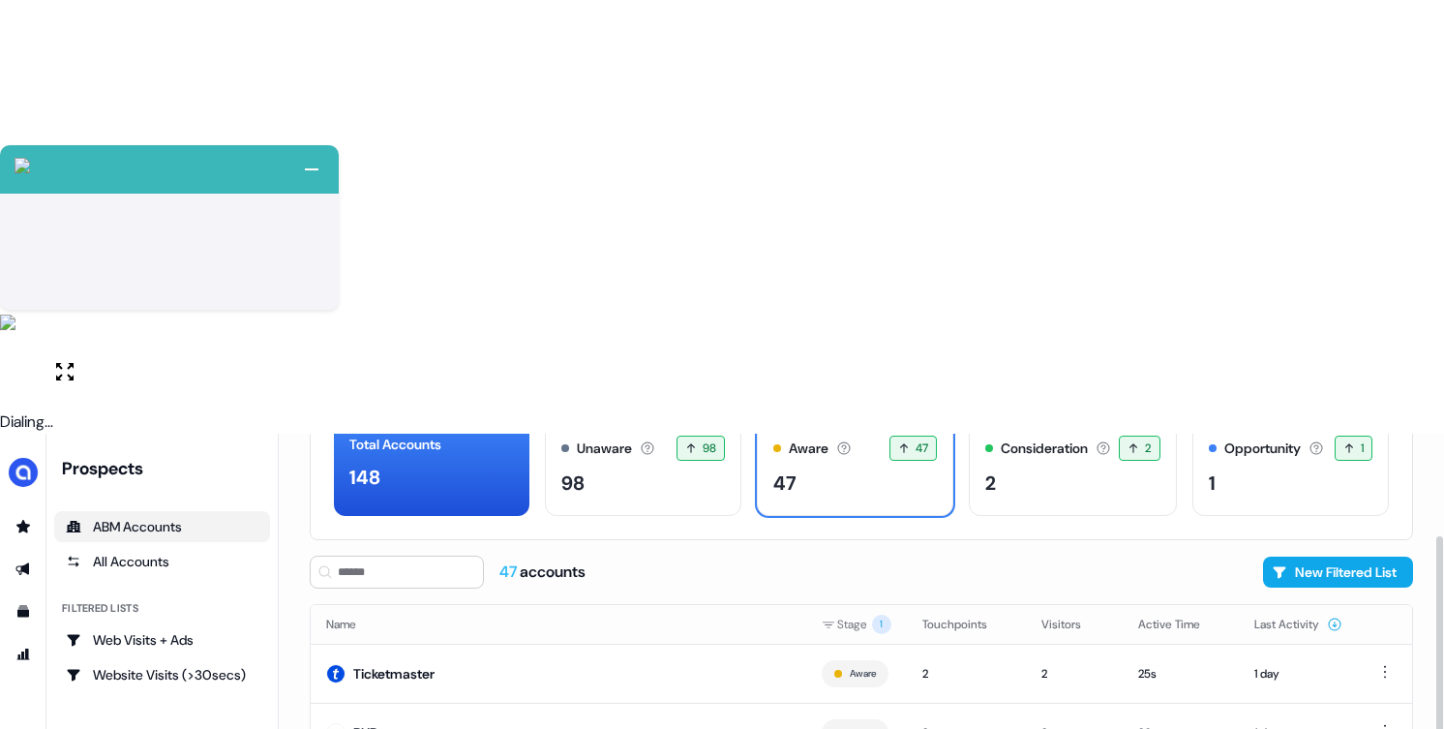
click at [647, 644] on td "Verint" at bounding box center [559, 673] width 496 height 59
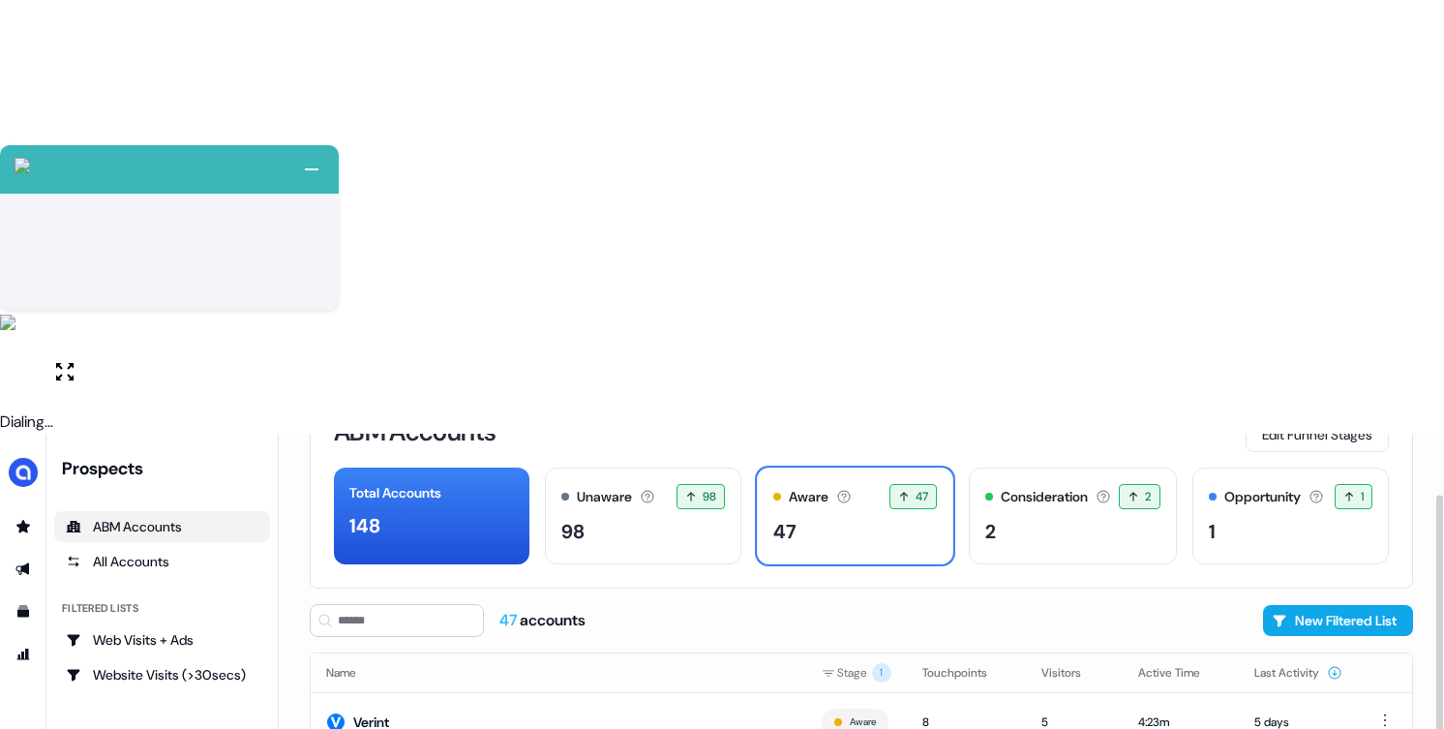
scroll to position [71, 0]
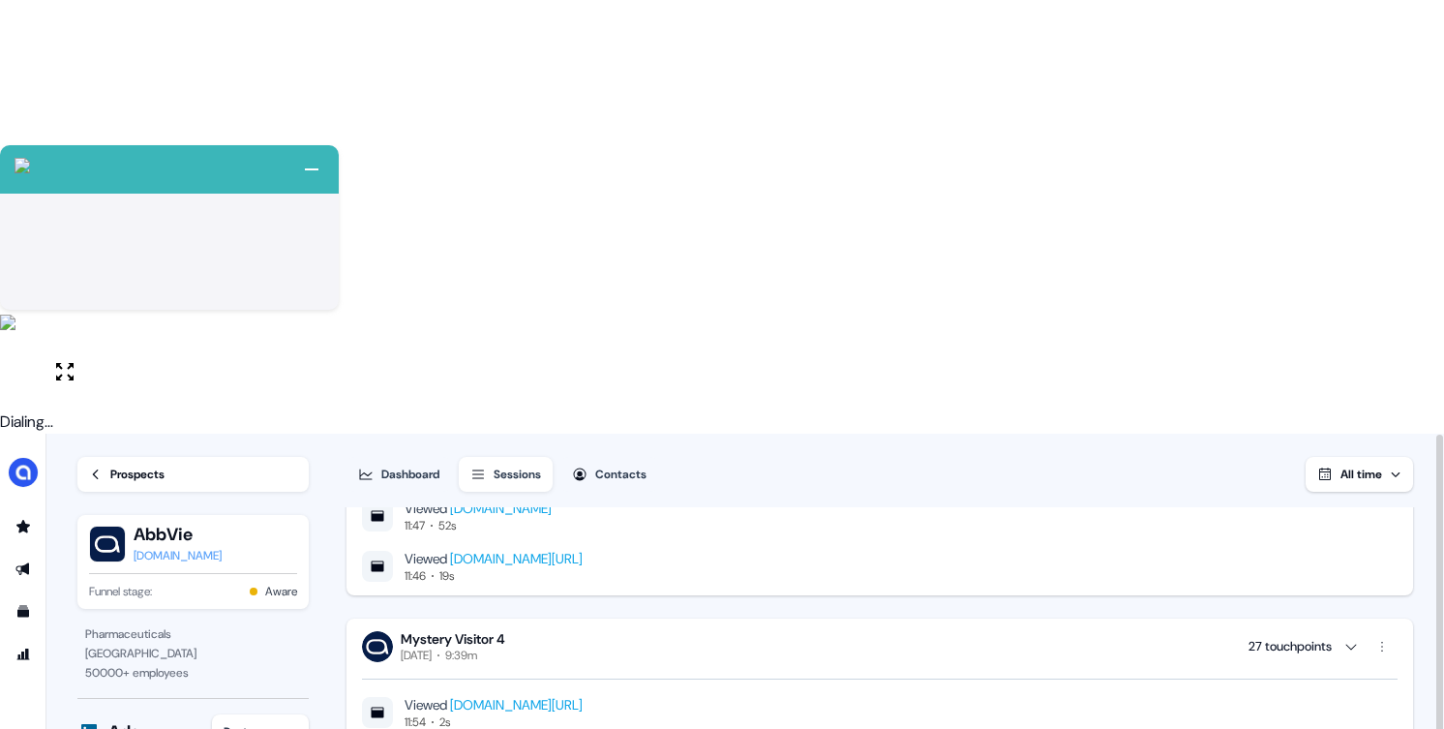
scroll to position [670, 0]
click at [94, 468] on icon at bounding box center [96, 475] width 14 height 14
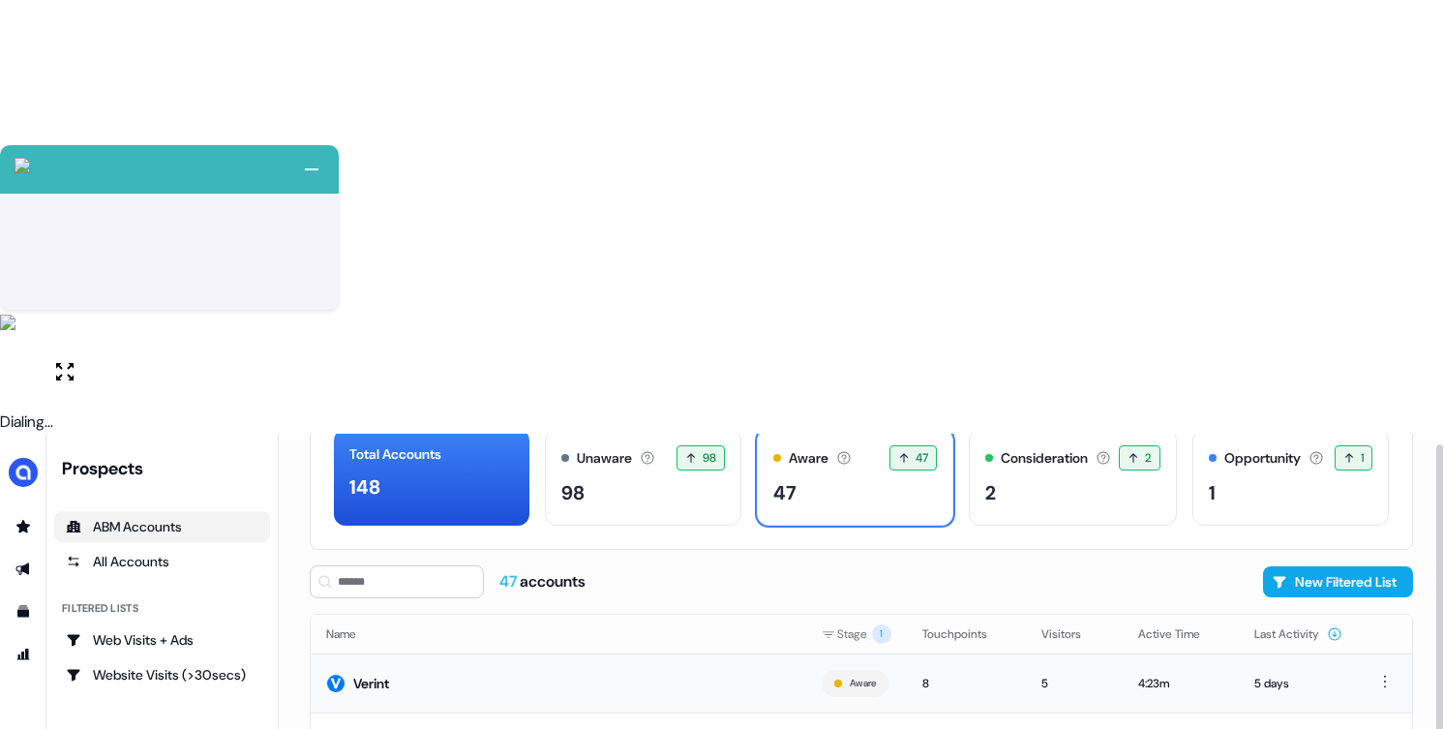
scroll to position [118, 0]
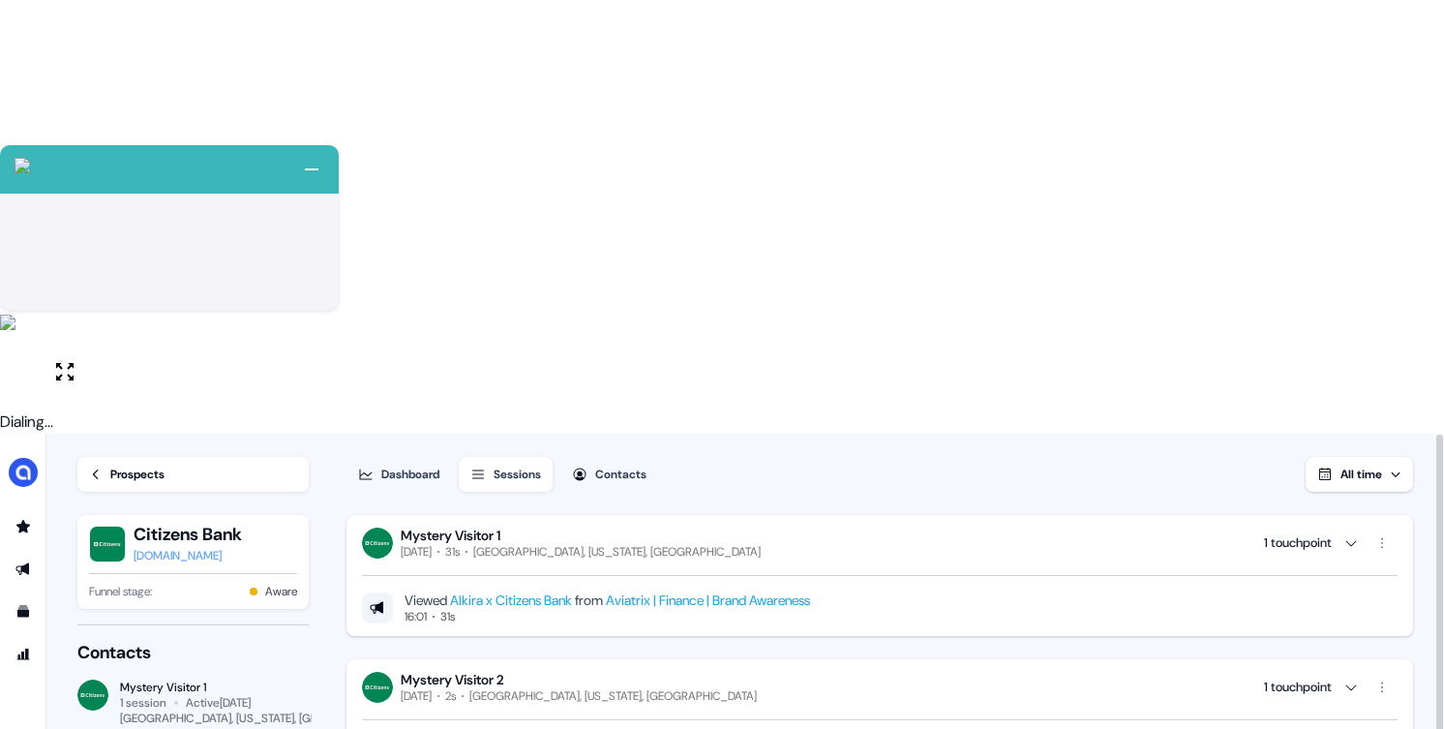
click at [121, 465] on div "Prospects" at bounding box center [137, 474] width 54 height 19
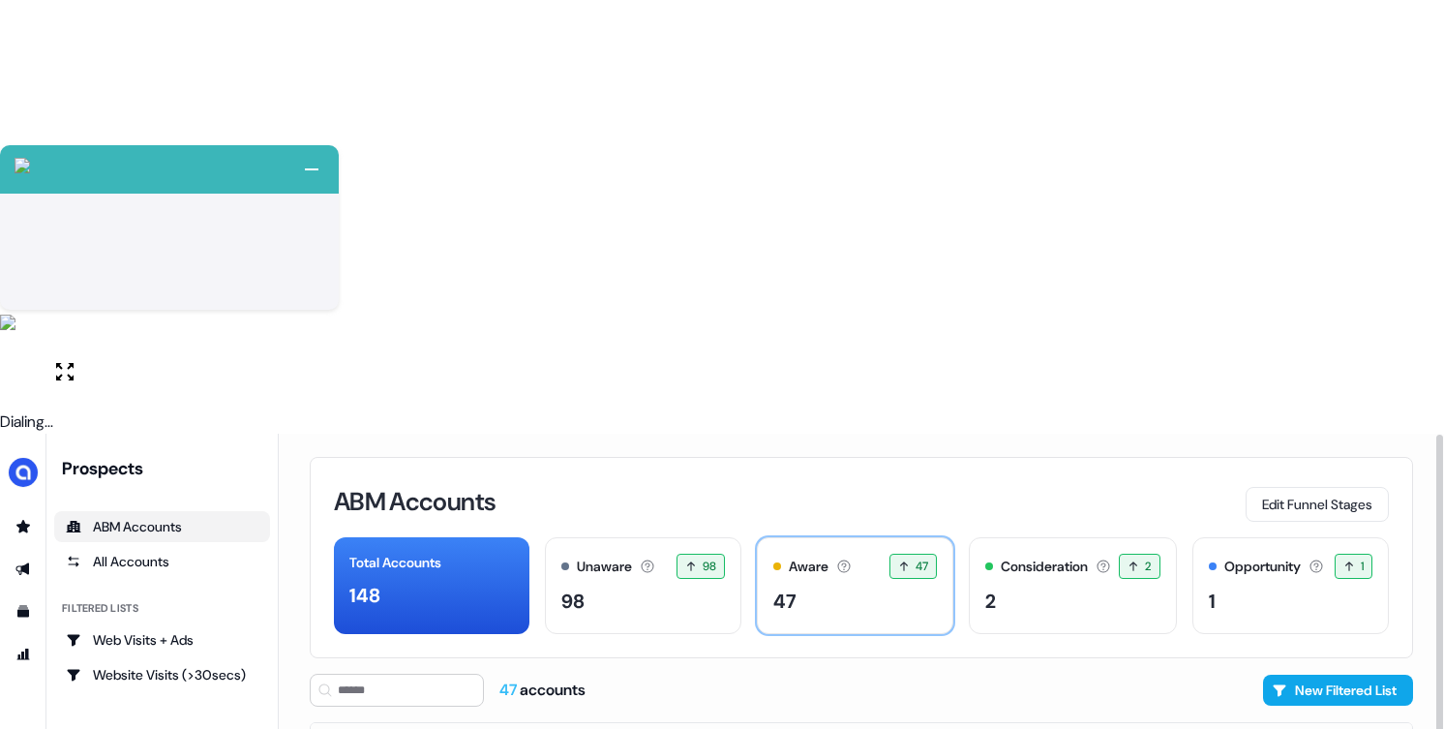
click at [834, 587] on div "47" at bounding box center [855, 601] width 164 height 29
